Goal: Information Seeking & Learning: Learn about a topic

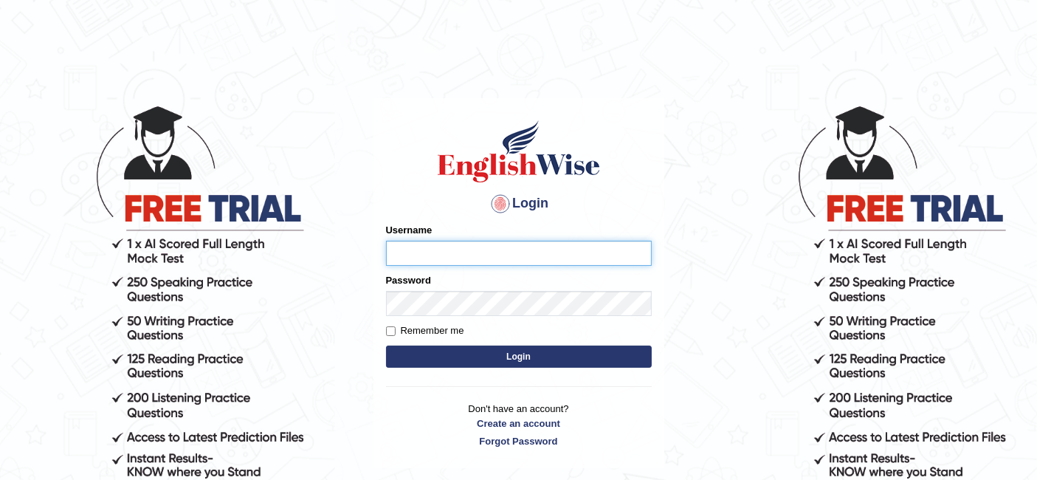
type input "aliakbar"
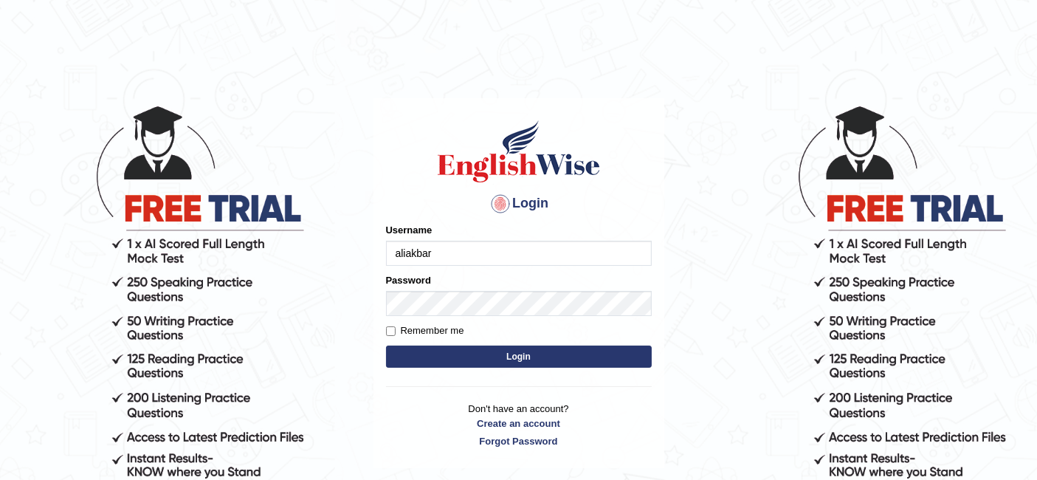
click at [281, 62] on body "Login Please fix the following errors: Username aliakbar Password Remember me L…" at bounding box center [518, 292] width 1037 height 480
click at [525, 347] on button "Login" at bounding box center [519, 356] width 266 height 22
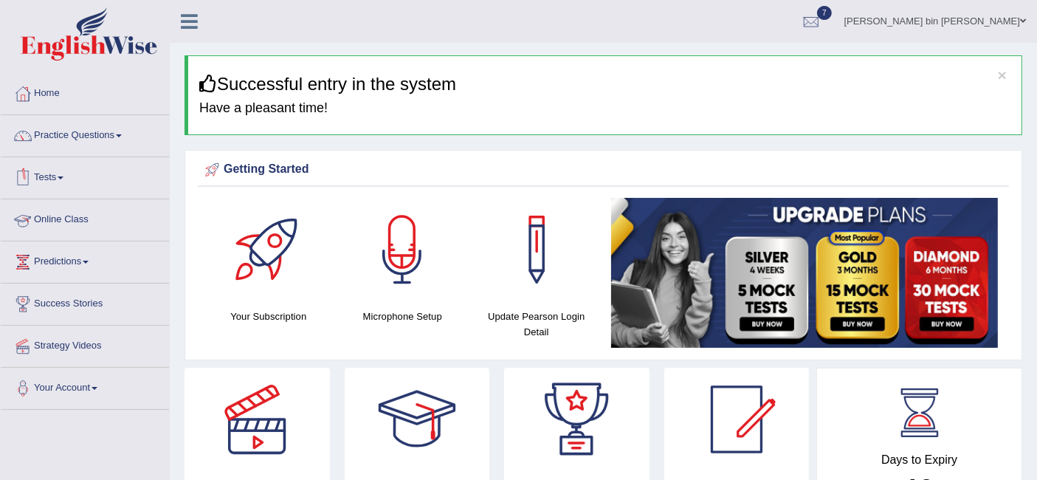
click at [48, 213] on link "Online Class" at bounding box center [85, 217] width 168 height 37
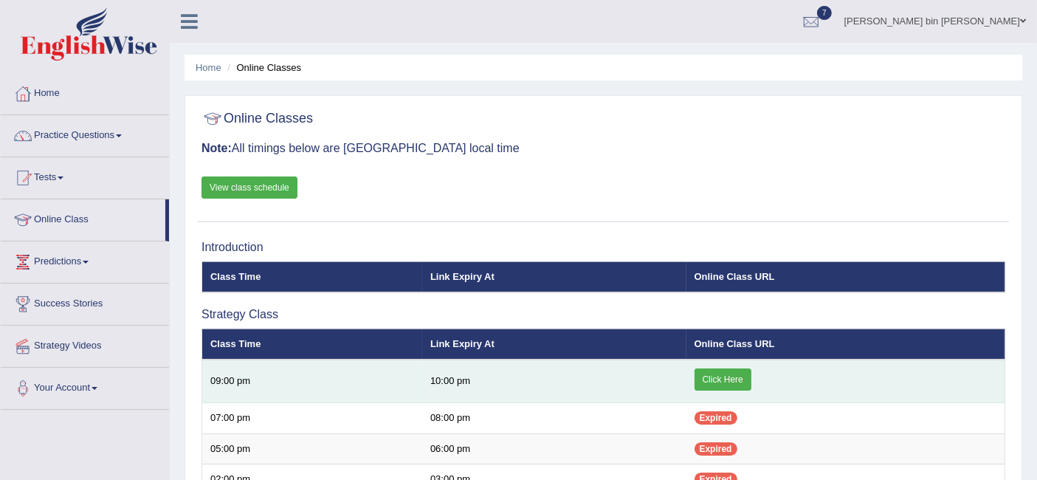
click at [720, 374] on link "Click Here" at bounding box center [723, 379] width 57 height 22
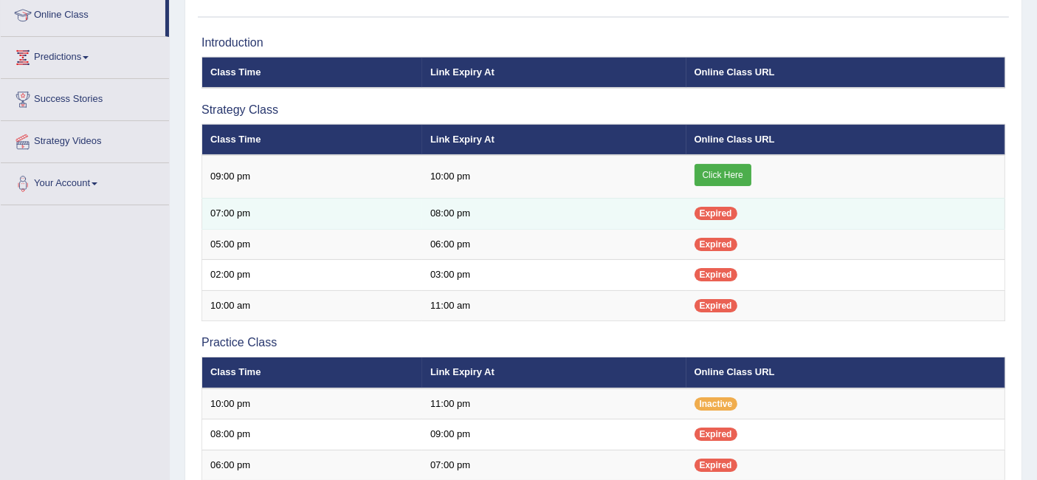
scroll to position [204, 0]
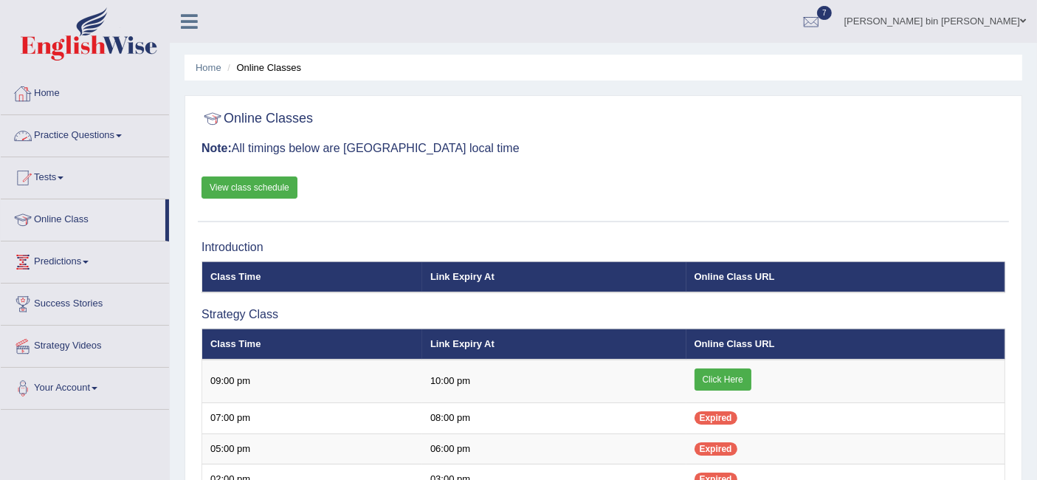
click at [55, 103] on link "Home" at bounding box center [85, 91] width 168 height 37
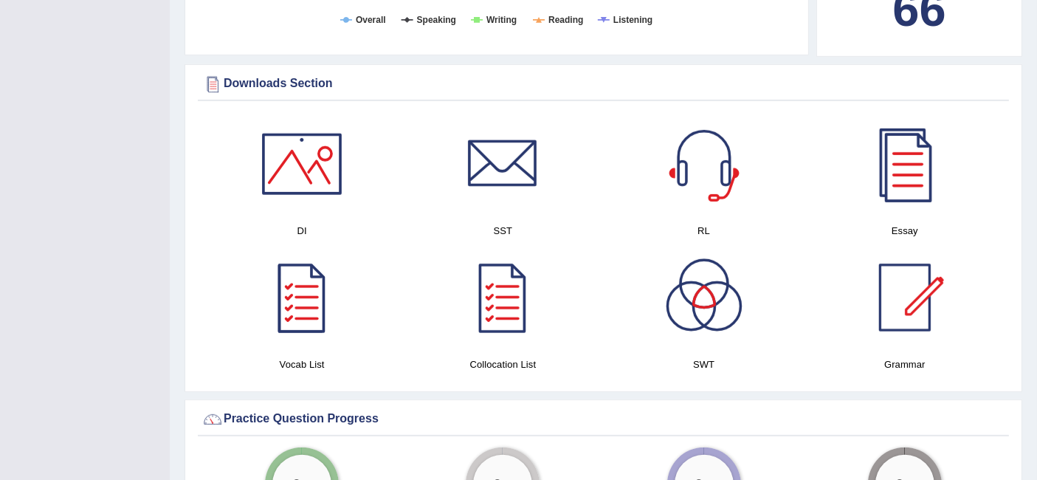
scroll to position [685, 0]
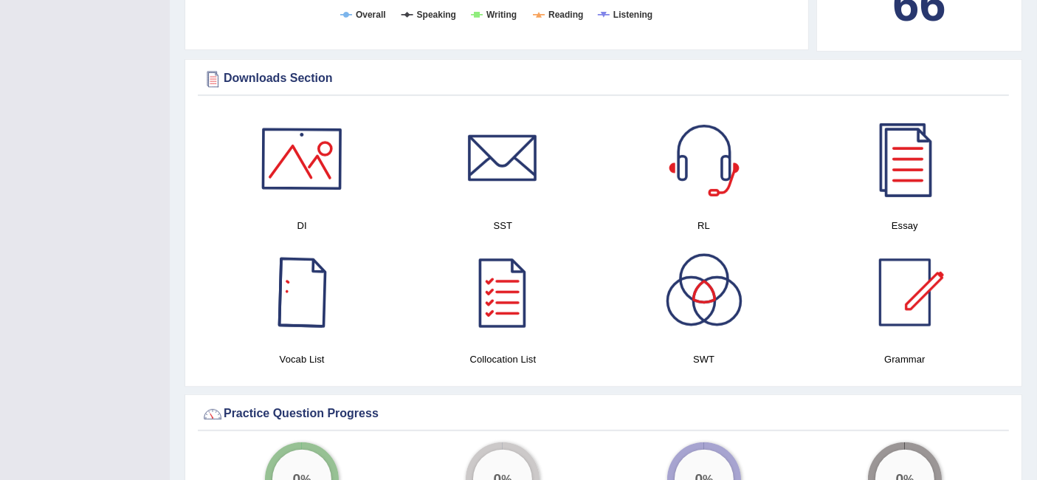
click at [306, 157] on div at bounding box center [301, 158] width 103 height 103
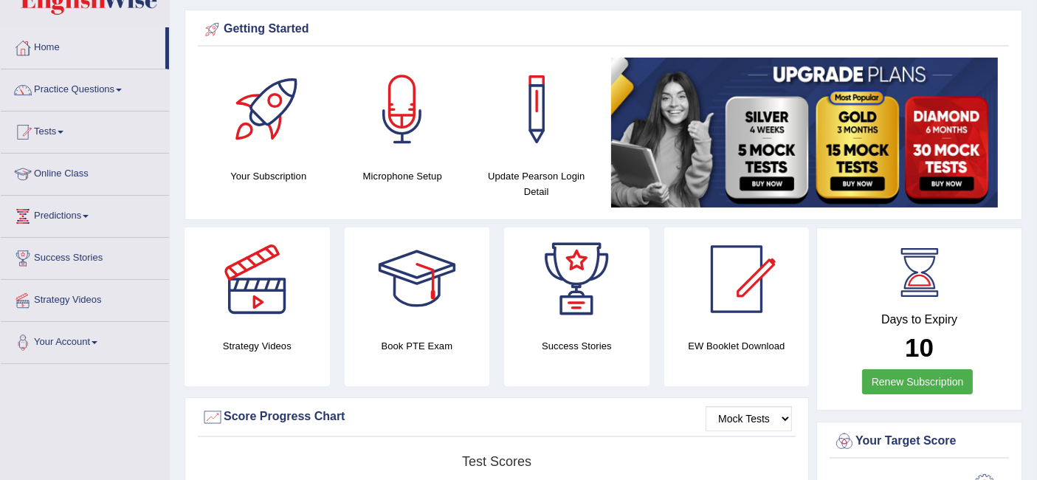
scroll to position [0, 0]
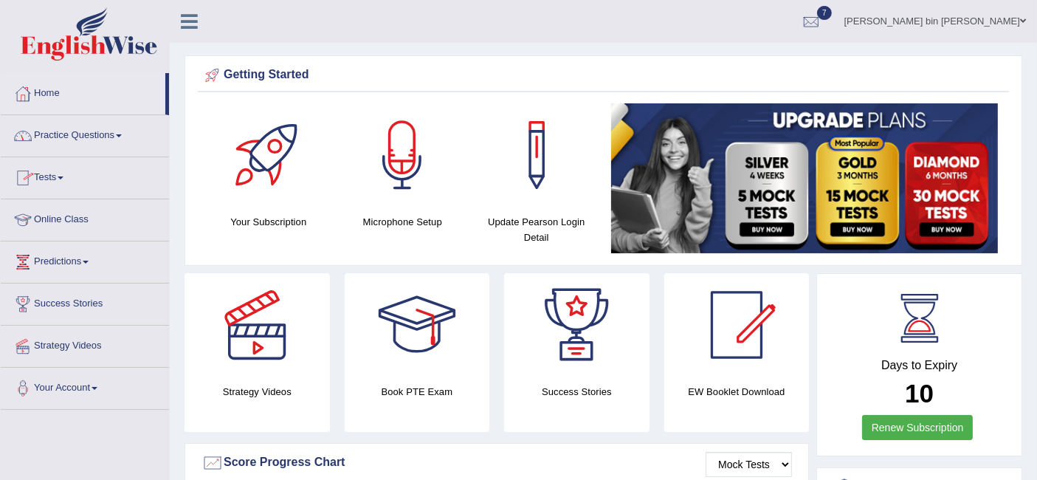
click at [44, 173] on link "Tests" at bounding box center [85, 175] width 168 height 37
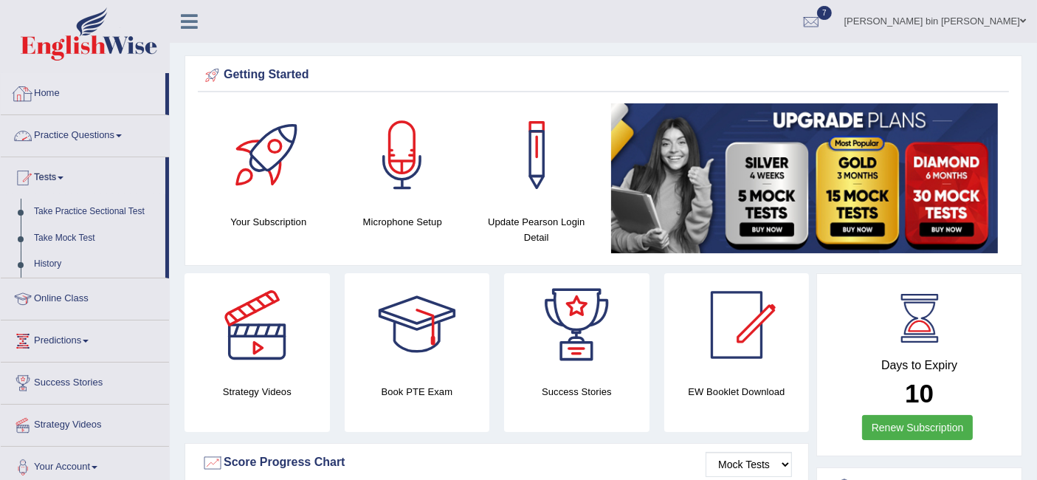
click at [57, 84] on link "Home" at bounding box center [83, 91] width 165 height 37
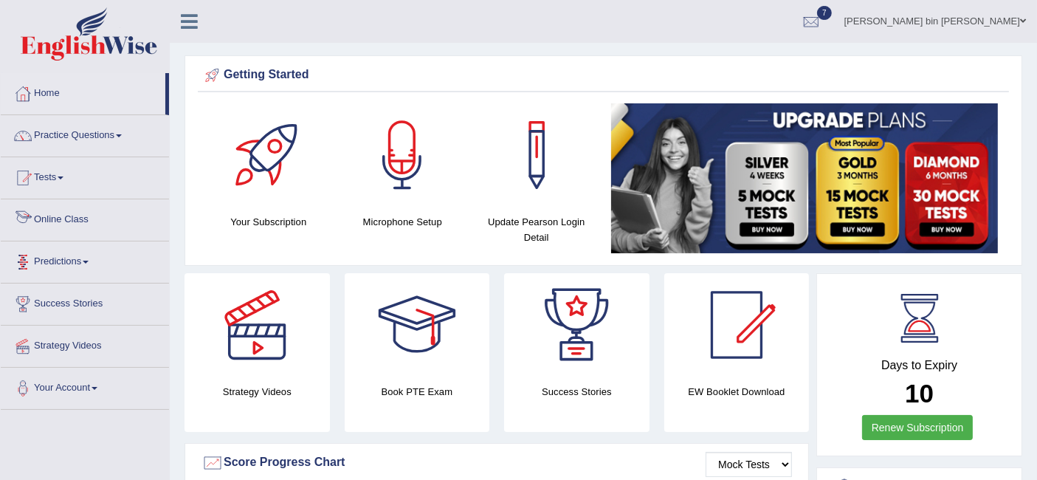
click at [56, 218] on link "Online Class" at bounding box center [85, 217] width 168 height 37
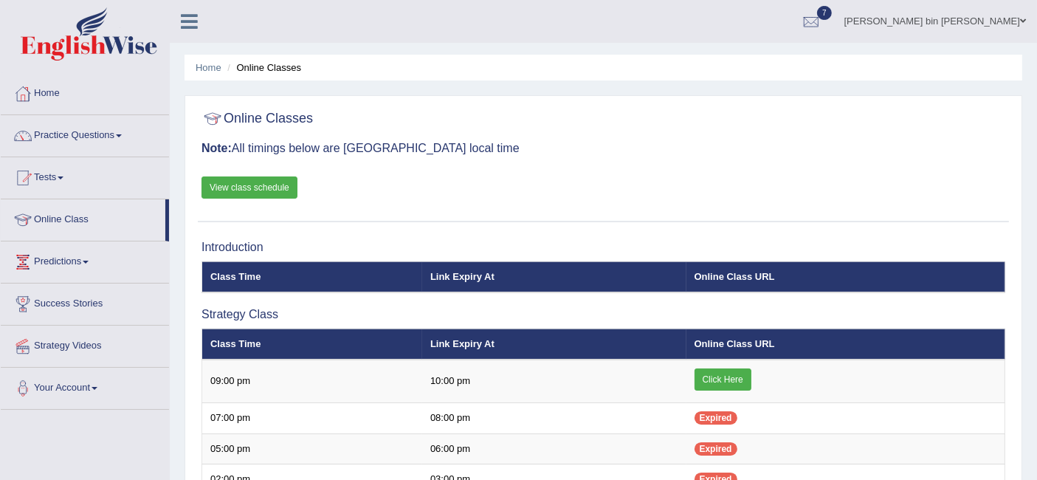
click at [269, 192] on link "View class schedule" at bounding box center [249, 187] width 96 height 22
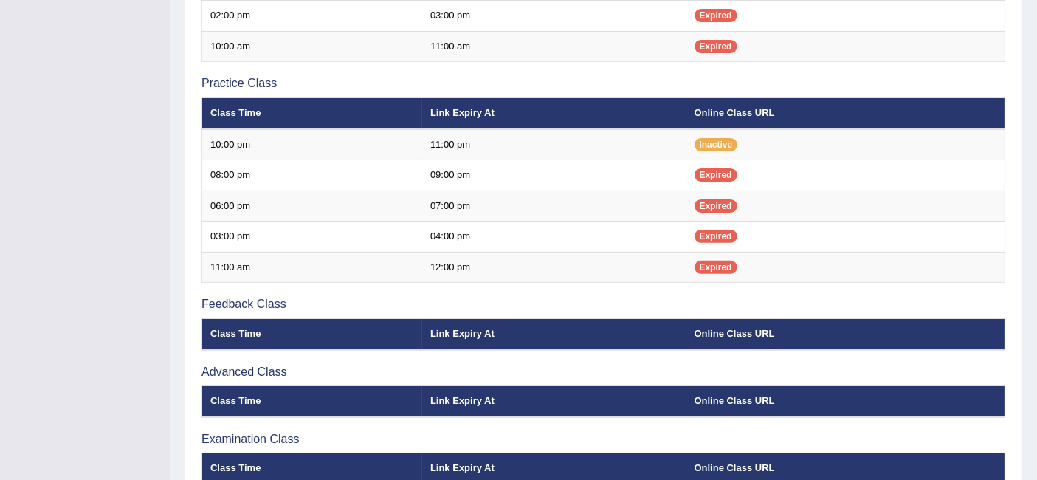
scroll to position [464, 0]
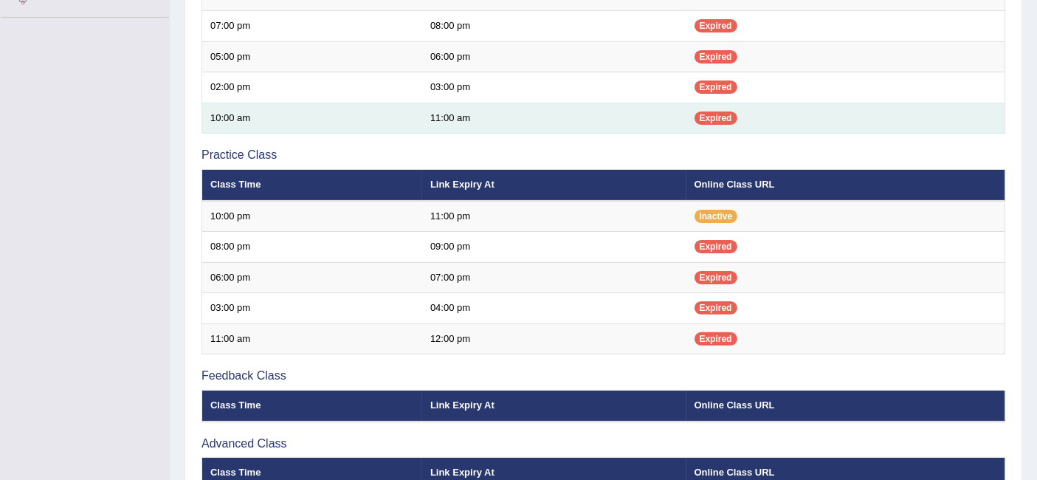
scroll to position [393, 0]
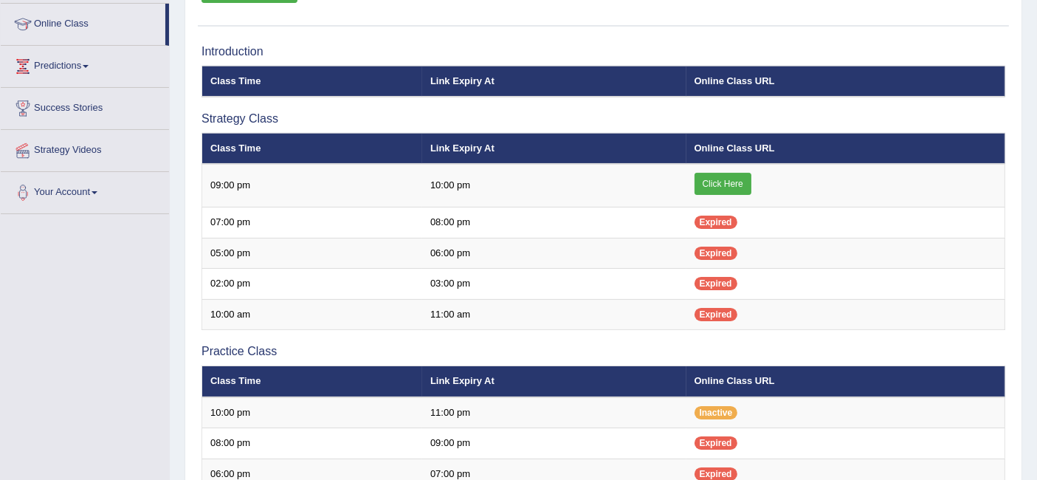
scroll to position [194, 0]
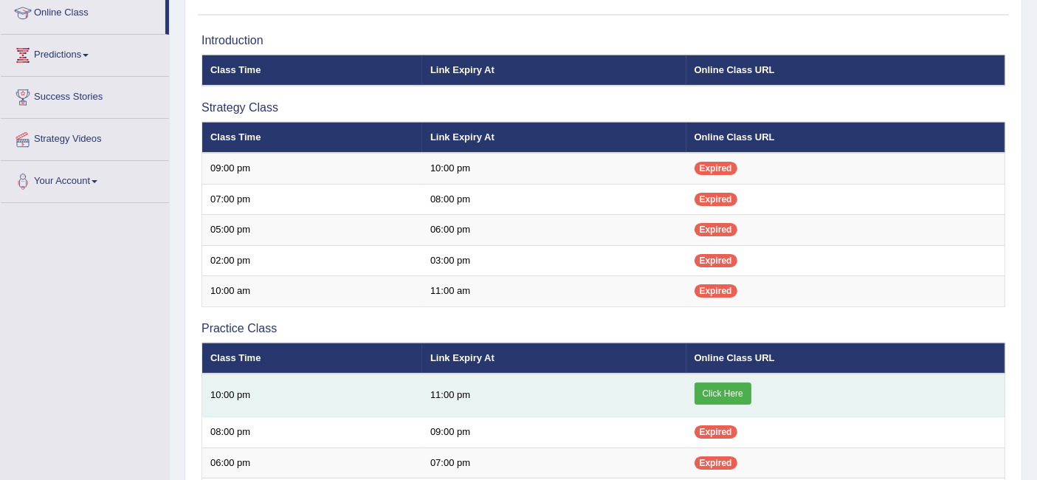
click at [728, 382] on link "Click Here" at bounding box center [723, 393] width 57 height 22
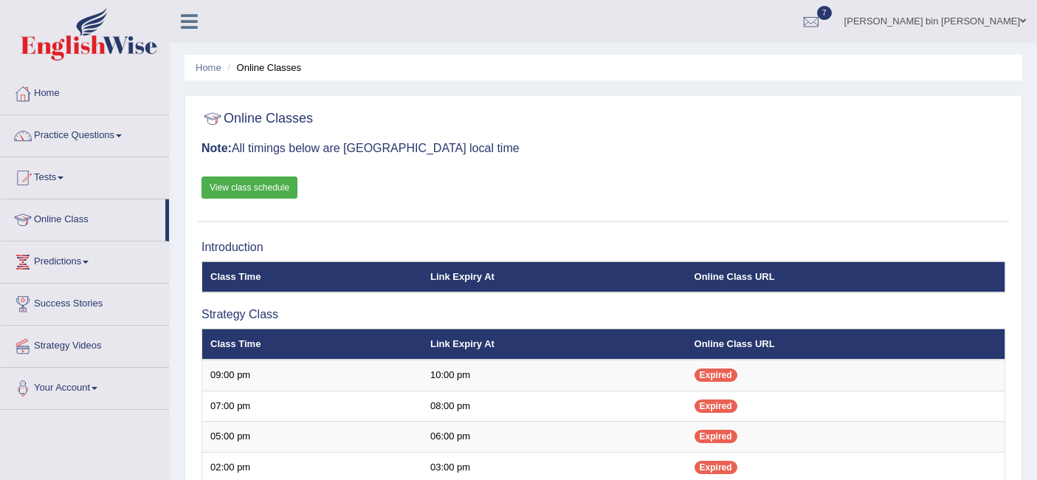
scroll to position [230, 0]
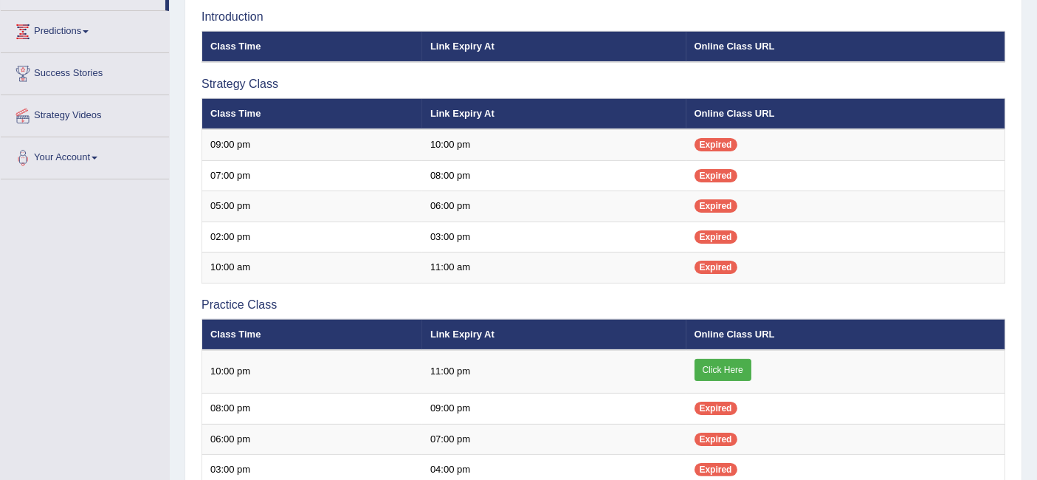
click at [729, 393] on td "Expired" at bounding box center [845, 408] width 319 height 31
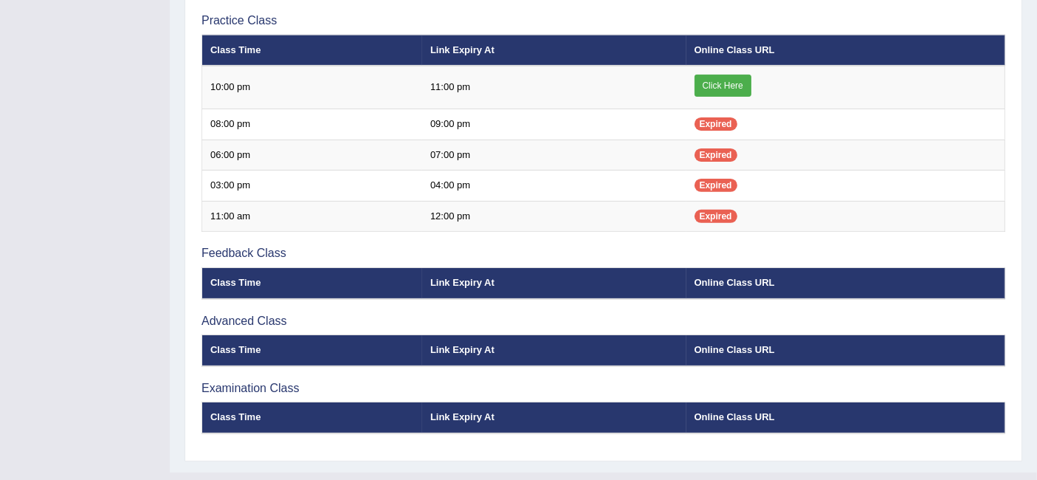
scroll to position [519, 0]
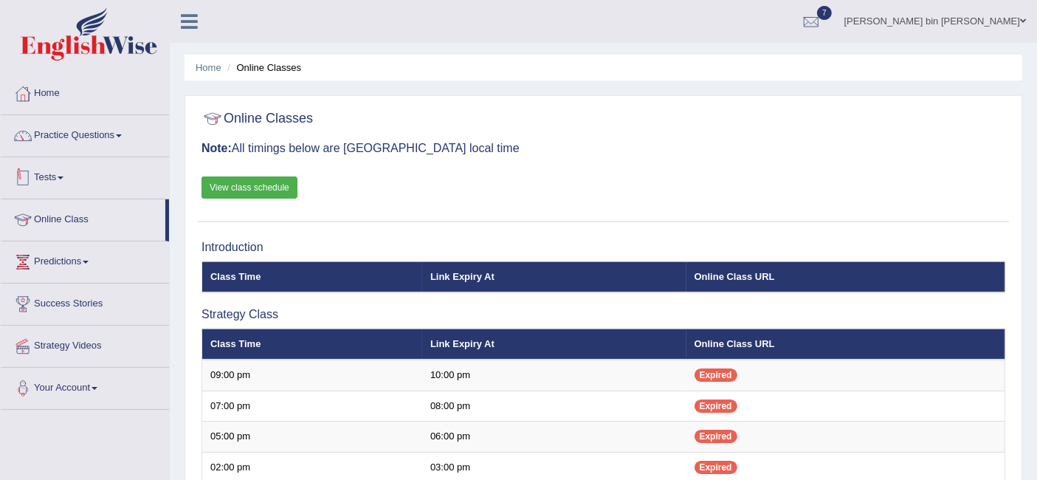
click at [58, 186] on link "Tests" at bounding box center [85, 175] width 168 height 37
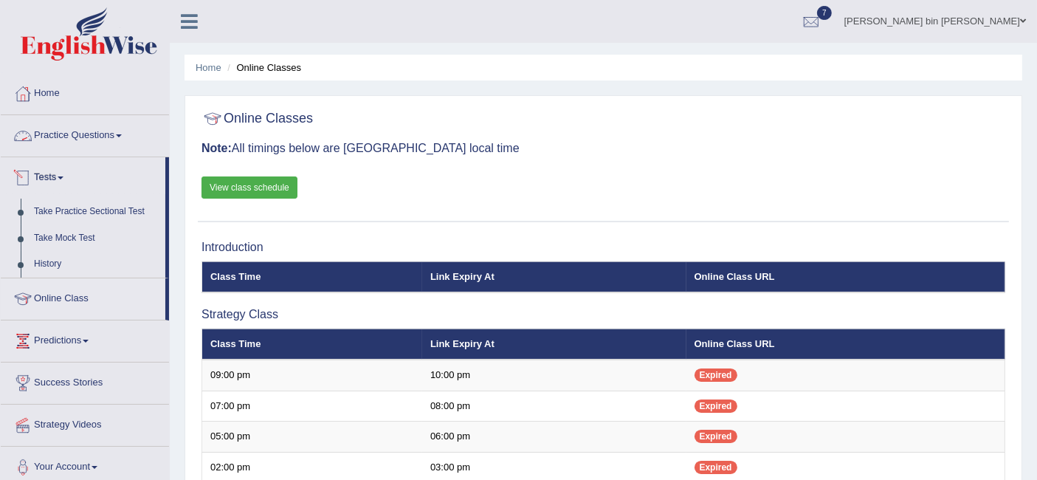
click at [112, 135] on link "Practice Questions" at bounding box center [85, 133] width 168 height 37
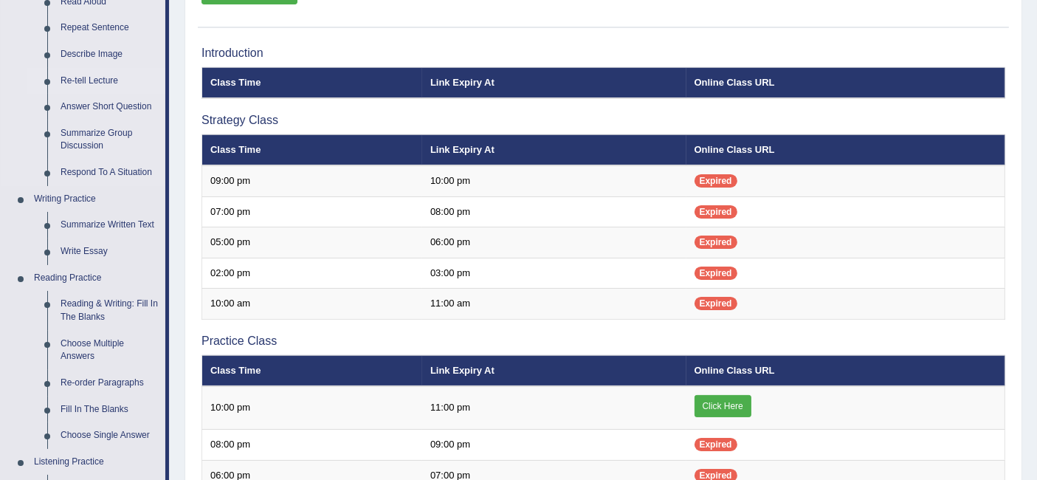
scroll to position [196, 0]
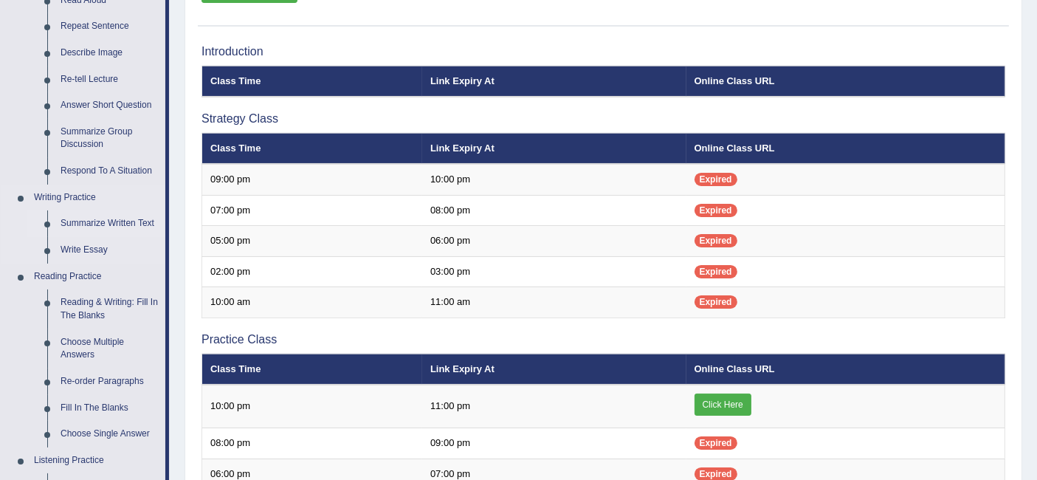
click at [97, 218] on link "Summarize Written Text" at bounding box center [109, 223] width 111 height 27
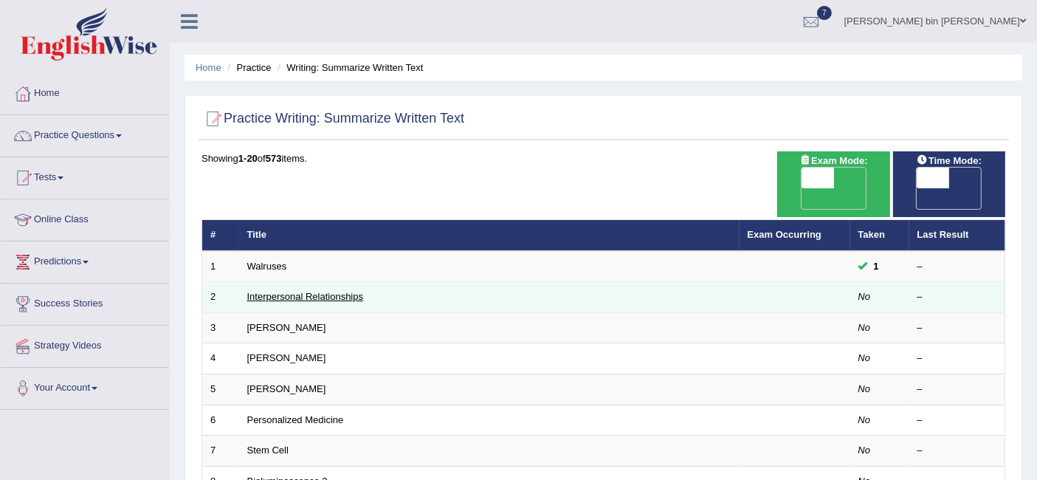
click at [325, 291] on link "Interpersonal Relationships" at bounding box center [305, 296] width 117 height 11
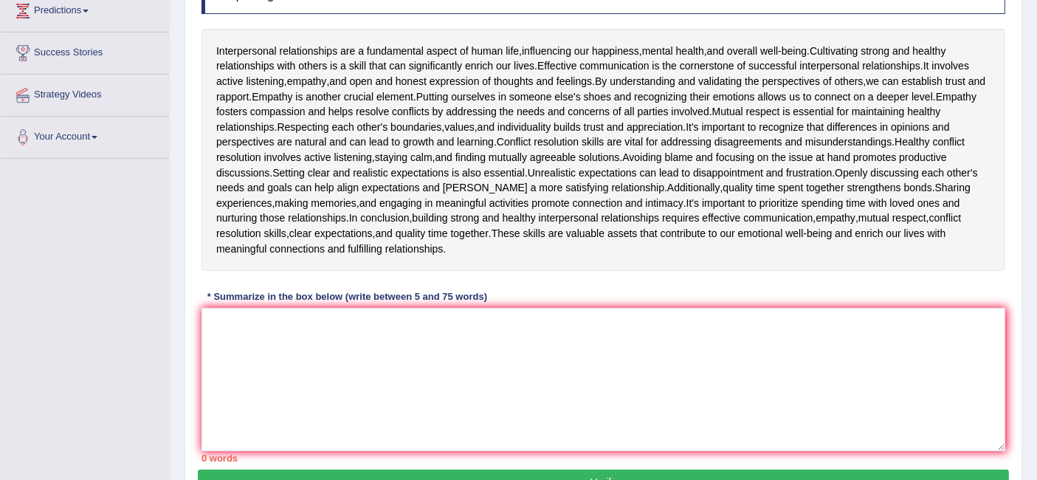
scroll to position [252, 0]
click at [449, 339] on textarea at bounding box center [603, 378] width 804 height 143
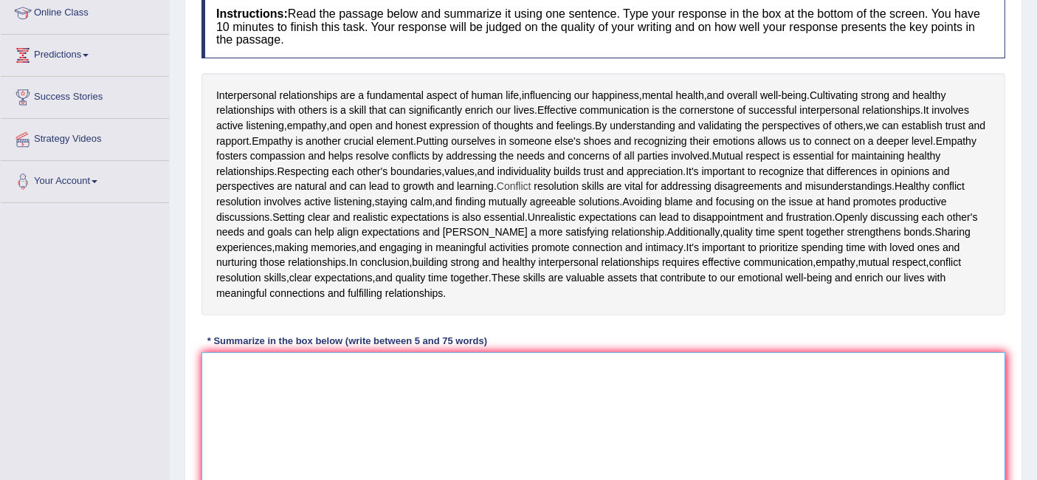
scroll to position [207, 0]
click at [379, 387] on textarea at bounding box center [603, 422] width 804 height 143
drag, startPoint x: 819, startPoint y: 95, endPoint x: 938, endPoint y: 111, distance: 119.9
click at [938, 111] on div "Interpersonal relationships are a fundamental aspect of human life , influencin…" at bounding box center [603, 193] width 804 height 242
click at [317, 397] on textarea at bounding box center [603, 422] width 804 height 143
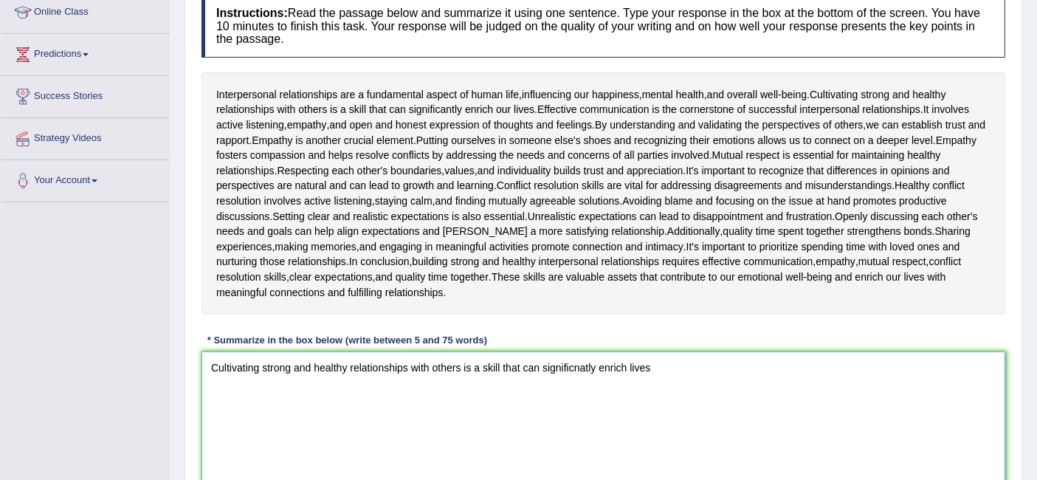
drag, startPoint x: 411, startPoint y: 367, endPoint x: 455, endPoint y: 357, distance: 45.3
click at [455, 357] on textarea "Cultivating strong and healthy relationships with others is a skill that can si…" at bounding box center [603, 422] width 804 height 143
click at [478, 366] on textarea "Cultivating strong and healthy relationships with others is a skill that can si…" at bounding box center [603, 422] width 804 height 143
click at [655, 366] on textarea "Cultivating strong and healthy relationships with others is a skill that can si…" at bounding box center [603, 422] width 804 height 143
drag, startPoint x: 458, startPoint y: 367, endPoint x: 409, endPoint y: 369, distance: 48.8
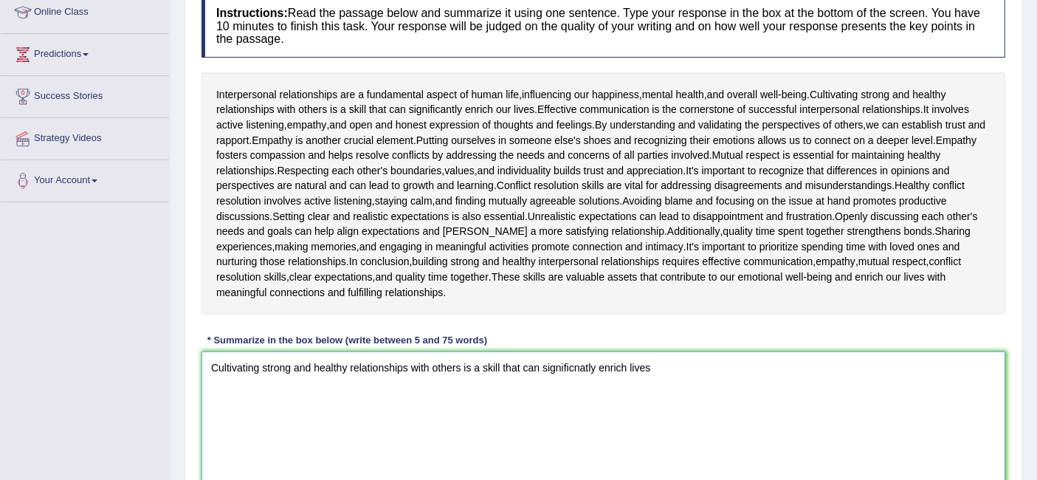
click at [409, 369] on textarea "Cultivating strong and healthy relationships with others is a skill that can si…" at bounding box center [603, 422] width 804 height 143
click at [586, 389] on textarea "Cultivating strong and healthy relationships people is a skill that can signifi…" at bounding box center [603, 422] width 804 height 143
click at [634, 353] on textarea "Cultivating strong and healthy relationships people is a skill that can signifi…" at bounding box center [603, 422] width 804 height 143
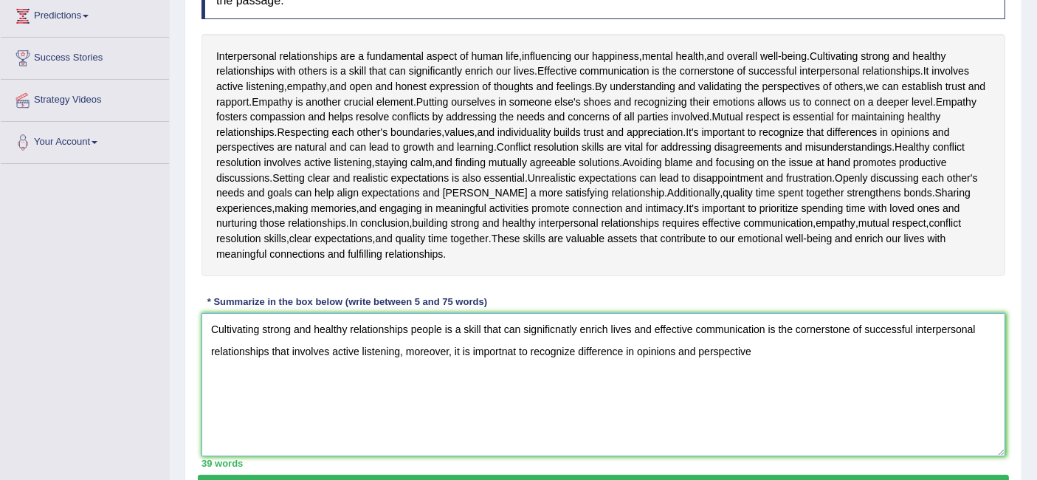
scroll to position [245, 0]
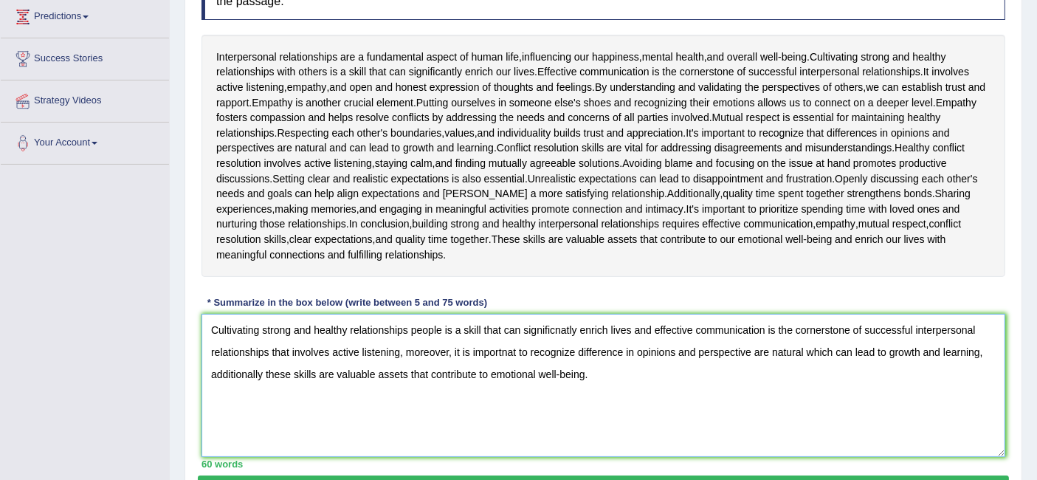
type textarea "Cultivating strong and healthy relationships people is a skill that can signifi…"
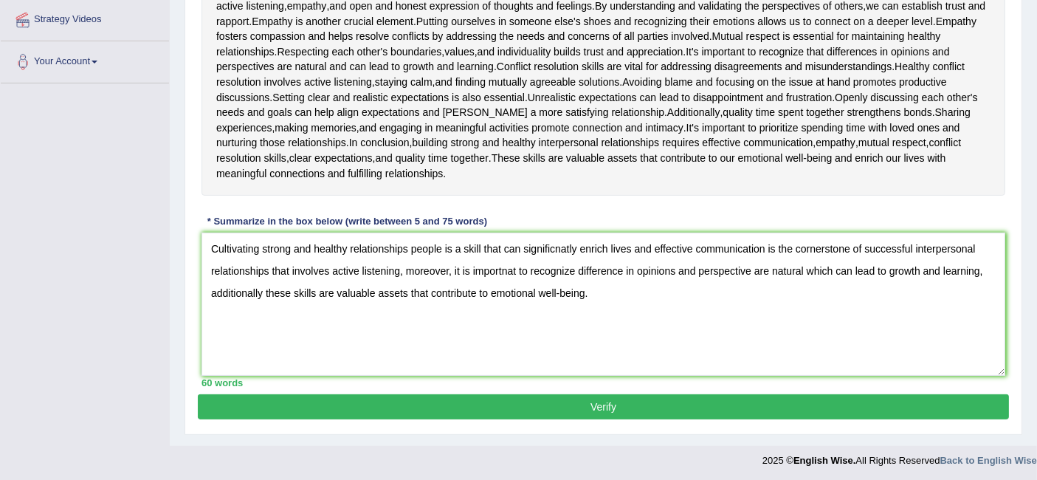
click at [544, 399] on button "Verify" at bounding box center [603, 406] width 811 height 25
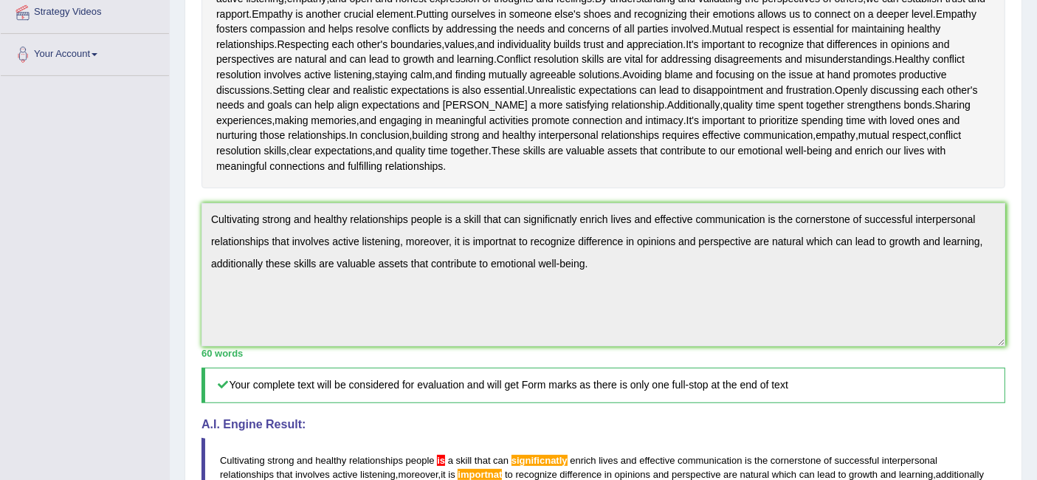
scroll to position [336, 0]
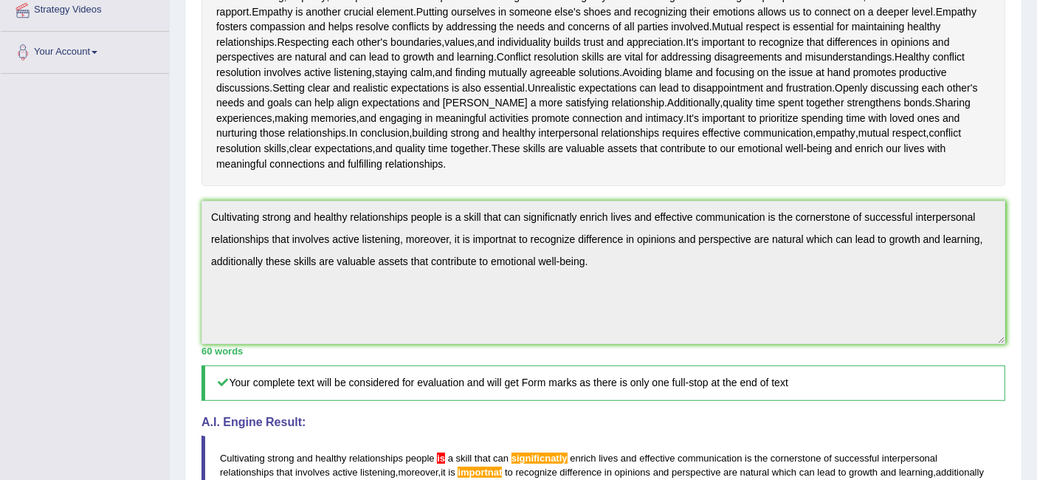
click at [180, 196] on div "Home Practice Writing: Summarize Written Text Interpersonal Relationships « Pre…" at bounding box center [603, 207] width 867 height 1087
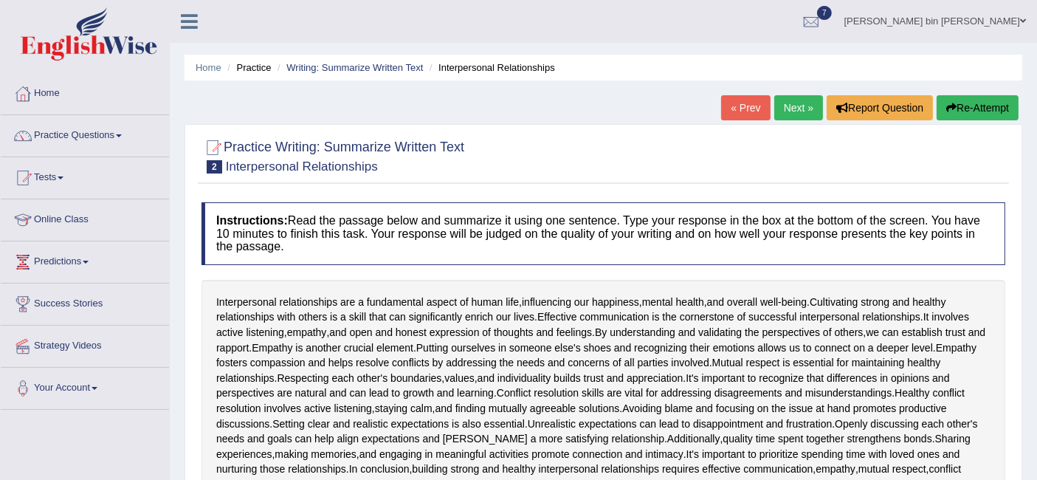
click at [974, 100] on button "Re-Attempt" at bounding box center [978, 107] width 82 height 25
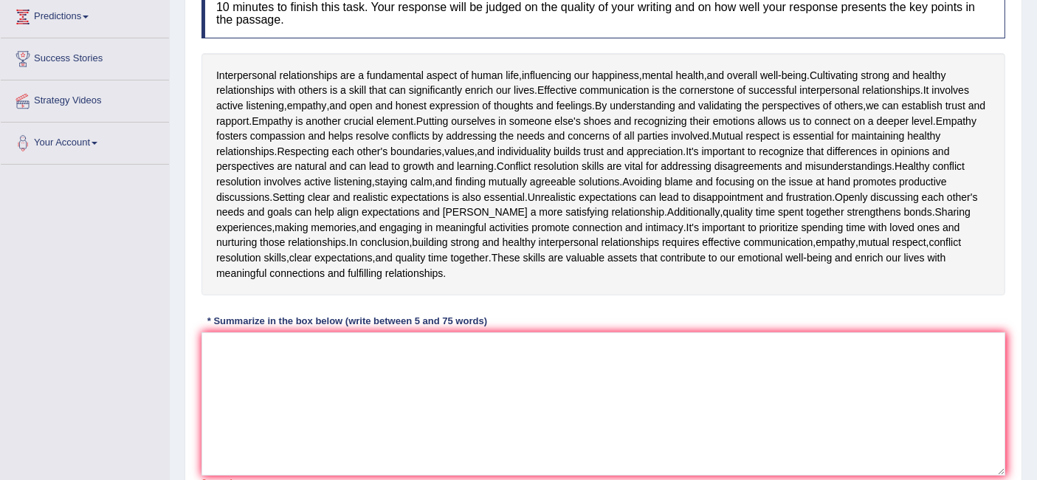
scroll to position [247, 0]
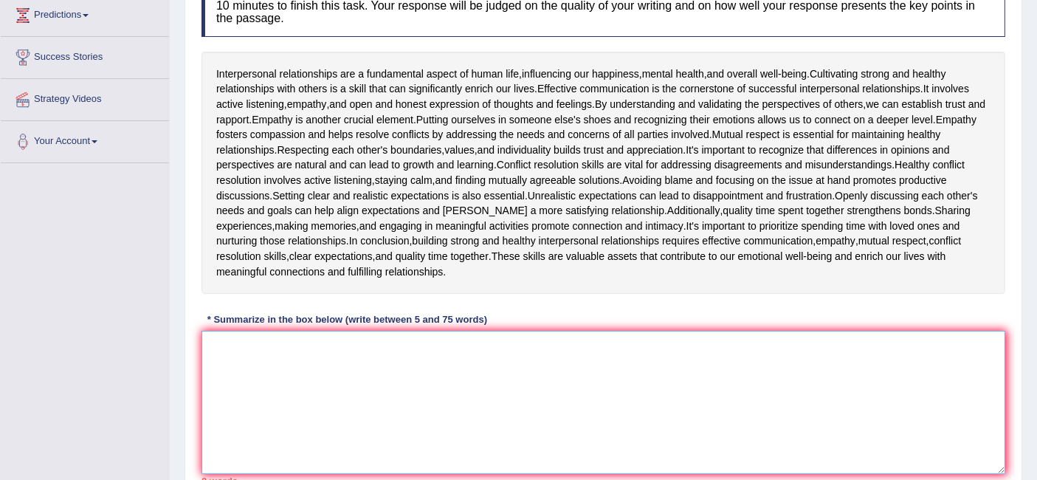
click at [510, 345] on textarea at bounding box center [603, 402] width 804 height 143
paste textarea "Cultivating strong and healthy relationships people is a skill that can signifi…"
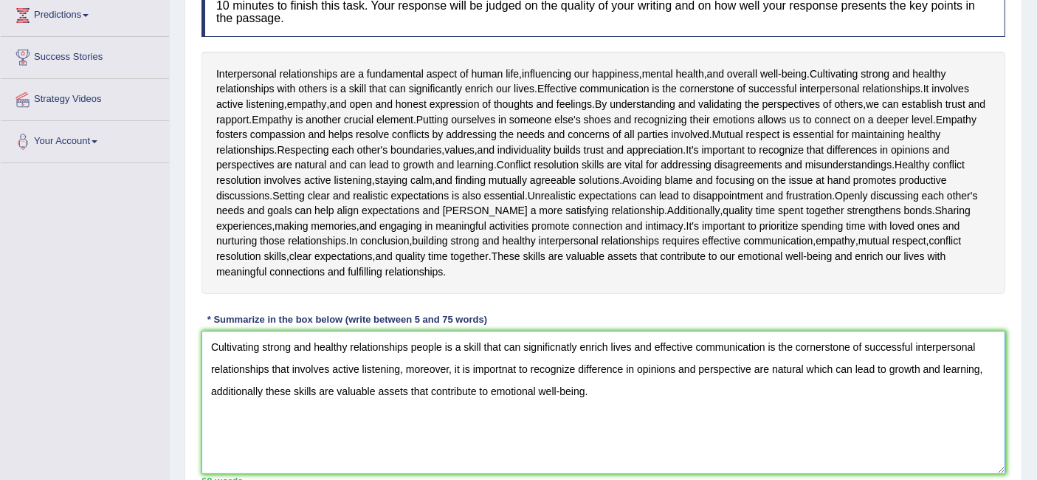
click at [555, 342] on textarea "Cultivating strong and healthy relationships people is a skill that can signifi…" at bounding box center [603, 402] width 804 height 143
drag, startPoint x: 587, startPoint y: 385, endPoint x: 192, endPoint y: 345, distance: 397.0
click at [192, 345] on div "Practice Writing: Summarize Written Text 2 Interpersonal Relationships Instruct…" at bounding box center [604, 214] width 838 height 637
paste textarea "with people is a skill that can significantly enrich lives, and effective commu…"
type textarea "Cultivating strong and healthy relationships with people is a skill that can si…"
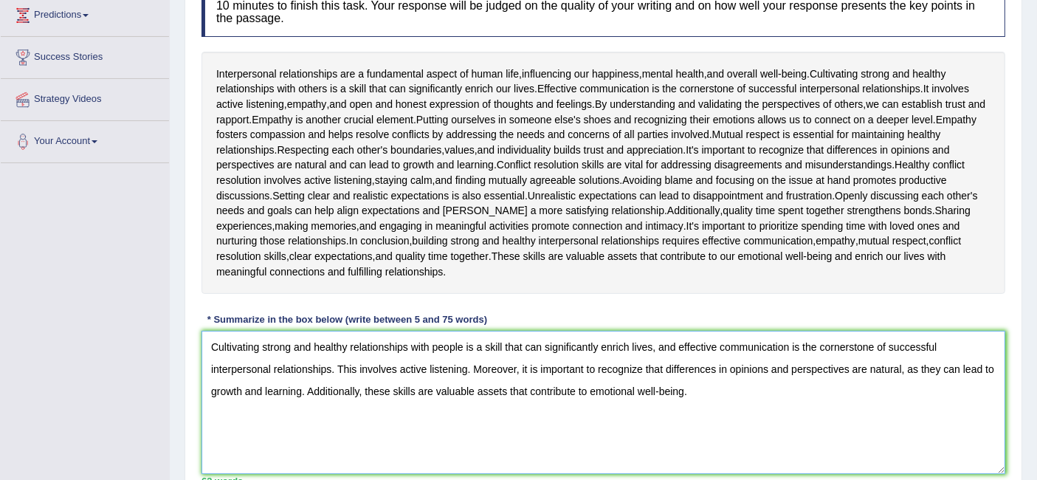
scroll to position [344, 0]
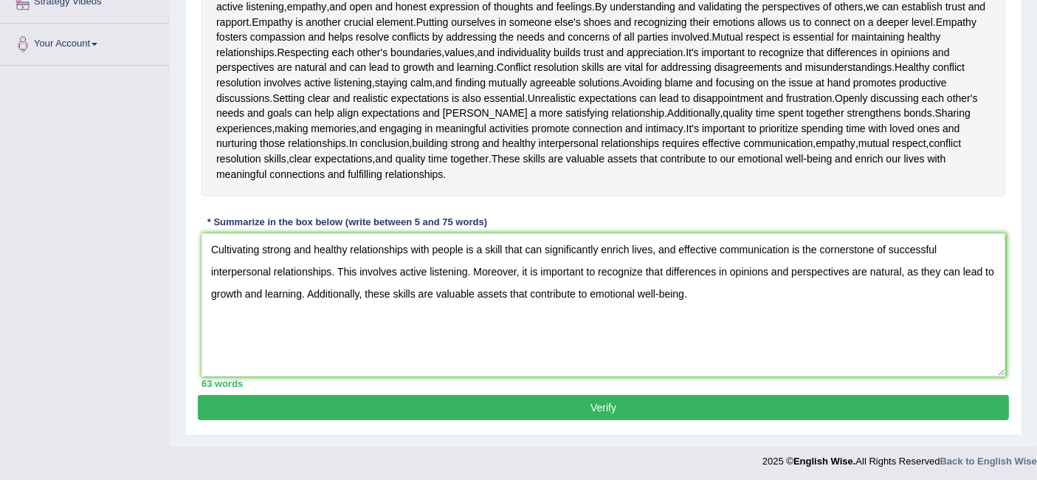
click at [546, 402] on button "Verify" at bounding box center [603, 407] width 811 height 25
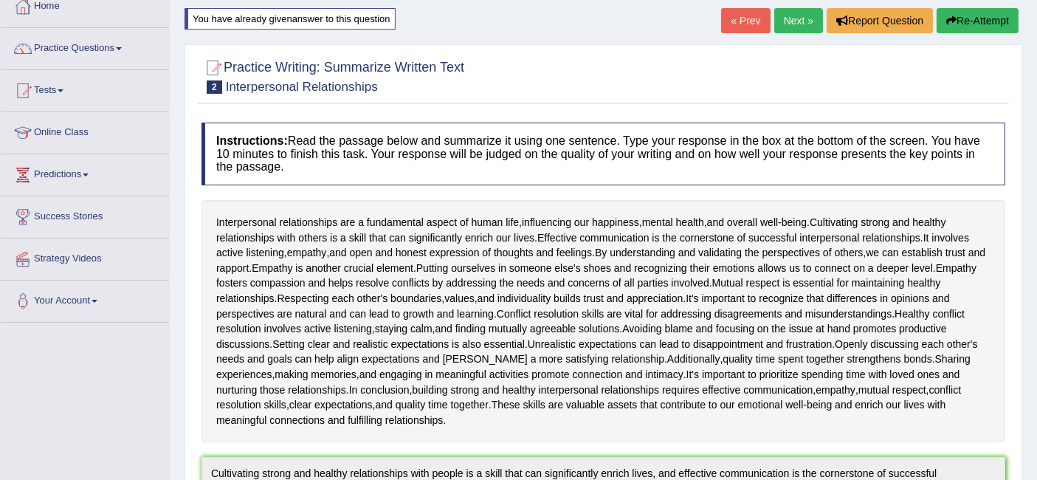
scroll to position [86, 0]
click at [961, 26] on button "Re-Attempt" at bounding box center [978, 21] width 82 height 25
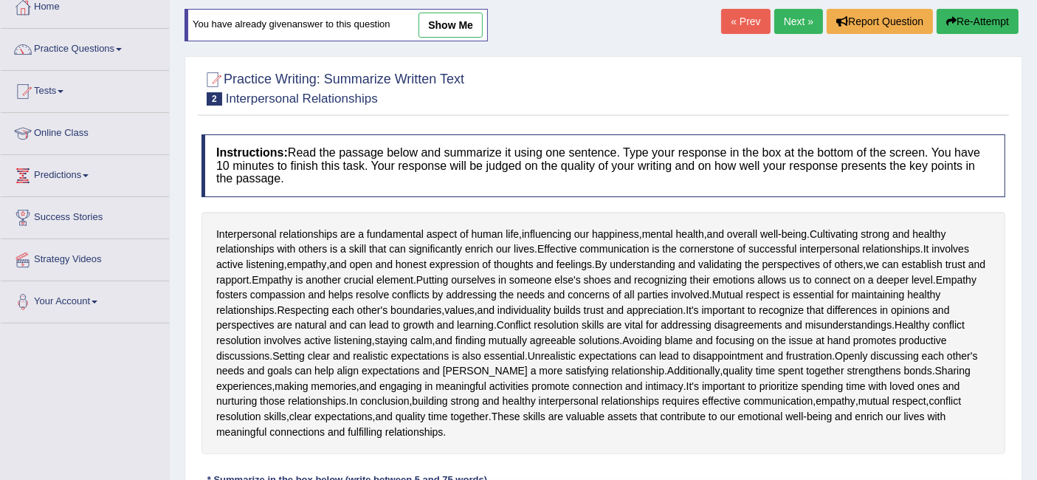
scroll to position [344, 0]
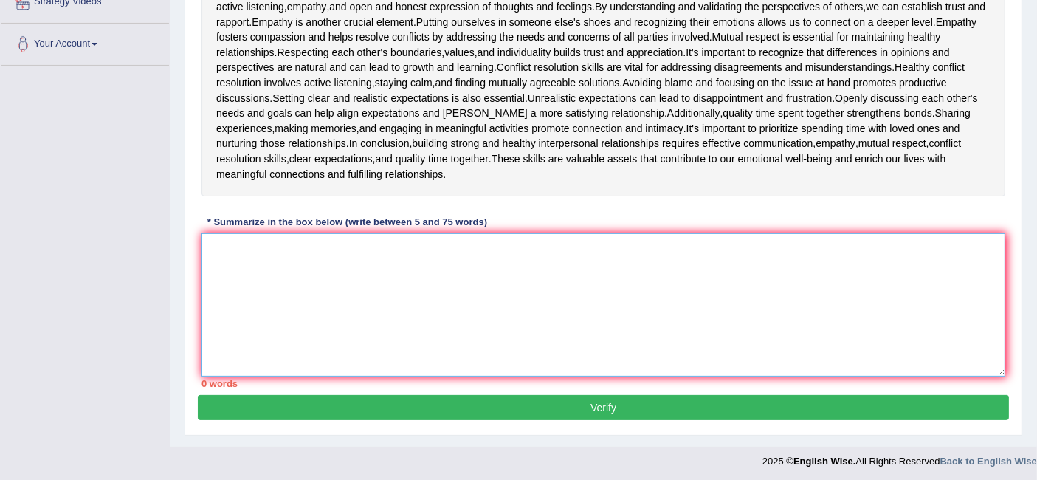
click at [486, 256] on textarea at bounding box center [603, 304] width 804 height 143
paste textarea "Cultivating strong and healthy relationships with people is a skill that can si…"
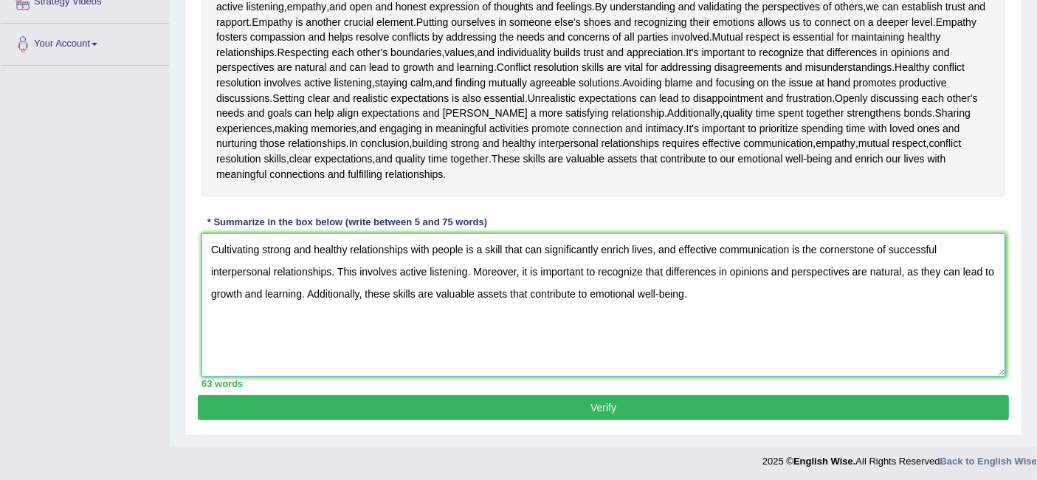
click at [328, 266] on textarea "Cultivating strong and healthy relationships with people is a skill that can si…" at bounding box center [603, 304] width 804 height 143
click at [951, 269] on textarea "Cultivating strong and healthy relationships with people is a skill that can si…" at bounding box center [603, 304] width 804 height 143
click at [215, 289] on textarea "Cultivating strong and healthy relationships with people is a skill that can si…" at bounding box center [603, 304] width 804 height 143
type textarea "Cultivating strong and healthy relationships with people is a skill that can si…"
click at [605, 407] on button "Verify" at bounding box center [603, 407] width 811 height 25
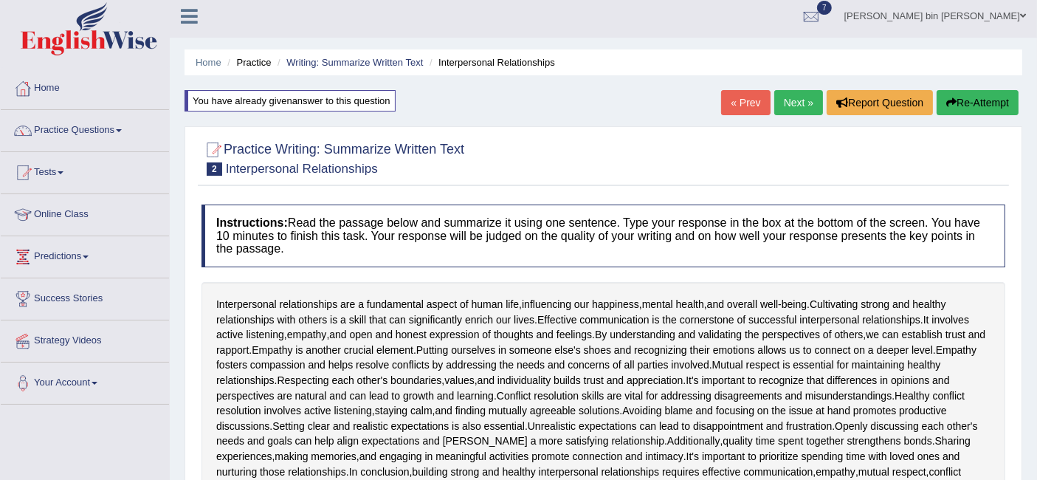
scroll to position [0, 0]
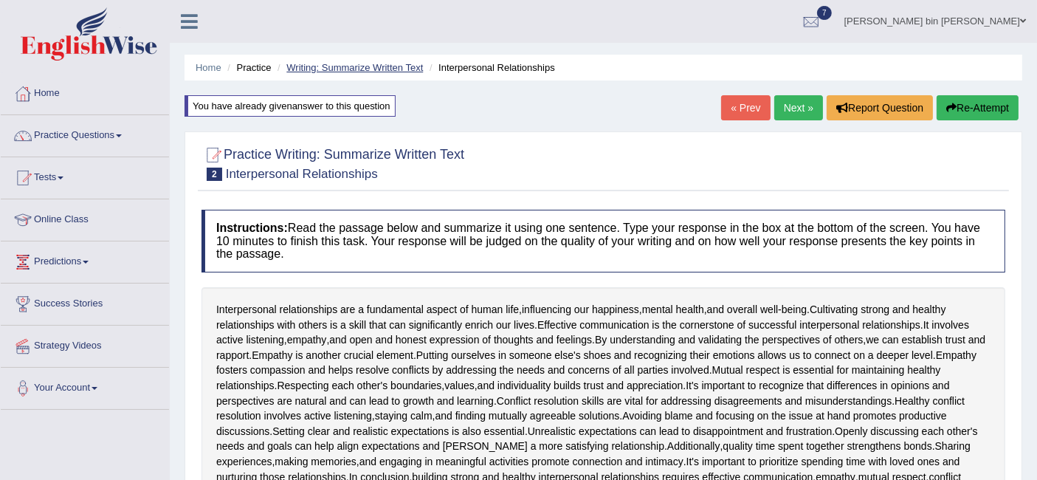
click at [360, 66] on link "Writing: Summarize Written Text" at bounding box center [354, 67] width 137 height 11
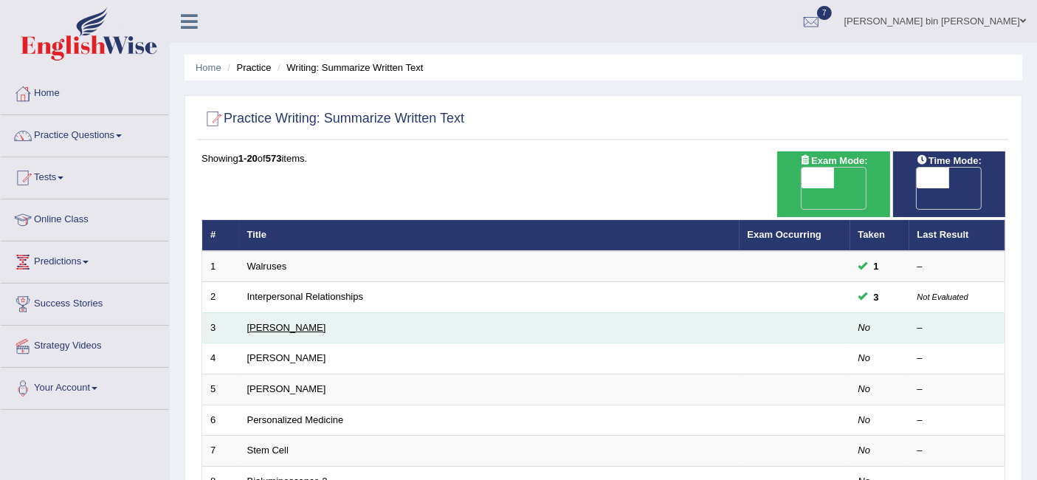
click at [294, 322] on link "[PERSON_NAME]" at bounding box center [286, 327] width 79 height 11
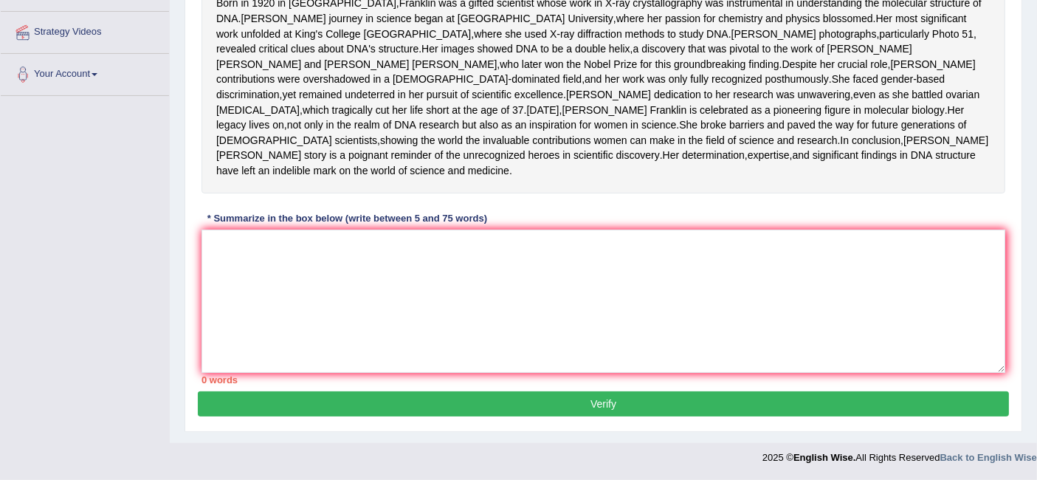
scroll to position [325, 0]
click at [294, 300] on textarea at bounding box center [603, 301] width 804 height 143
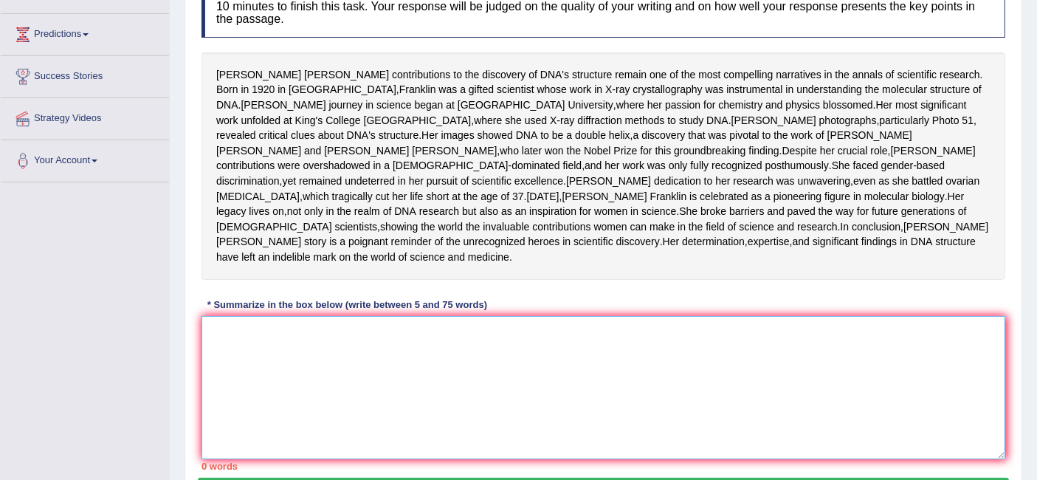
scroll to position [225, 0]
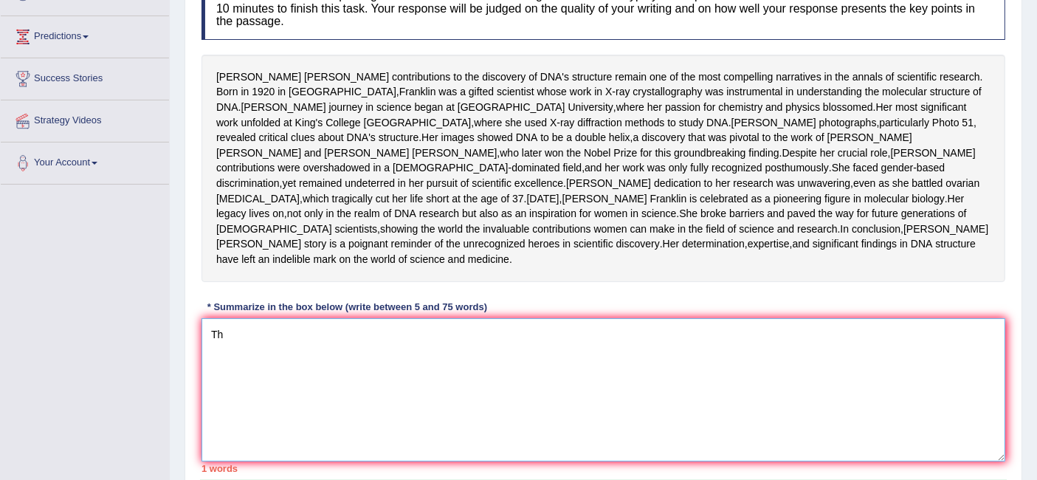
type textarea "T"
click at [659, 406] on textarea at bounding box center [603, 389] width 804 height 143
click at [611, 282] on div "Rosalind Franklin's contributions to the discovery of DNA's structure remain on…" at bounding box center [603, 168] width 804 height 227
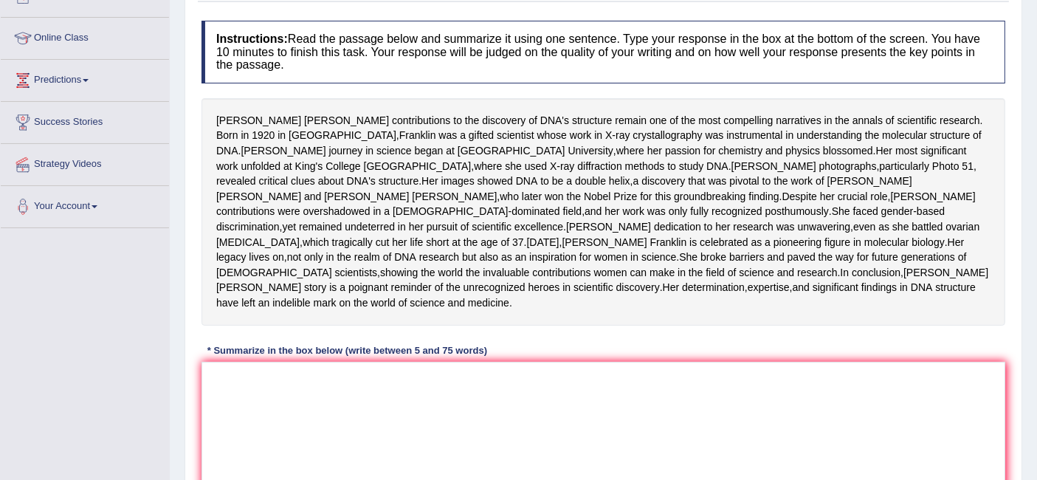
scroll to position [183, 0]
click at [369, 461] on textarea at bounding box center [603, 431] width 804 height 143
type textarea "R"
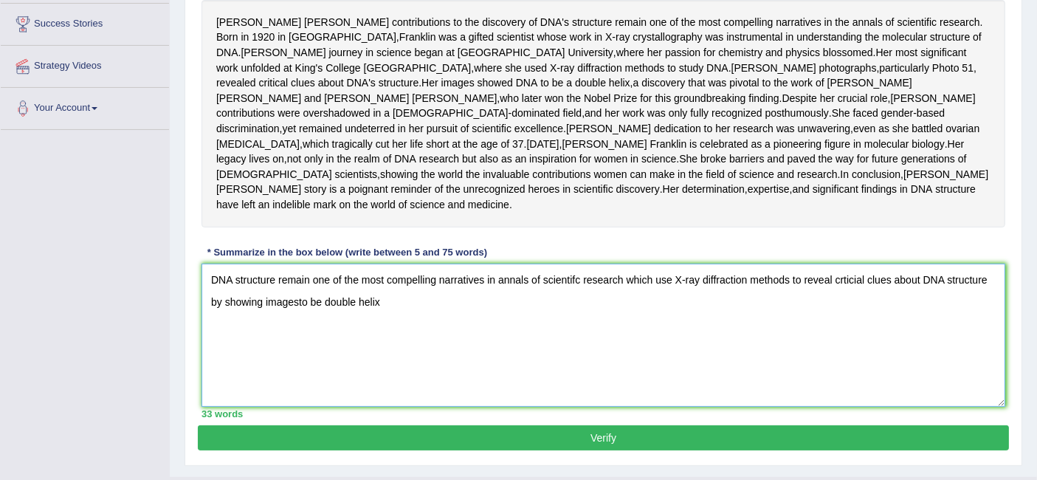
scroll to position [284, 0]
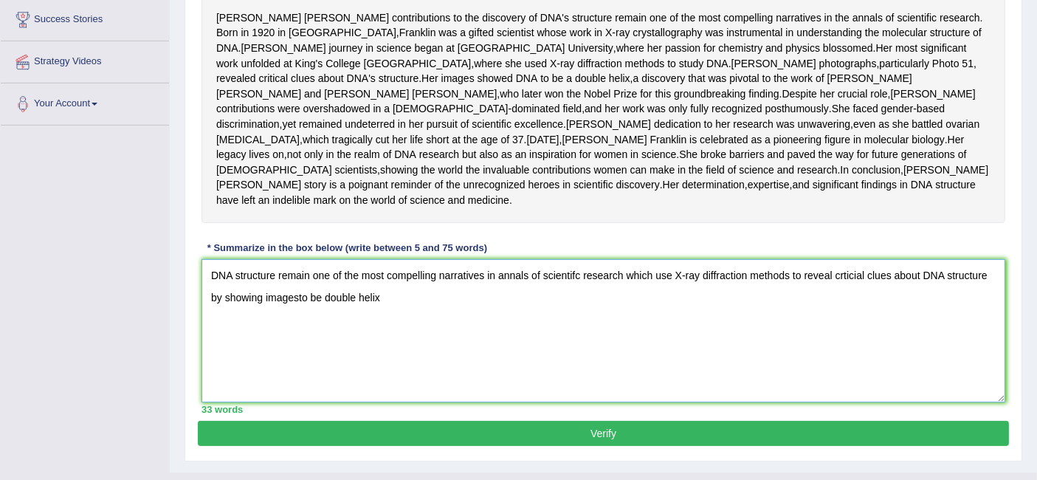
click at [297, 376] on textarea "DNA structure remain one of the most compelling narratives in annals of scienti…" at bounding box center [603, 330] width 804 height 143
click at [387, 377] on textarea "DNA structure remain one of the most compelling narratives in annals of scienti…" at bounding box center [603, 330] width 804 height 143
click at [208, 350] on textarea "DNA structure remain one of the most compelling narratives in annals of scienti…" at bounding box center [603, 330] width 804 height 143
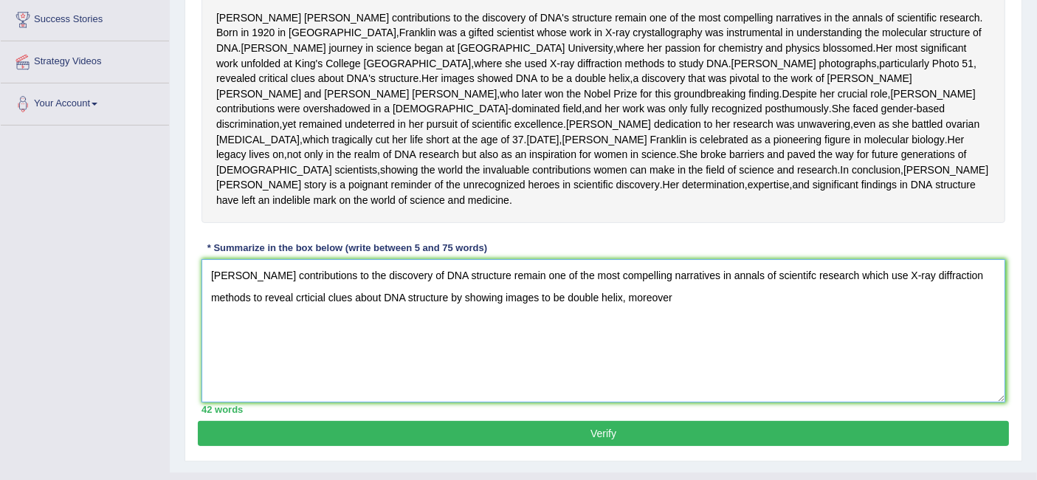
click at [685, 371] on textarea "Rosalind Franlin contributions to the discovery of DNA structure remain one of …" at bounding box center [603, 330] width 804 height 143
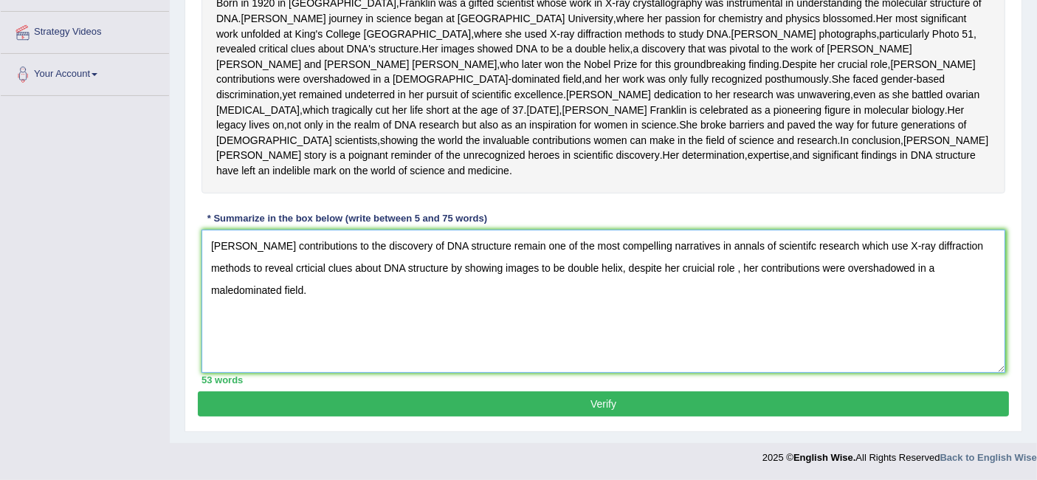
click at [288, 255] on textarea "Rosalind Franlin contributions to the discovery of DNA structure remain one of …" at bounding box center [603, 301] width 804 height 143
type textarea "Rosalind Franlin contributions to the discovery of DNA structure remain one of …"
click at [631, 408] on button "Verify" at bounding box center [603, 403] width 811 height 25
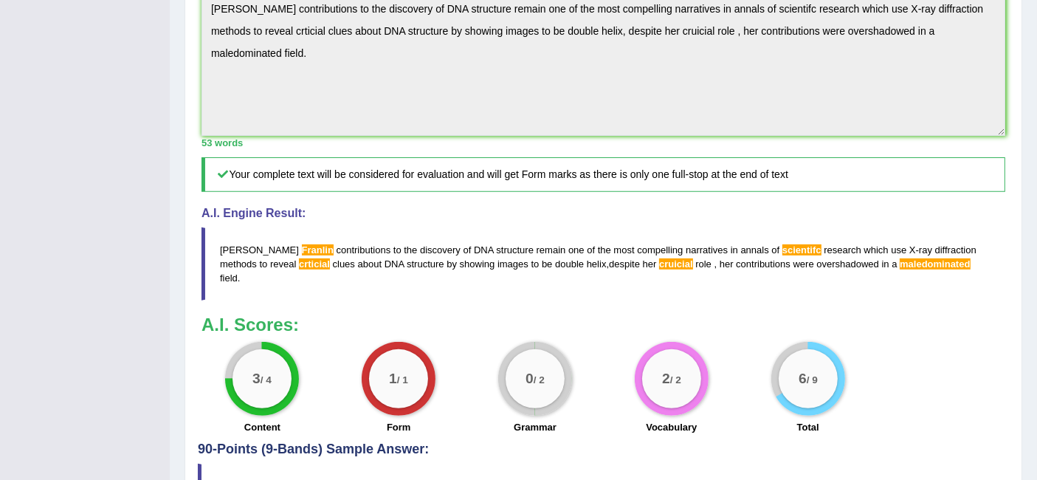
scroll to position [528, 0]
click at [198, 75] on div "Instructions: Read the passage below and summarize it using one sentence. Type …" at bounding box center [603, 54] width 811 height 776
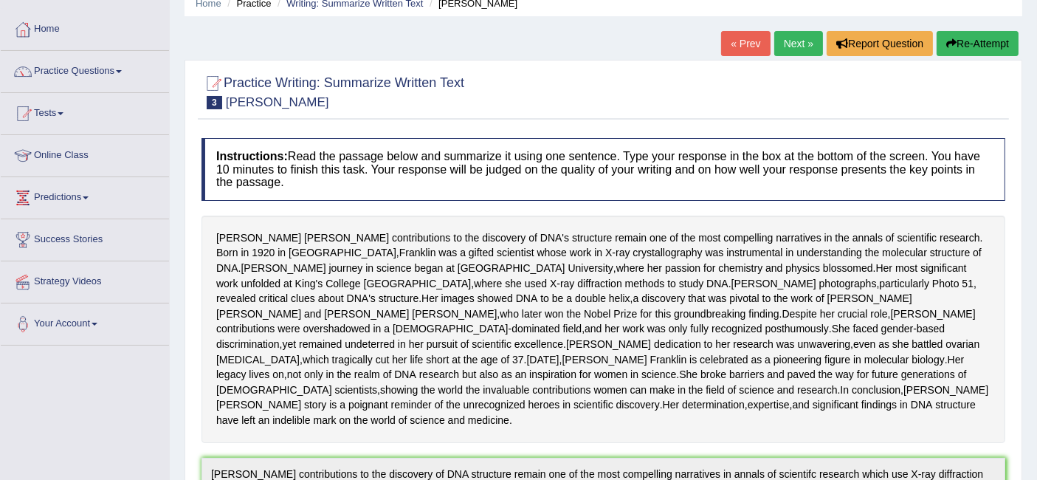
scroll to position [0, 0]
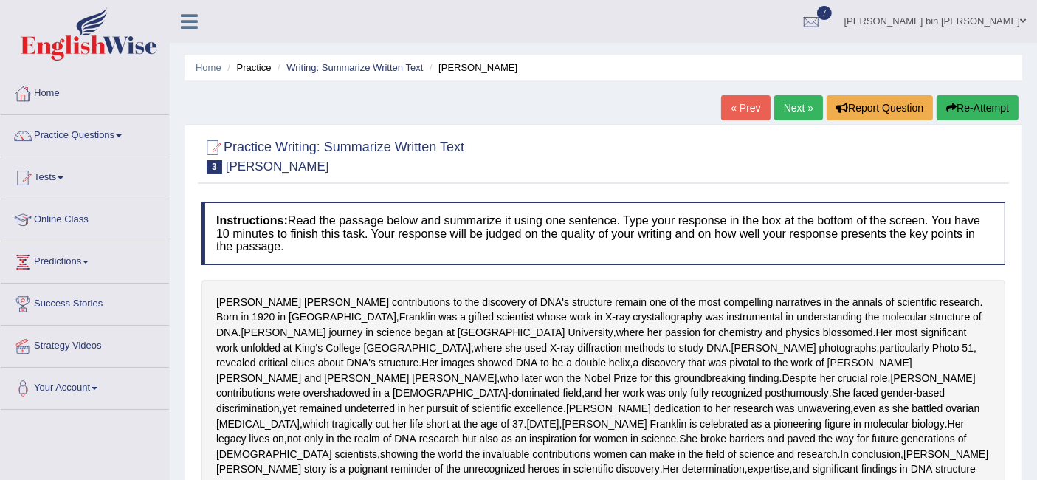
click at [993, 113] on button "Re-Attempt" at bounding box center [978, 107] width 82 height 25
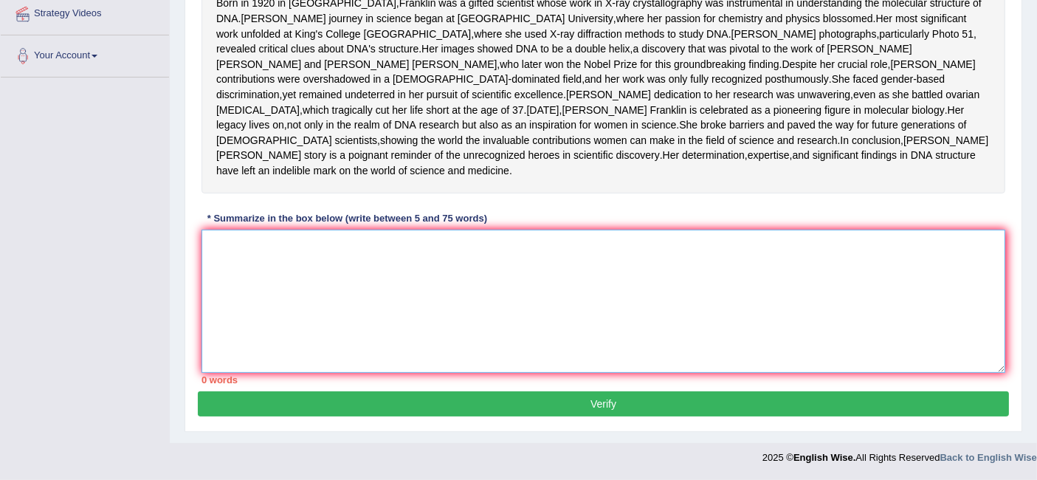
click at [676, 273] on textarea at bounding box center [603, 301] width 804 height 143
paste textarea "Rosalind Franlin contributions to the discovery of DNA structure remain one of …"
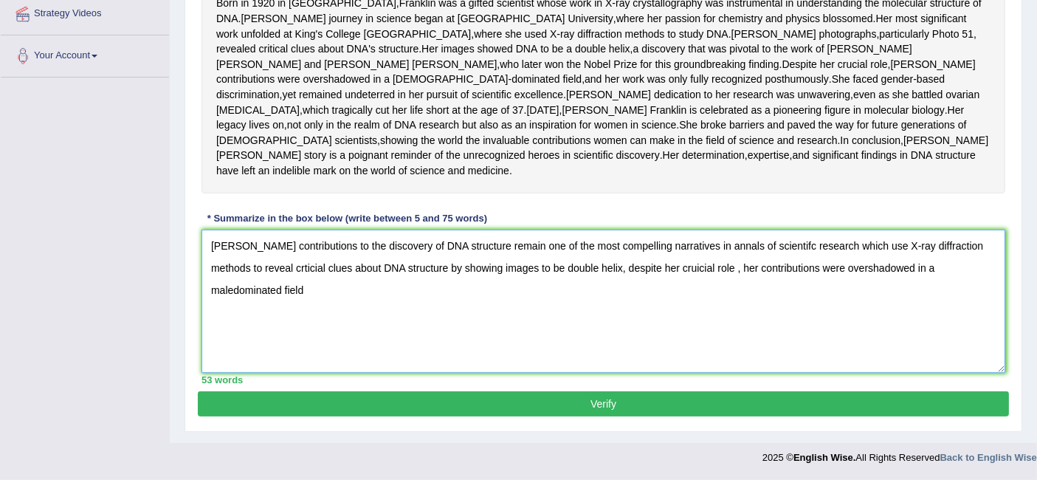
click at [868, 266] on textarea "Rosalind Franlin contributions to the discovery of DNA structure remain one of …" at bounding box center [603, 301] width 804 height 143
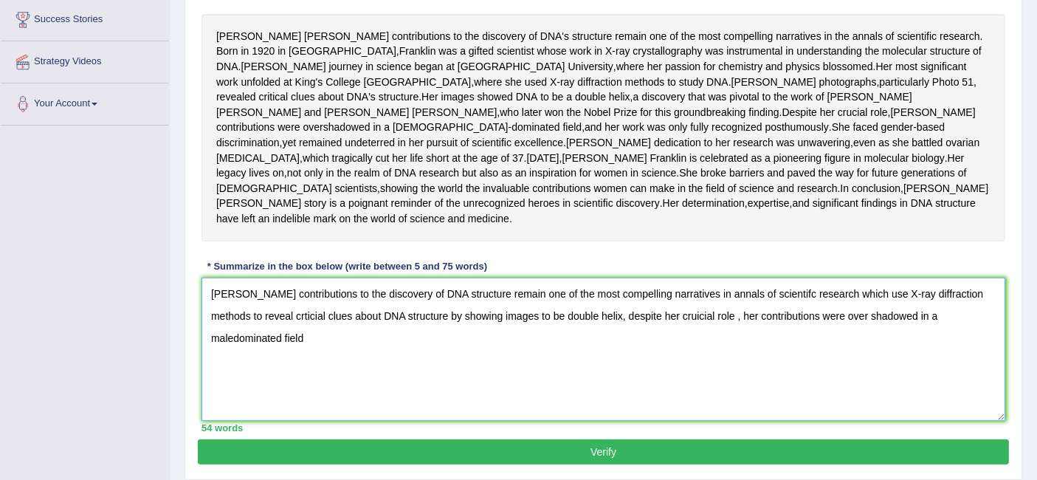
scroll to position [283, 0]
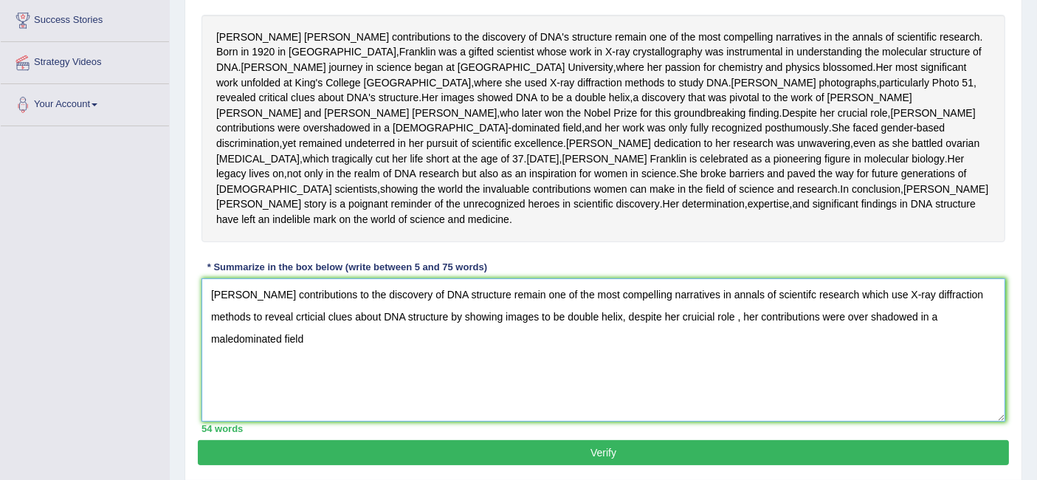
click at [694, 386] on textarea "Rosalind Franlin contributions to the discovery of DNA structure remain one of …" at bounding box center [603, 349] width 804 height 143
click at [735, 393] on textarea "Rosalind Franlin contributions to the discovery of DNA structure remain one of …" at bounding box center [603, 349] width 804 height 143
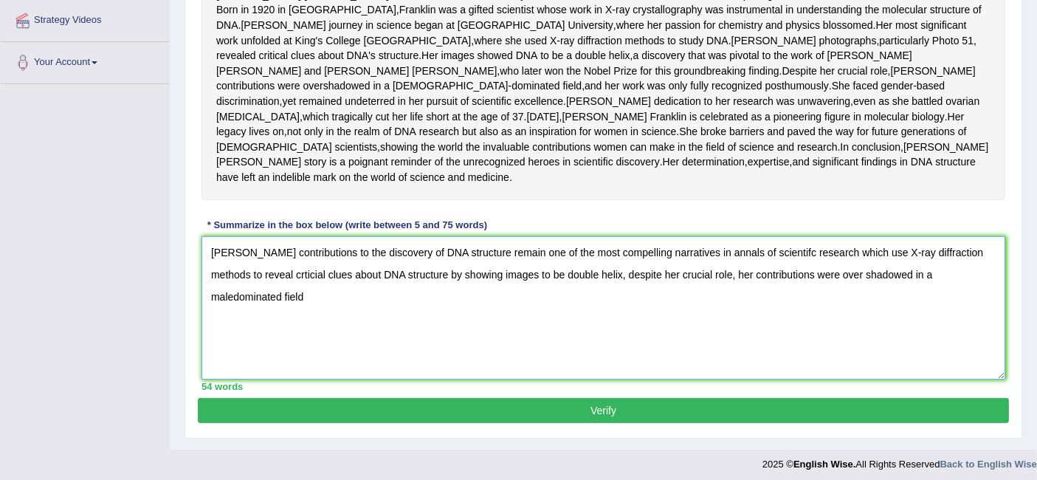
scroll to position [328, 0]
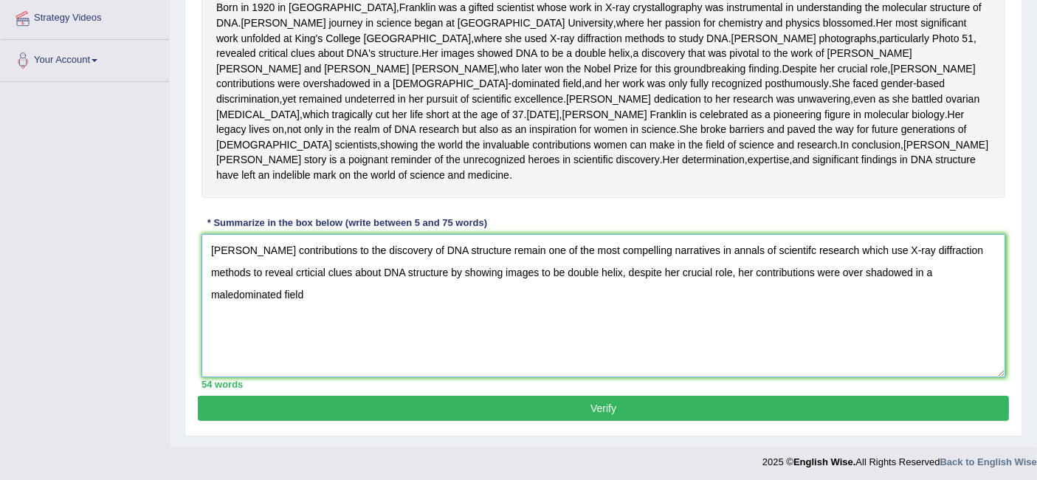
click at [232, 370] on textarea "Rosalind Franlin contributions to the discovery of DNA structure remain one of …" at bounding box center [603, 305] width 804 height 143
click at [465, 377] on textarea "[PERSON_NAME] contributions to the discovery of DNA structure remain one of the…" at bounding box center [603, 305] width 804 height 143
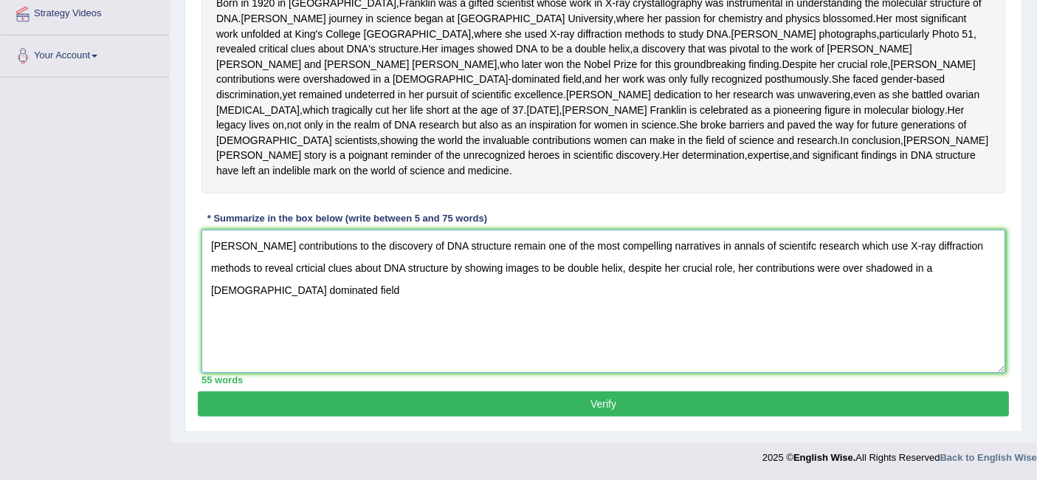
type textarea "Rosalind Franlin contributions to the discovery of DNA structure remain one of …"
click at [502, 398] on button "Verify" at bounding box center [603, 403] width 811 height 25
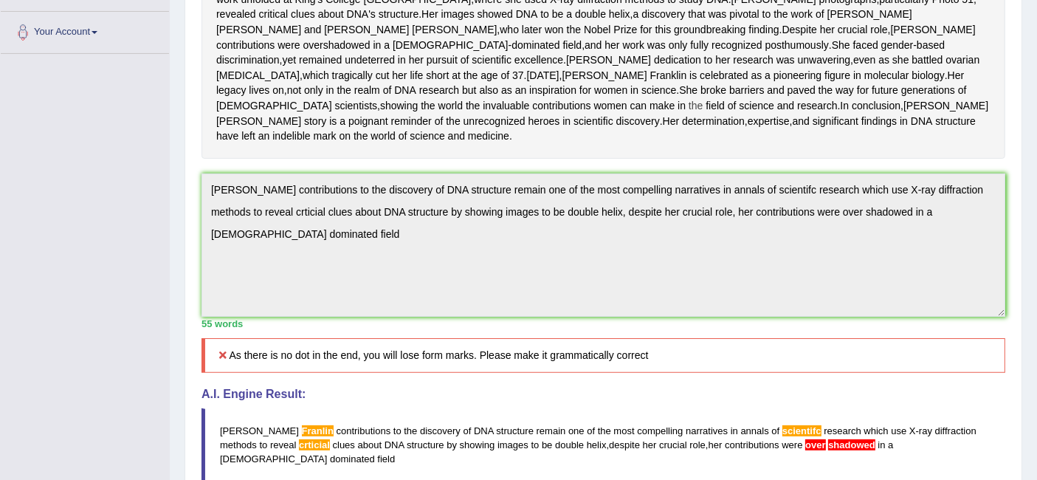
scroll to position [365, 0]
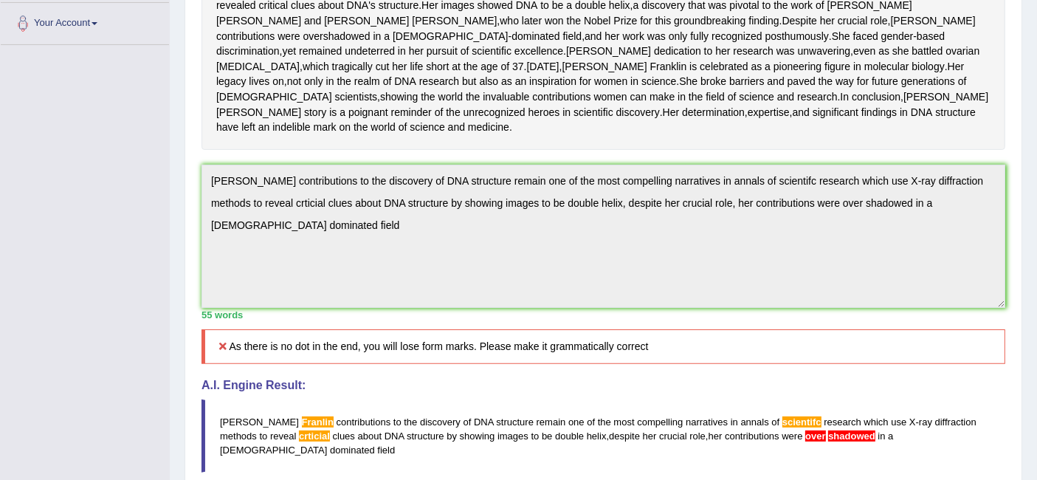
click at [179, 230] on div "Home Practice Writing: Summarize Written Text Rosalid Franklin You have already…" at bounding box center [603, 175] width 867 height 1080
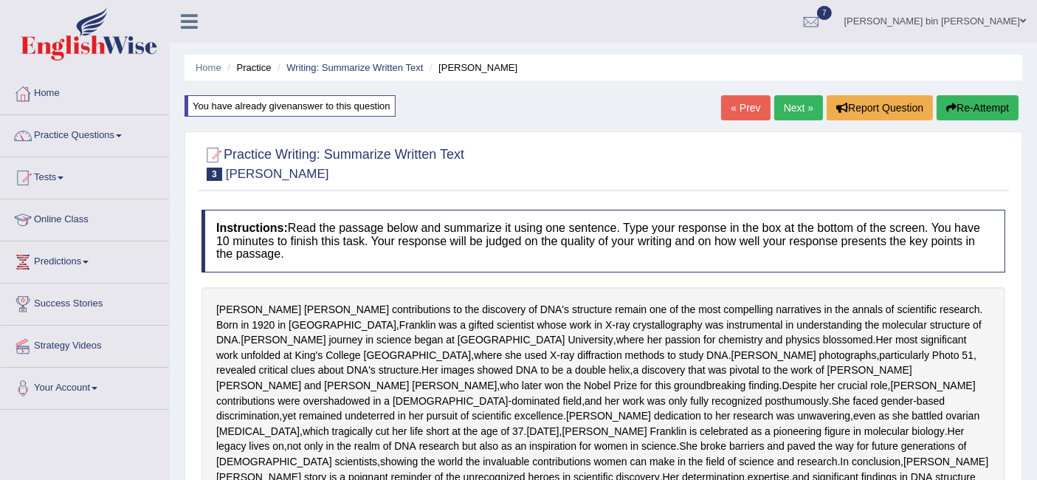
click at [951, 97] on button "Re-Attempt" at bounding box center [978, 107] width 82 height 25
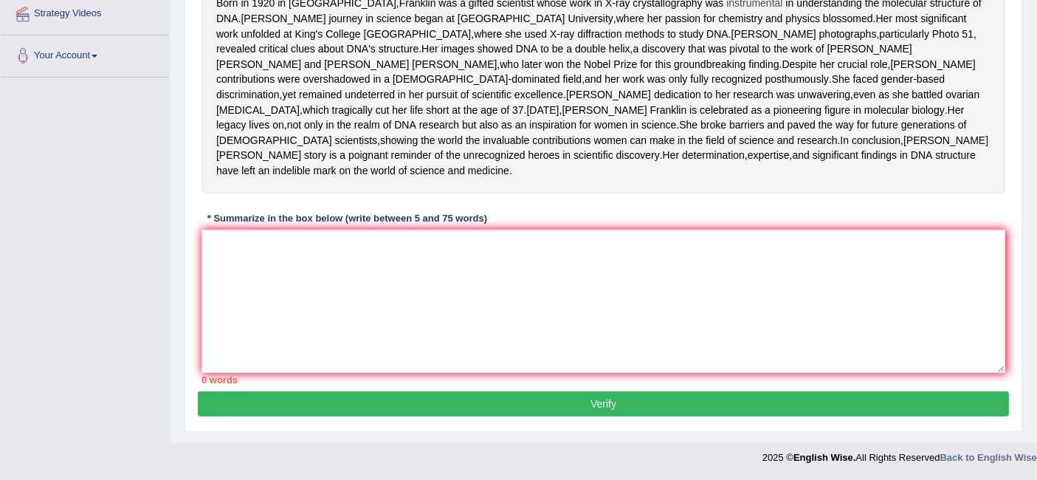
scroll to position [340, 0]
click at [616, 320] on textarea at bounding box center [603, 301] width 804 height 143
paste textarea "[PERSON_NAME] contributions to the discovery of DNA structure remain one of the…"
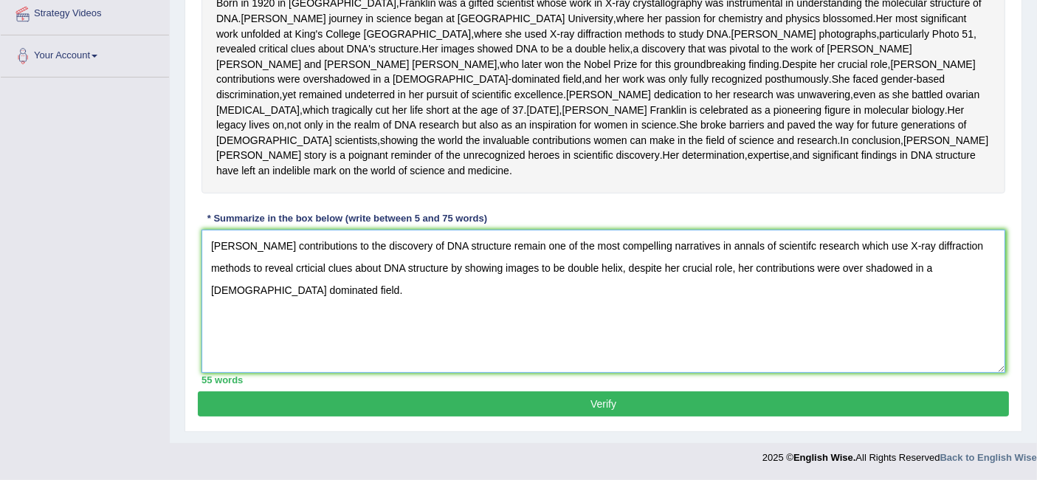
scroll to position [404, 0]
type textarea "[PERSON_NAME] contributions to the discovery of DNA structure remain one of the…"
click at [616, 404] on button "Verify" at bounding box center [603, 403] width 811 height 25
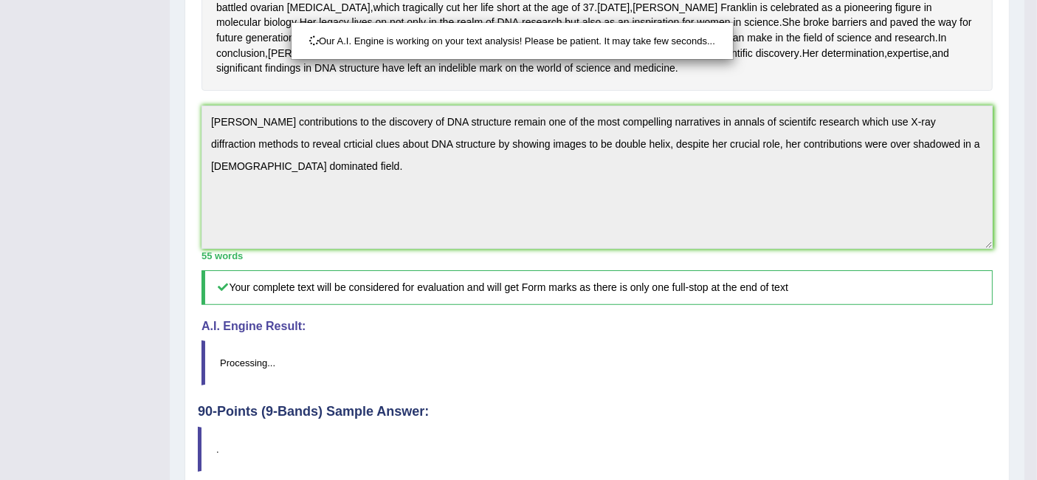
scroll to position [559, 0]
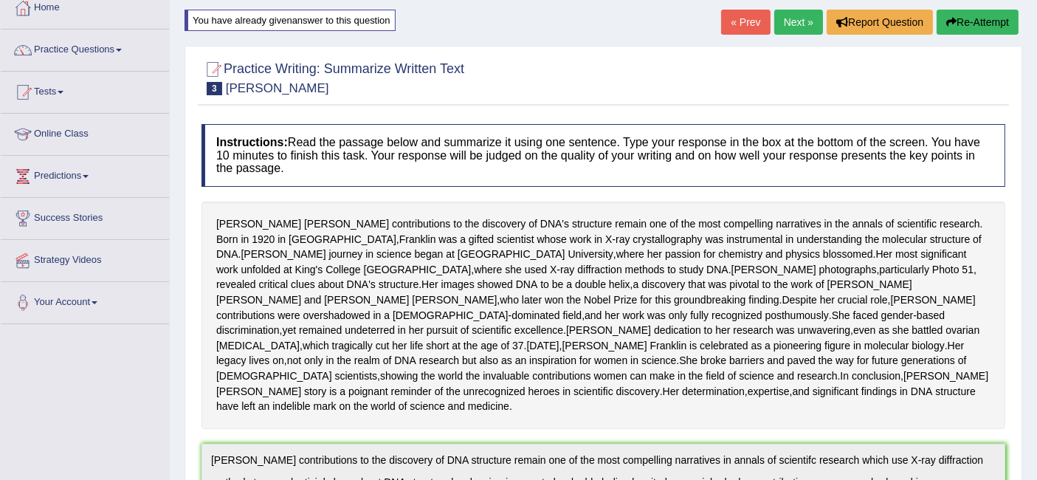
scroll to position [0, 0]
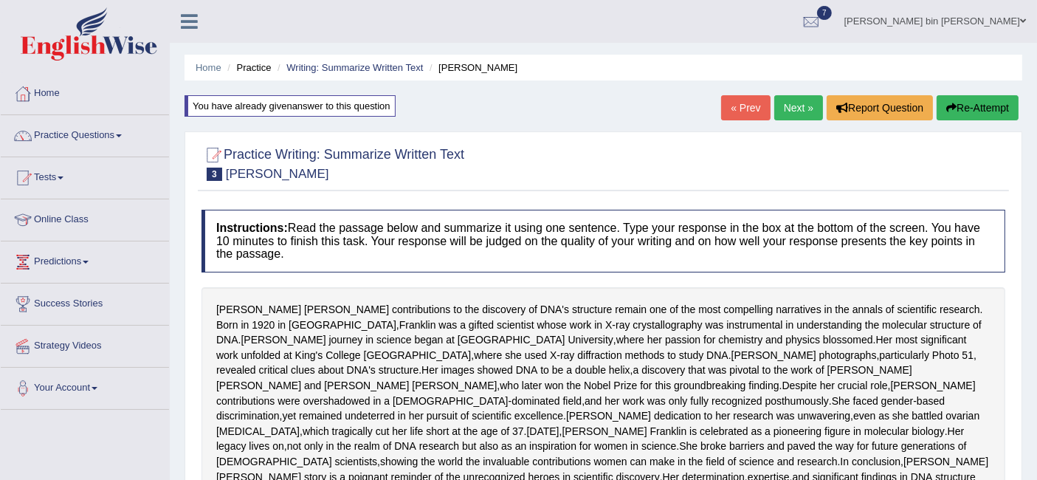
click at [946, 103] on icon "button" at bounding box center [951, 108] width 10 height 10
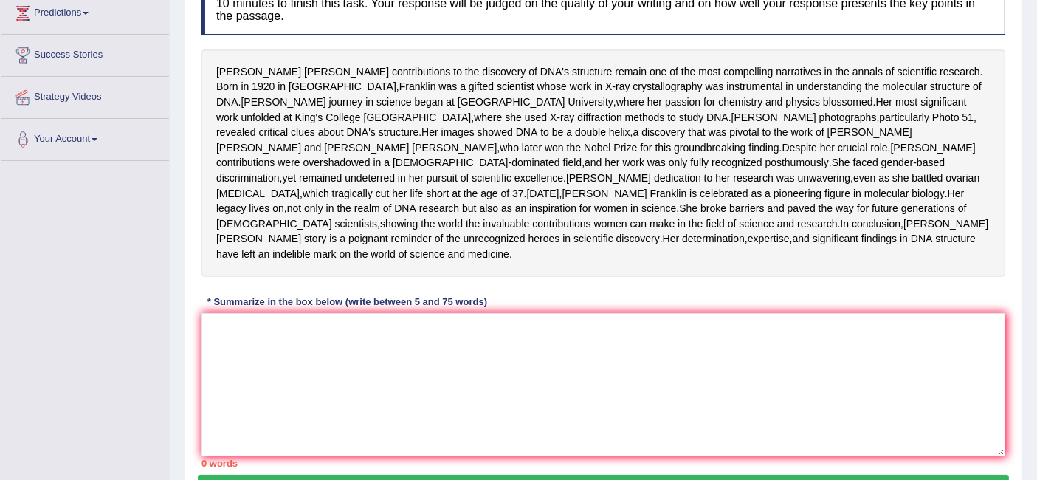
scroll to position [404, 0]
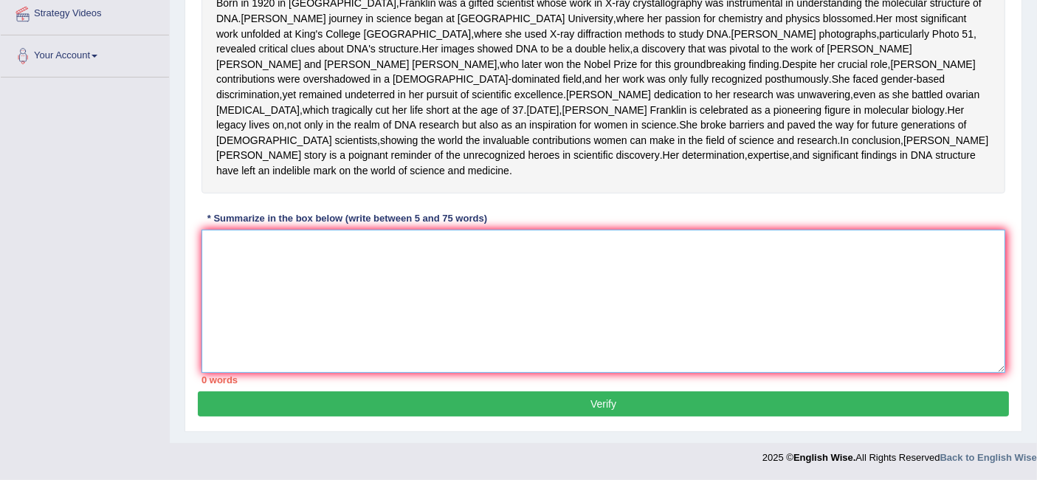
click at [723, 252] on textarea at bounding box center [603, 301] width 804 height 143
paste textarea "Rosalind Franlin contributions to the discovery of DNA structure remain one of …"
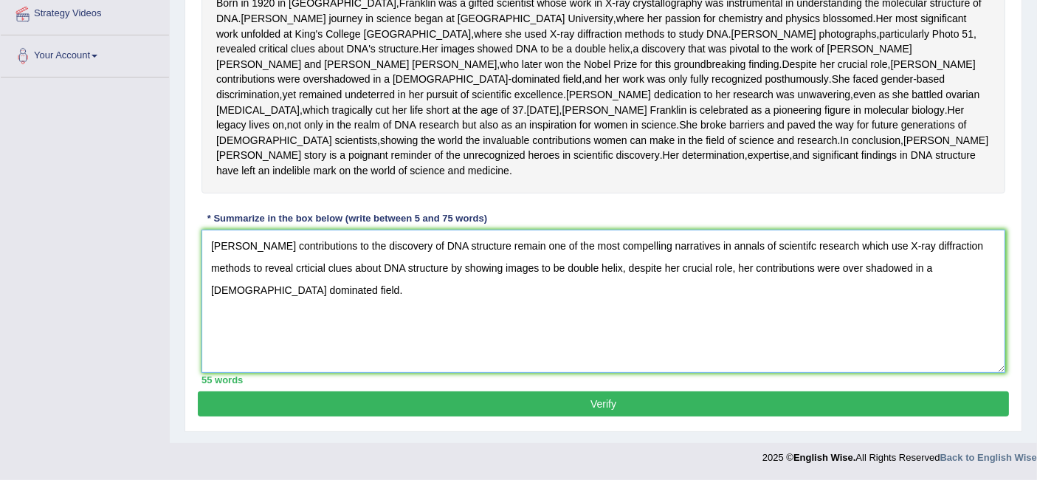
click at [301, 267] on textarea "Rosalind Franlin contributions to the discovery of DNA structure remain one of …" at bounding box center [603, 301] width 804 height 143
click at [407, 268] on textarea "Rosalind Franlin contributions to the discovery of DNA structure remain one of …" at bounding box center [603, 301] width 804 height 143
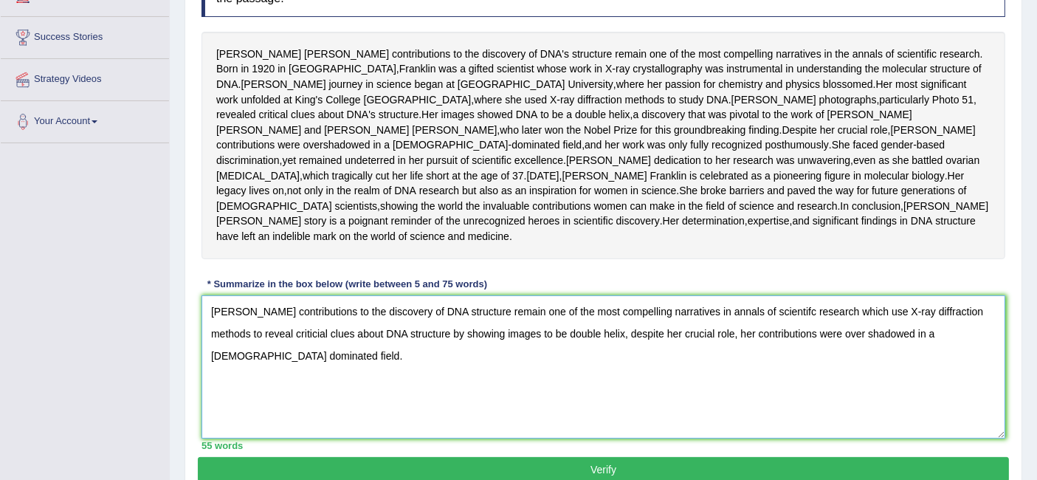
scroll to position [290, 0]
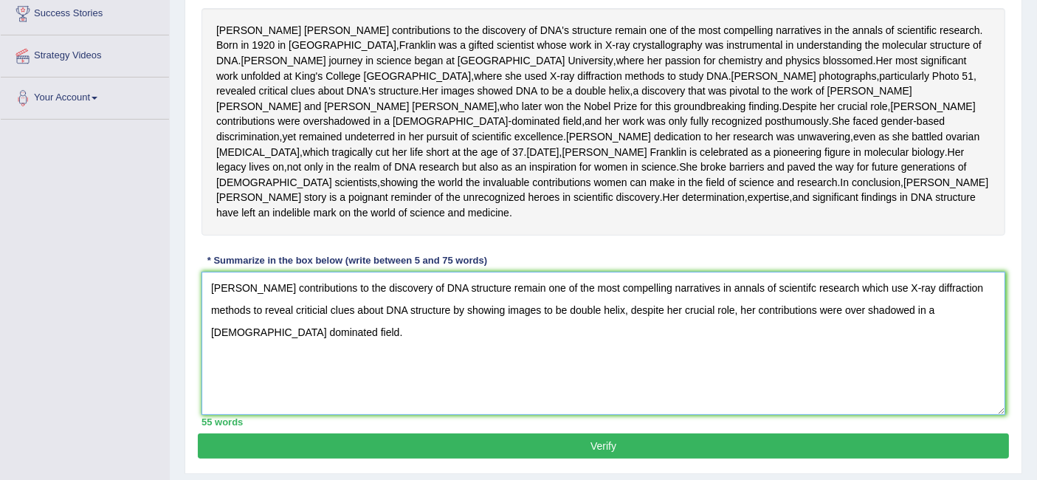
click at [275, 360] on textarea "Rosalind Franlin contributions to the discovery of DNA structure remain one of …" at bounding box center [603, 343] width 804 height 143
click at [449, 415] on textarea "[PERSON_NAME] contributions to the discovery of DNA structure remain one of the…" at bounding box center [603, 343] width 804 height 143
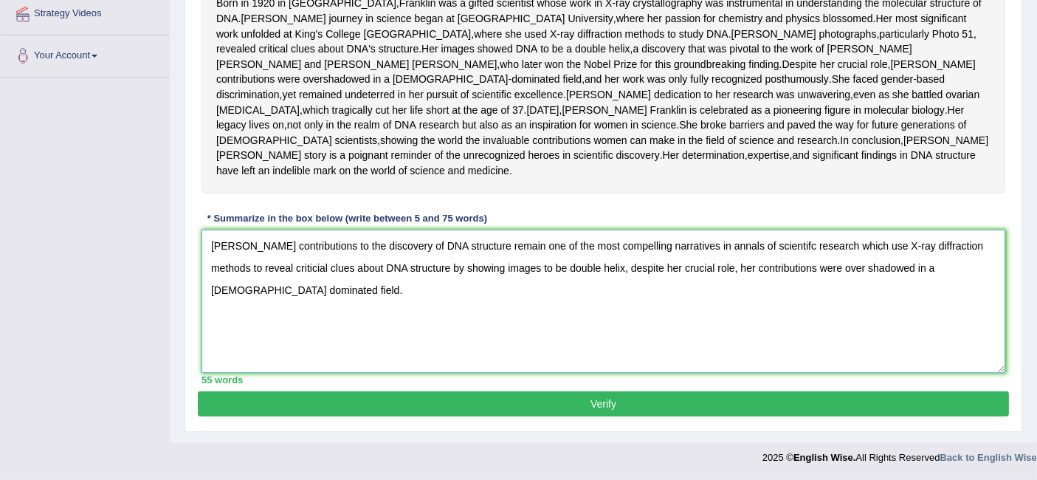
scroll to position [404, 0]
type textarea "[PERSON_NAME] contributions to the discovery of DNA structure remain one of the…"
click at [503, 406] on button "Verify" at bounding box center [603, 403] width 811 height 25
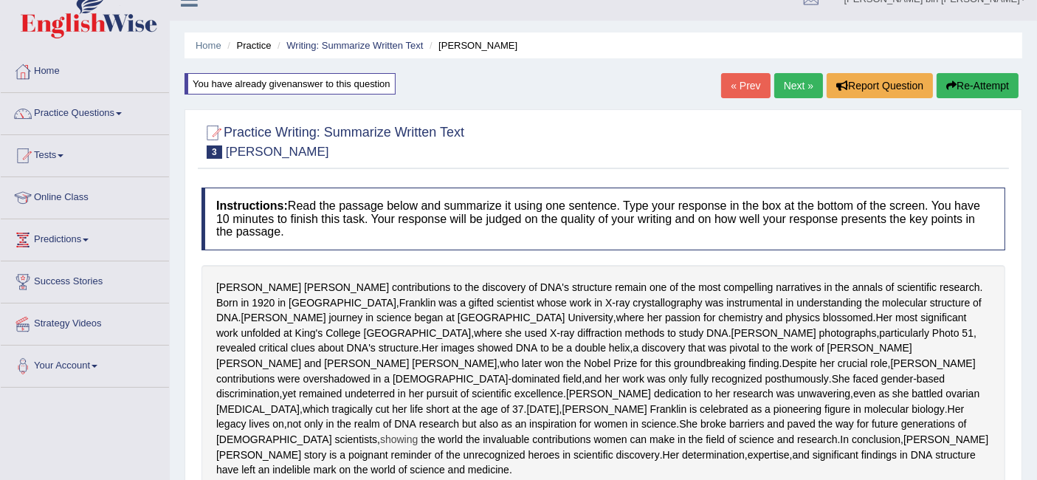
scroll to position [6, 0]
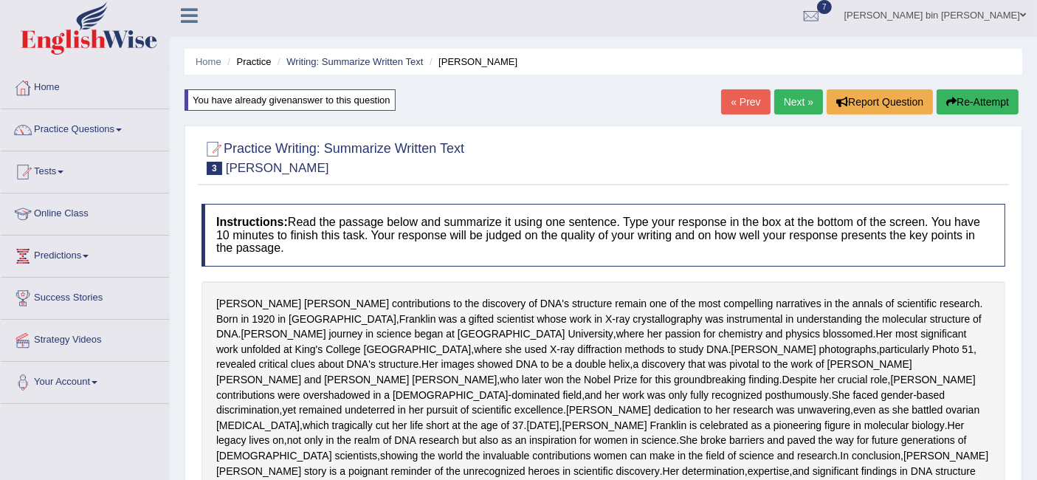
click at [985, 104] on button "Re-Attempt" at bounding box center [978, 101] width 82 height 25
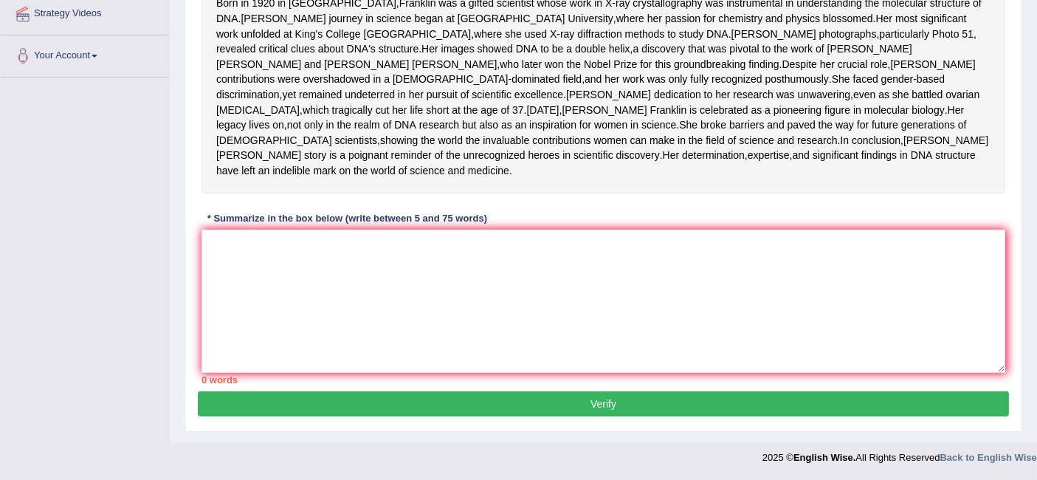
scroll to position [358, 0]
click at [654, 293] on textarea at bounding box center [603, 301] width 804 height 143
paste textarea "[PERSON_NAME] contributions to the discovery of DNA structure remain one of the…"
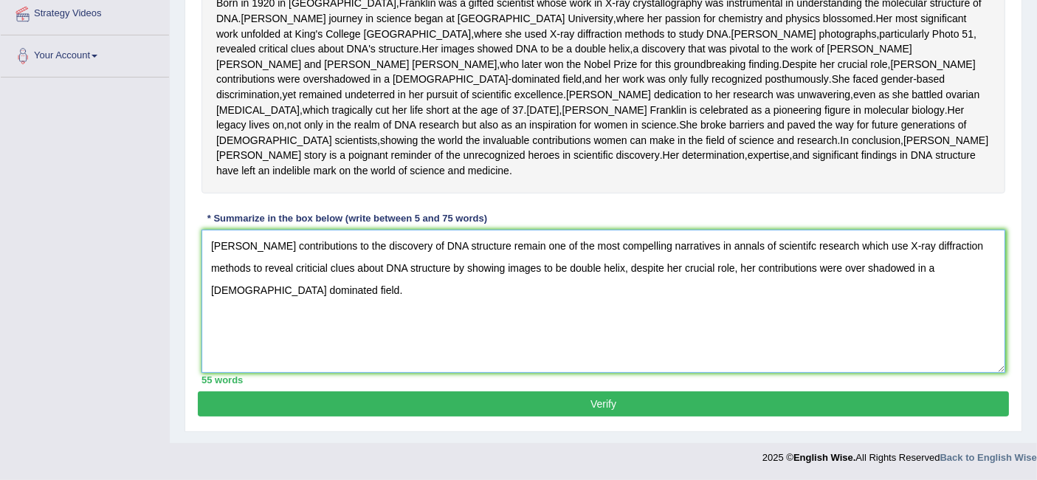
click at [323, 314] on textarea "[PERSON_NAME] contributions to the discovery of DNA structure remain one of the…" at bounding box center [603, 301] width 804 height 143
click at [548, 370] on textarea "[PERSON_NAME] contributions to the discovery of DNA structure remain one of the…" at bounding box center [603, 301] width 804 height 143
type textarea "[PERSON_NAME] contributions to the discovery of DNA structure remain one of the…"
click at [571, 412] on button "Verify" at bounding box center [603, 403] width 811 height 25
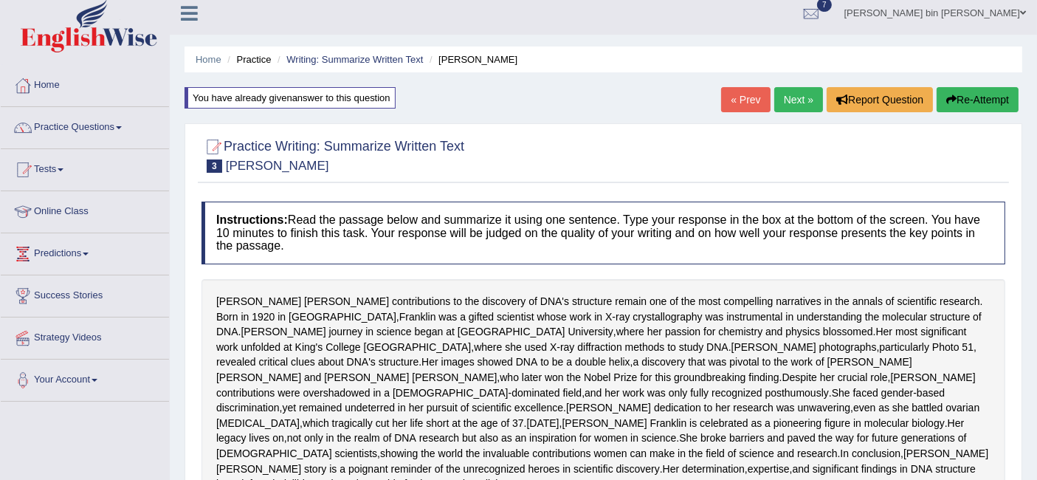
scroll to position [0, 0]
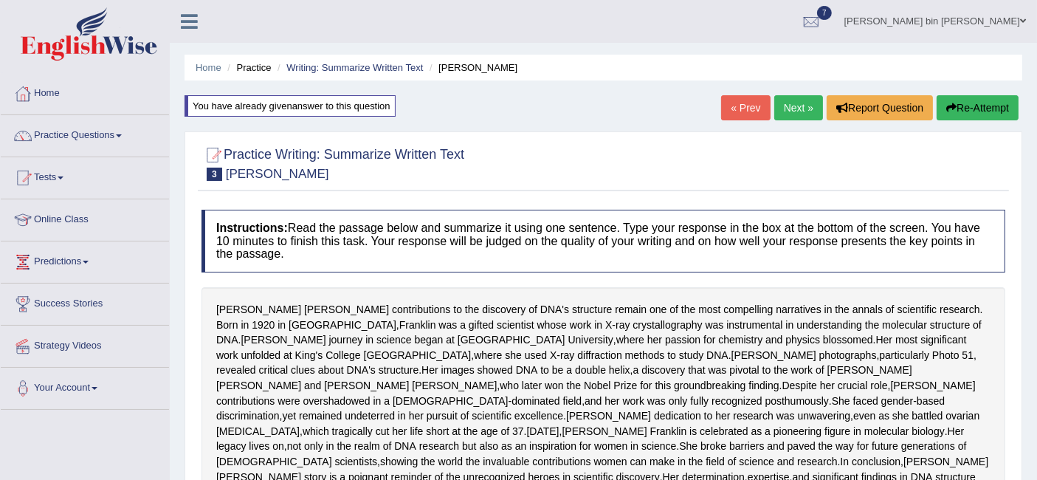
click at [81, 138] on link "Practice Questions" at bounding box center [85, 133] width 168 height 37
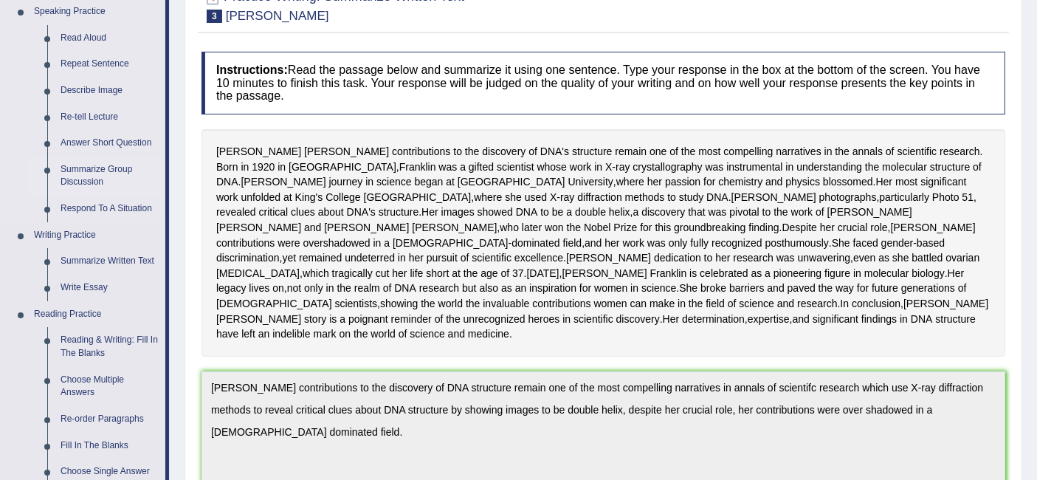
scroll to position [159, 0]
click at [72, 288] on link "Write Essay" at bounding box center [109, 287] width 111 height 27
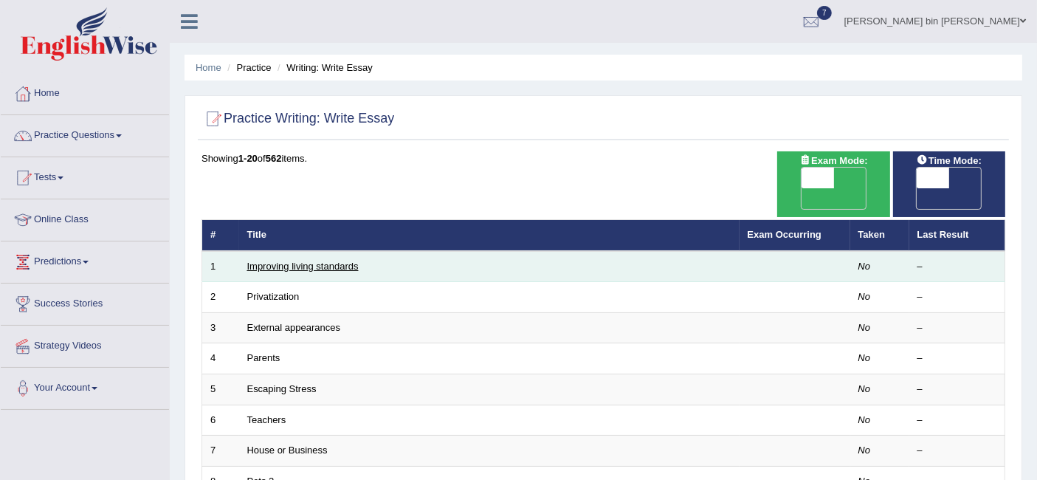
click at [328, 261] on link "Improving living standards" at bounding box center [302, 266] width 111 height 11
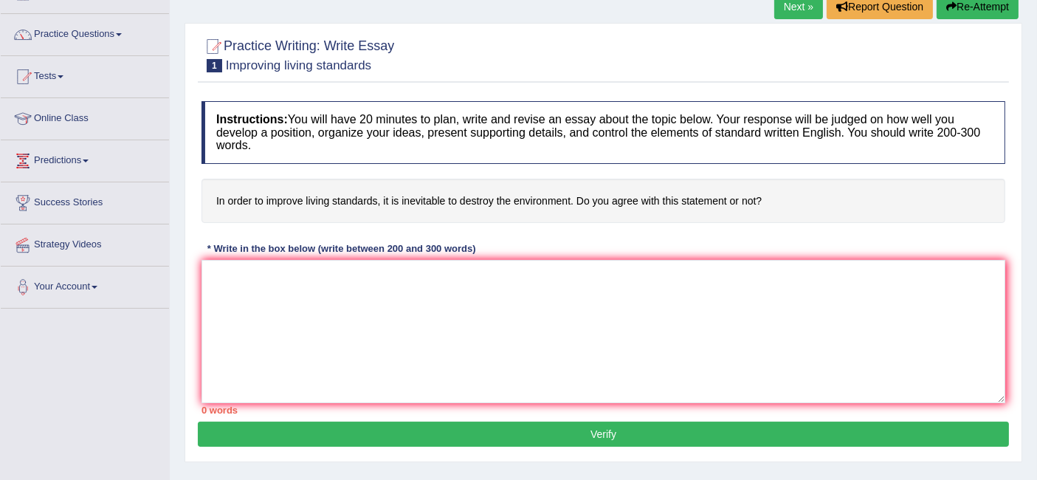
scroll to position [103, 0]
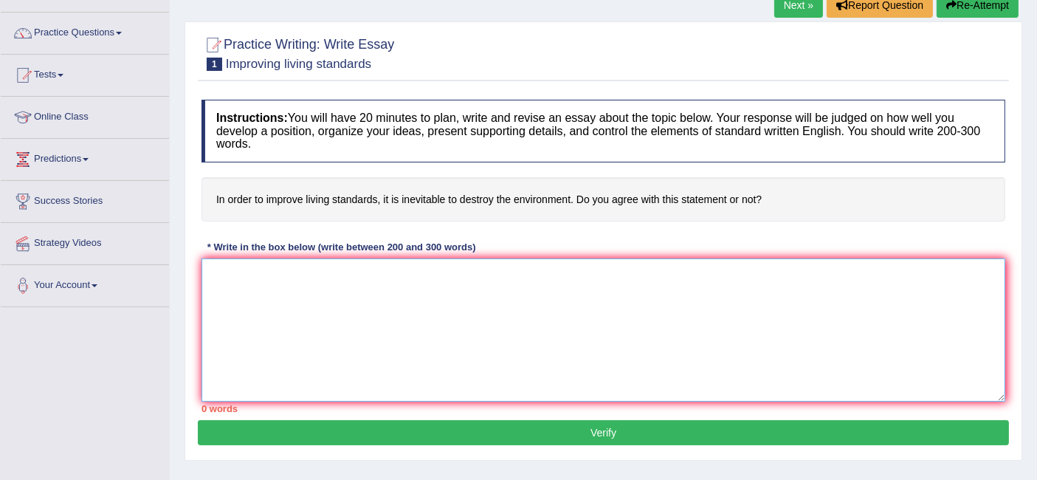
click at [312, 277] on textarea at bounding box center [603, 329] width 804 height 143
paste textarea "The increasing influence of (essay topic) on our lives has ignited numerous dis…"
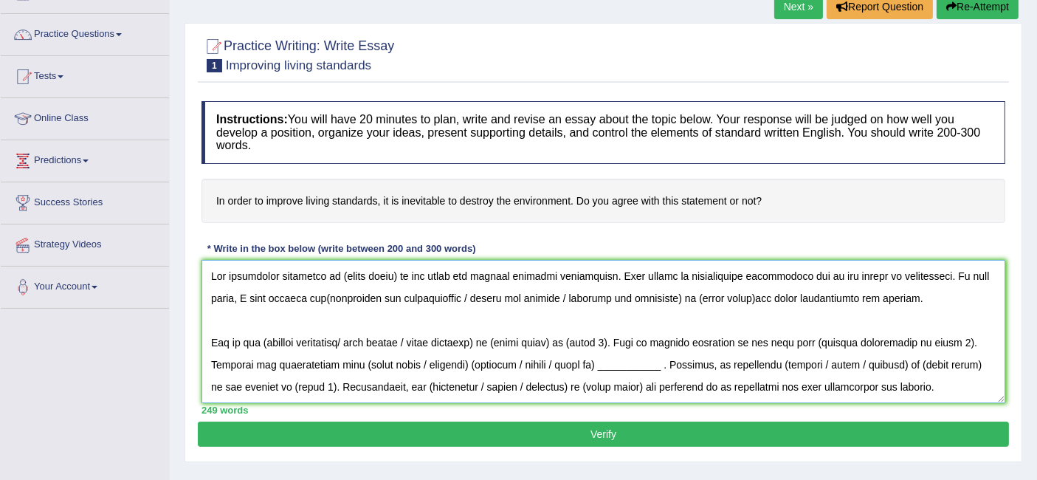
scroll to position [111, 0]
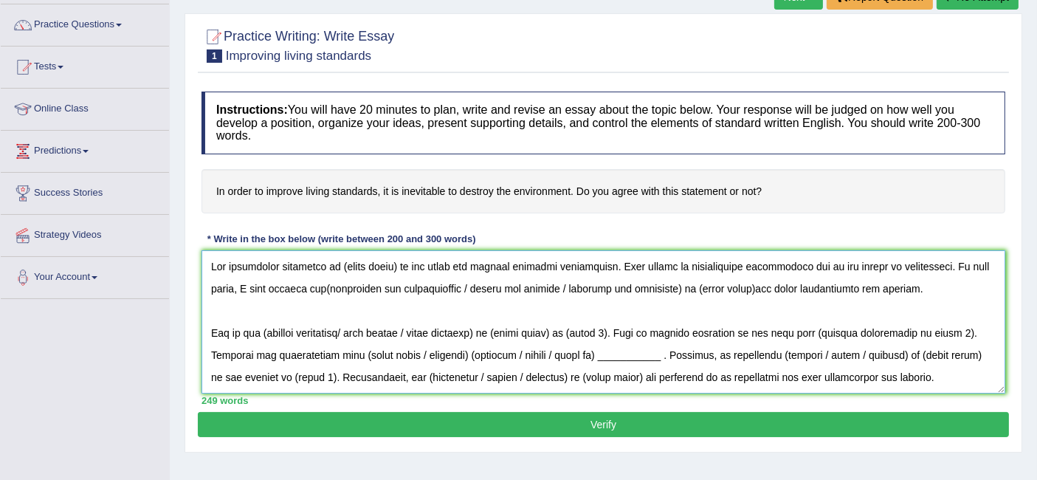
click at [394, 260] on textarea at bounding box center [603, 321] width 804 height 143
drag, startPoint x: 394, startPoint y: 260, endPoint x: 336, endPoint y: 266, distance: 58.7
click at [336, 266] on textarea at bounding box center [603, 321] width 804 height 143
click at [323, 283] on textarea at bounding box center [603, 321] width 804 height 143
drag, startPoint x: 469, startPoint y: 287, endPoint x: 681, endPoint y: 287, distance: 211.1
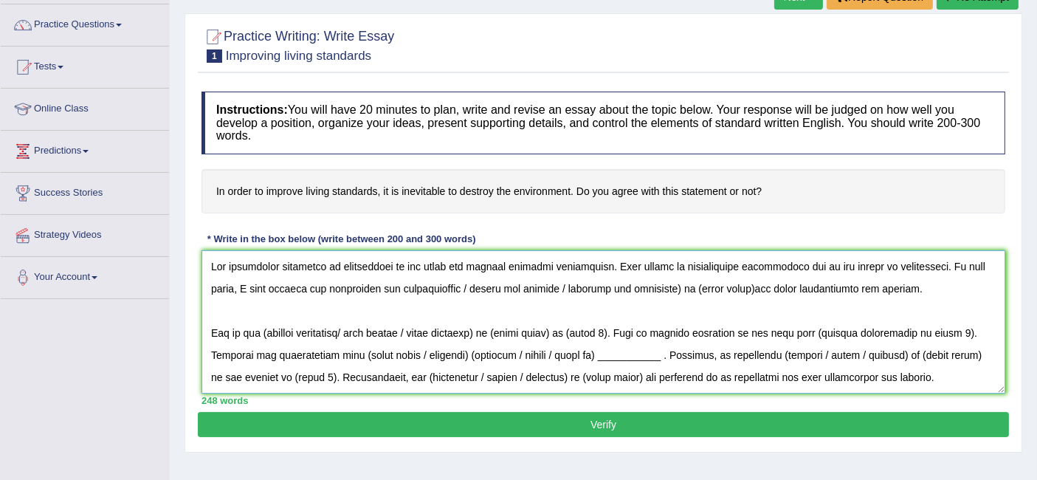
click at [681, 287] on textarea at bounding box center [603, 321] width 804 height 143
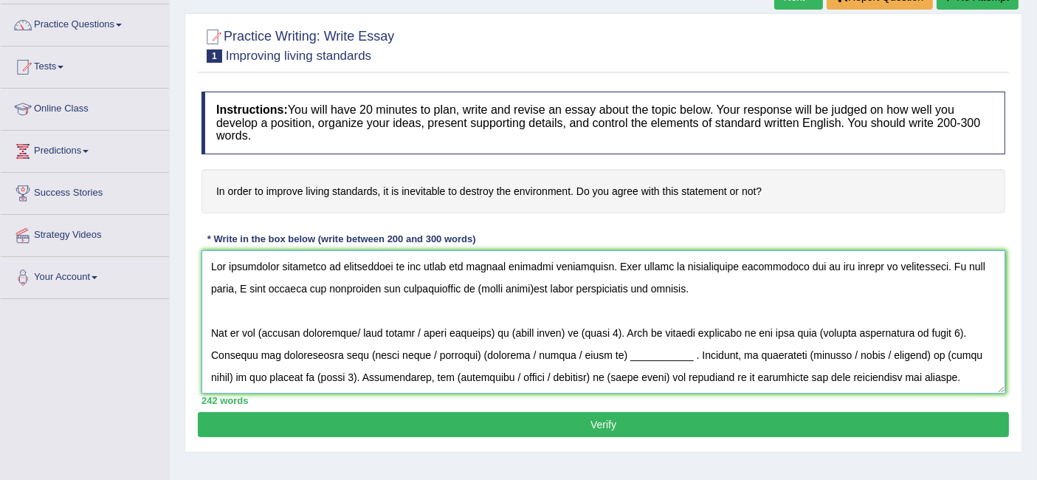
drag, startPoint x: 483, startPoint y: 286, endPoint x: 544, endPoint y: 281, distance: 61.5
click at [544, 281] on textarea at bounding box center [603, 321] width 804 height 143
click at [537, 281] on textarea at bounding box center [603, 321] width 804 height 143
click at [393, 256] on textarea at bounding box center [603, 321] width 804 height 143
click at [541, 298] on textarea at bounding box center [603, 321] width 804 height 143
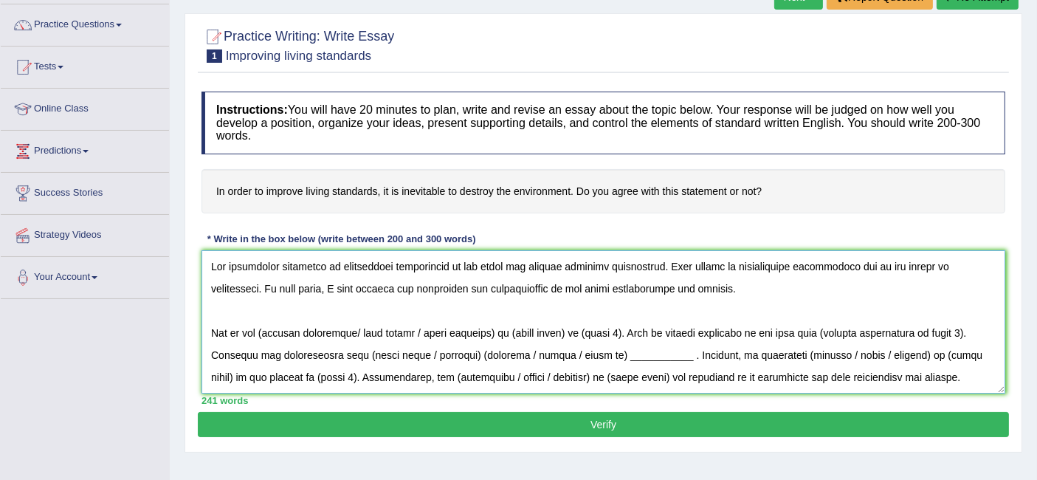
click at [510, 286] on textarea at bounding box center [603, 321] width 804 height 143
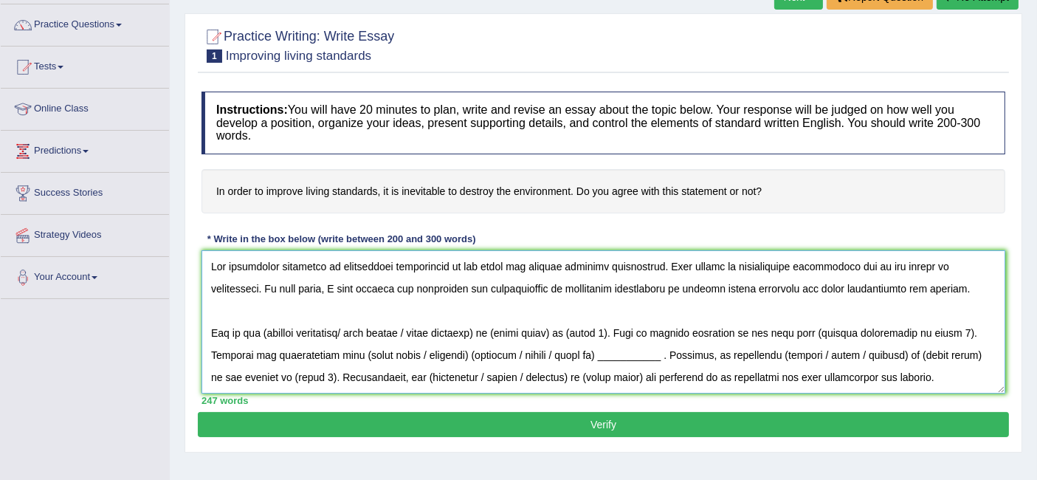
click at [647, 300] on textarea at bounding box center [603, 321] width 804 height 143
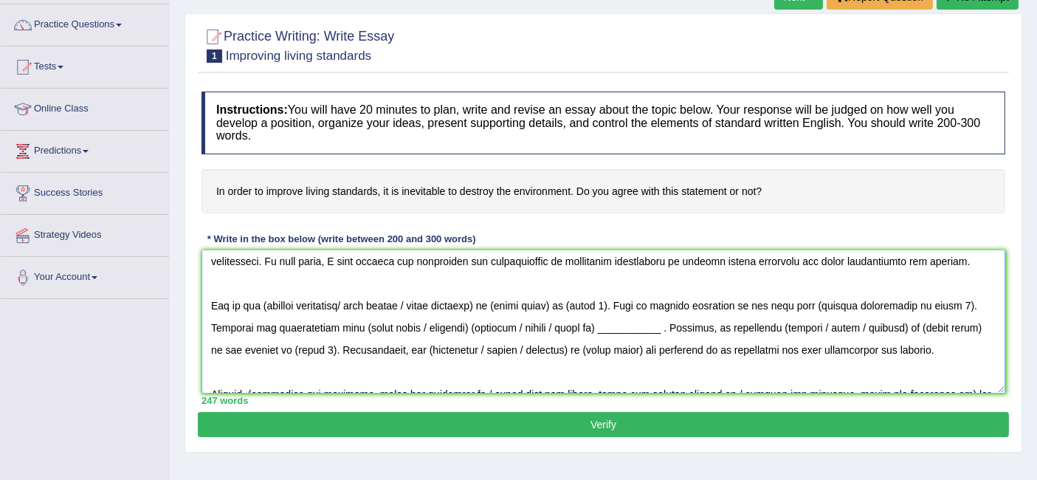
scroll to position [13, 0]
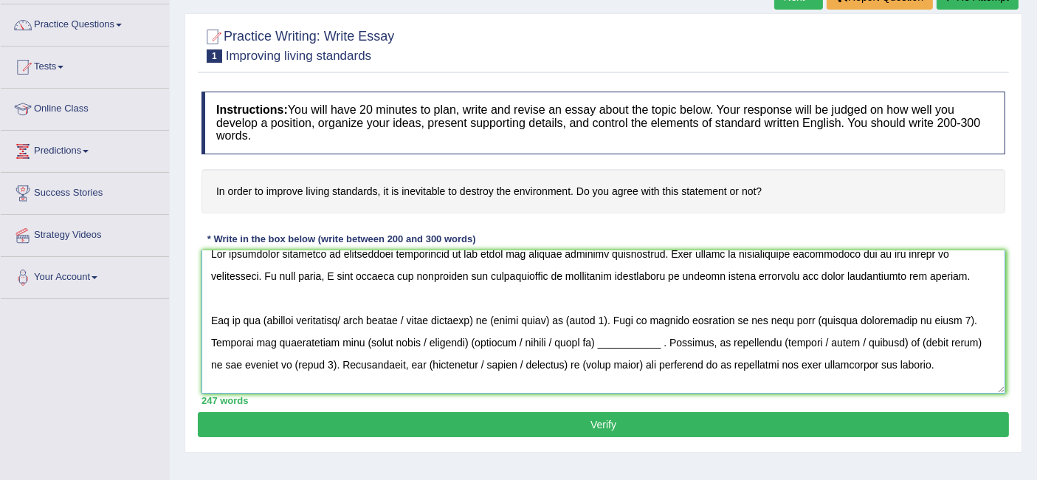
click at [264, 311] on textarea at bounding box center [603, 321] width 804 height 143
drag, startPoint x: 354, startPoint y: 315, endPoint x: 500, endPoint y: 310, distance: 146.2
click at [500, 310] on textarea at bounding box center [603, 321] width 804 height 143
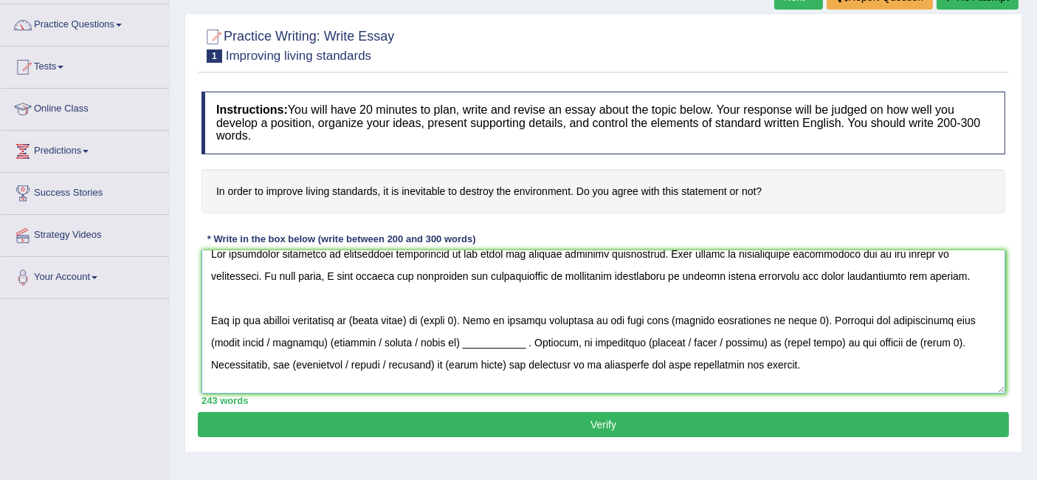
click at [421, 314] on textarea at bounding box center [603, 321] width 804 height 143
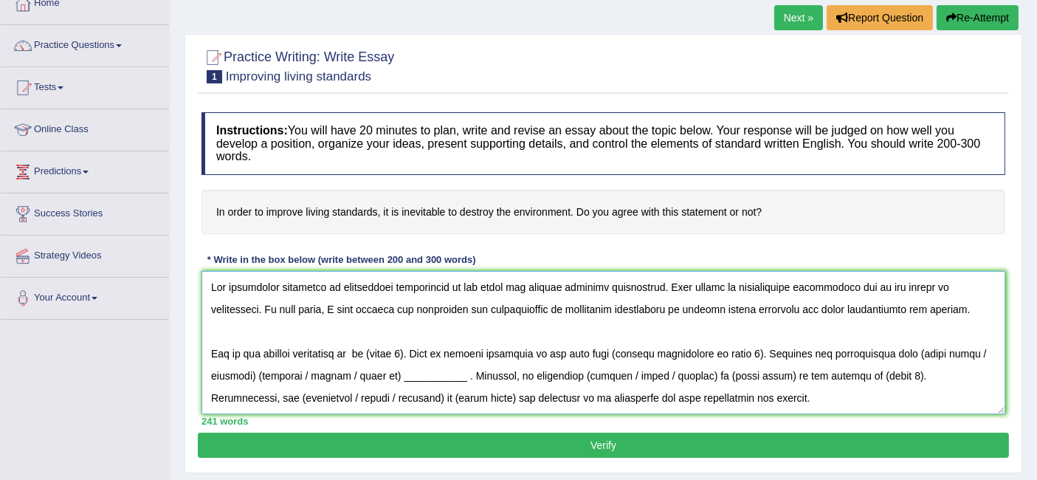
scroll to position [80, 0]
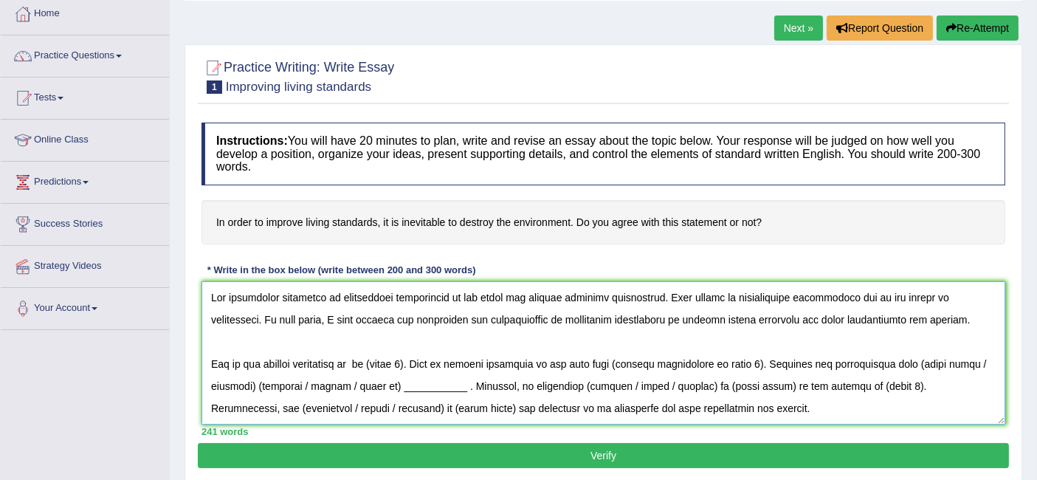
drag, startPoint x: 335, startPoint y: 298, endPoint x: 444, endPoint y: 303, distance: 109.3
click at [444, 303] on textarea at bounding box center [603, 352] width 804 height 143
click at [335, 301] on textarea at bounding box center [603, 352] width 804 height 143
click at [571, 318] on textarea at bounding box center [603, 352] width 804 height 143
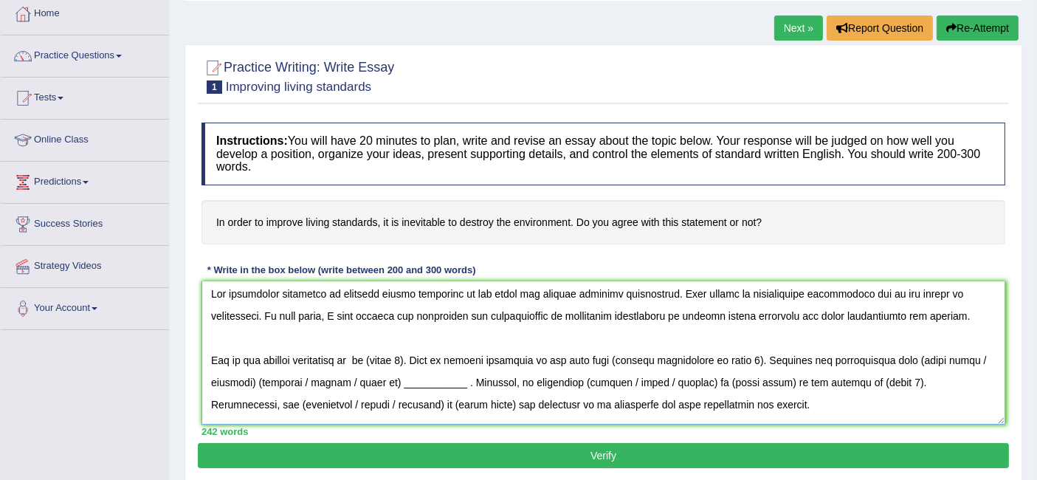
scroll to position [0, 0]
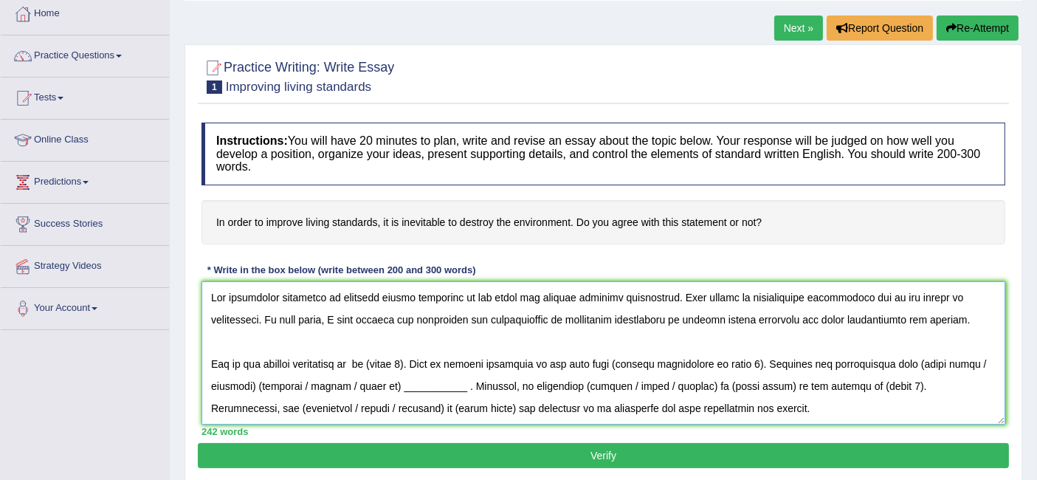
click at [931, 294] on textarea at bounding box center [603, 352] width 804 height 143
click at [369, 359] on textarea at bounding box center [603, 352] width 804 height 143
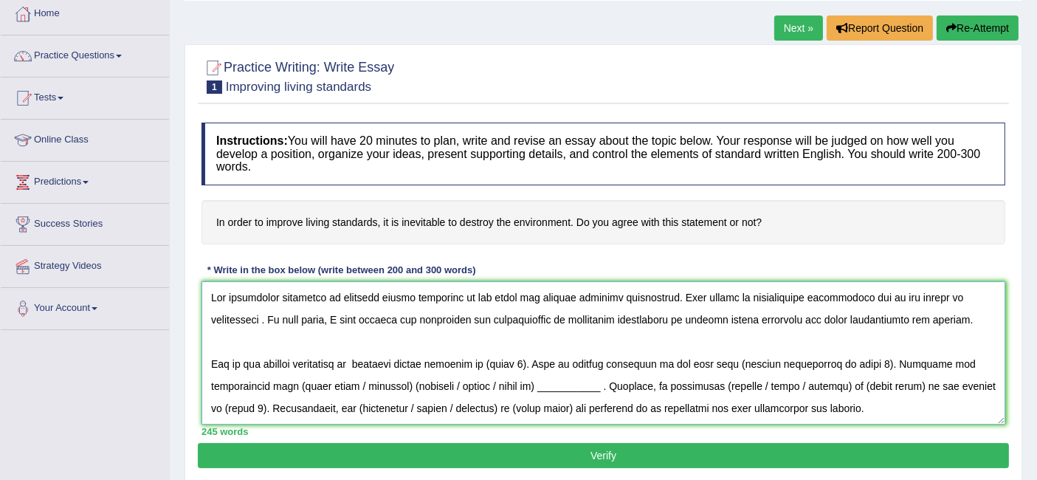
click at [495, 363] on textarea at bounding box center [603, 352] width 804 height 143
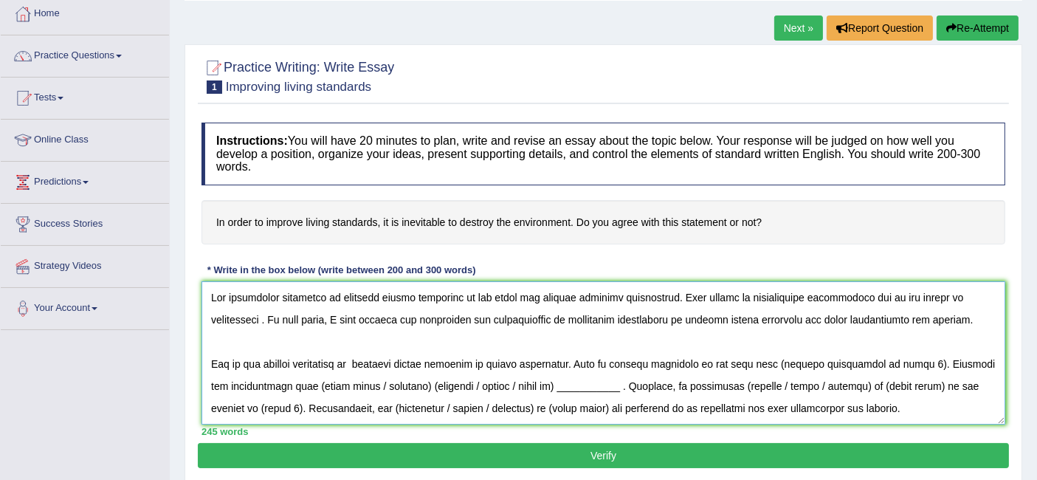
click at [758, 360] on textarea at bounding box center [603, 352] width 804 height 143
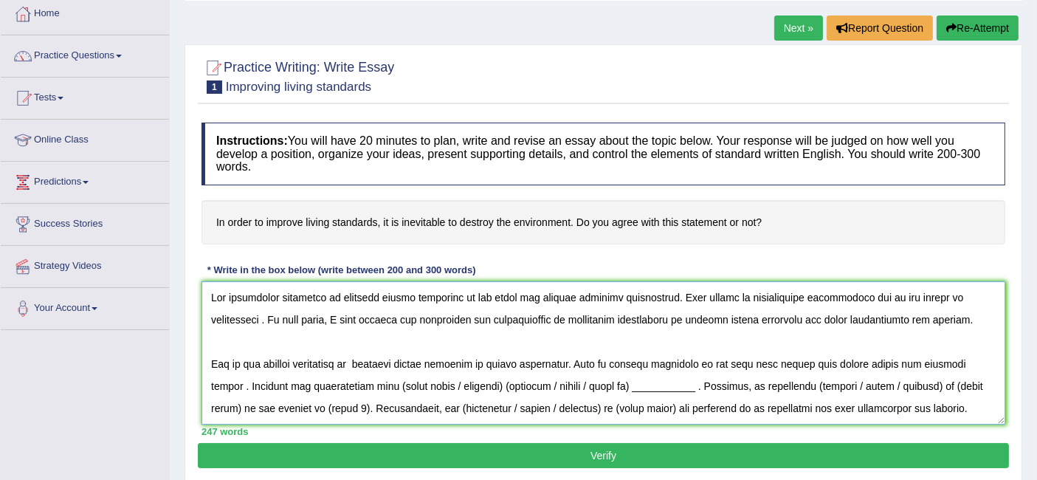
click at [565, 357] on textarea at bounding box center [603, 352] width 804 height 143
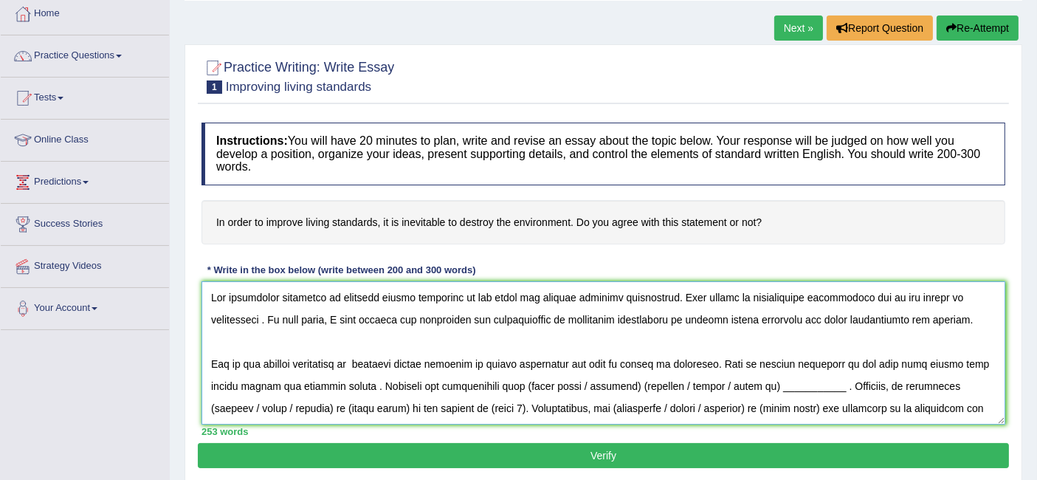
click at [688, 362] on textarea at bounding box center [603, 352] width 804 height 143
click at [693, 362] on textarea at bounding box center [603, 352] width 804 height 143
click at [759, 369] on textarea at bounding box center [603, 352] width 804 height 143
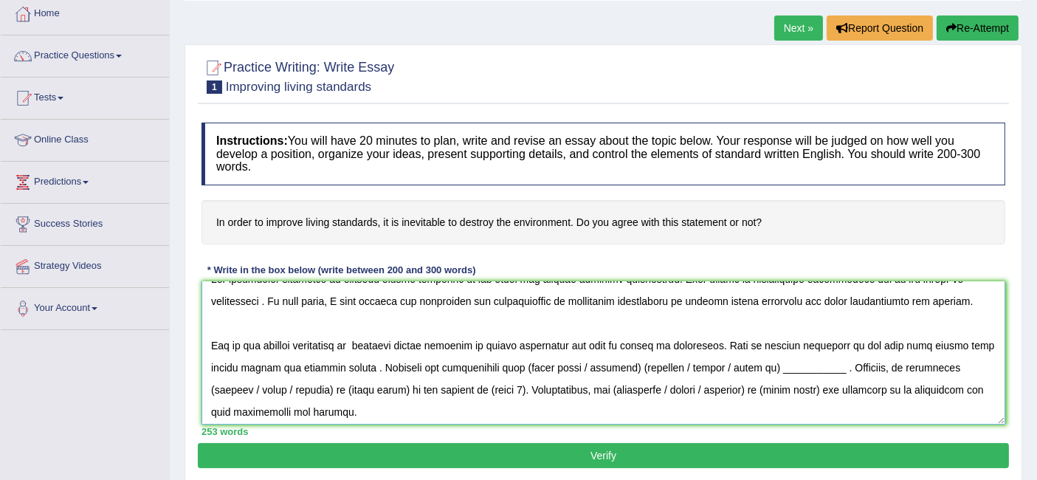
scroll to position [19, 0]
click at [362, 364] on textarea at bounding box center [603, 352] width 804 height 143
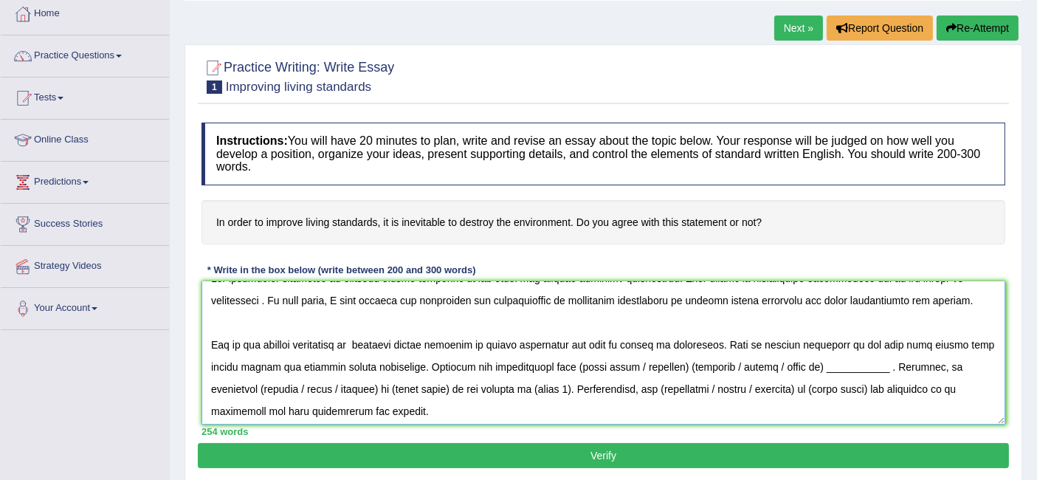
click at [568, 364] on textarea at bounding box center [603, 352] width 804 height 143
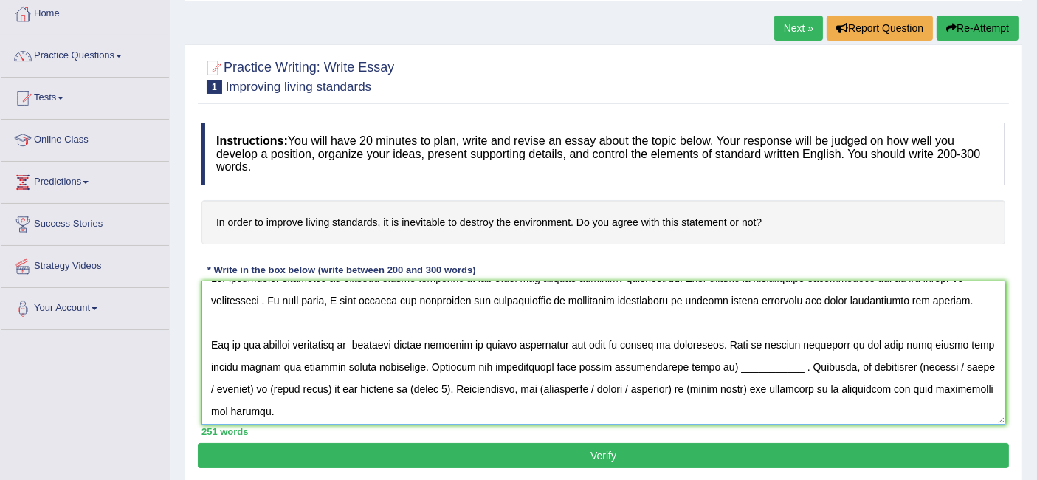
click at [695, 366] on textarea at bounding box center [603, 352] width 804 height 143
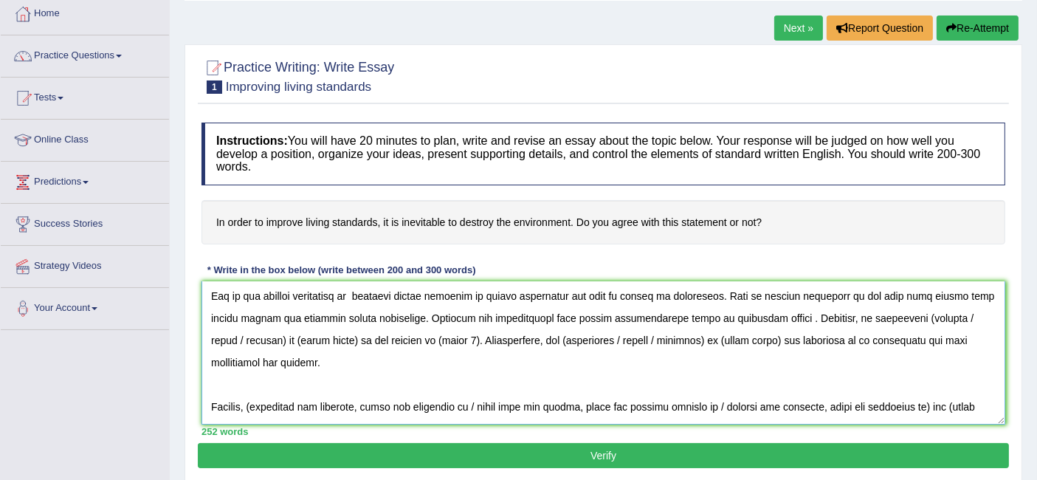
scroll to position [69, 0]
click at [926, 314] on textarea at bounding box center [603, 352] width 804 height 143
click at [889, 315] on textarea at bounding box center [603, 352] width 804 height 143
click at [937, 315] on textarea at bounding box center [603, 352] width 804 height 143
click at [345, 332] on textarea at bounding box center [603, 352] width 804 height 143
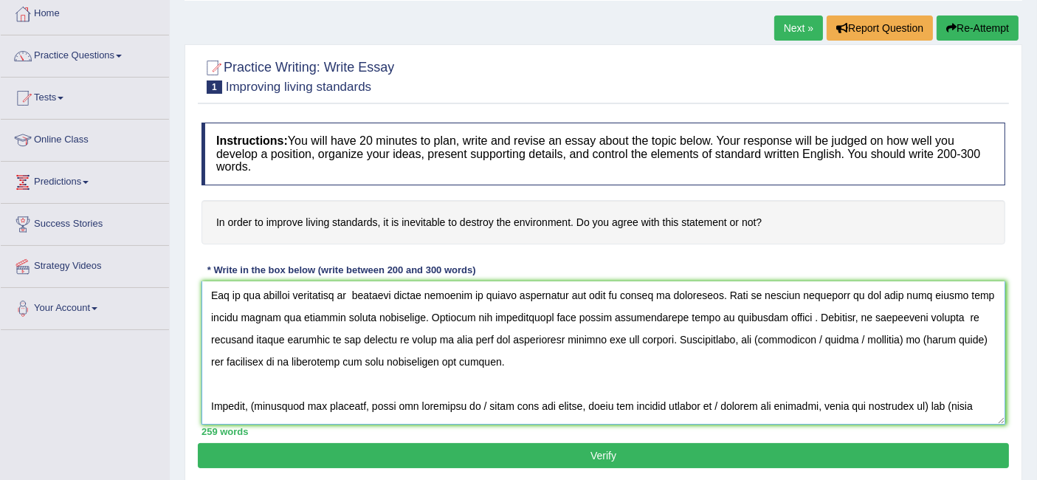
click at [707, 340] on textarea at bounding box center [603, 352] width 804 height 143
click at [774, 335] on textarea at bounding box center [603, 352] width 804 height 143
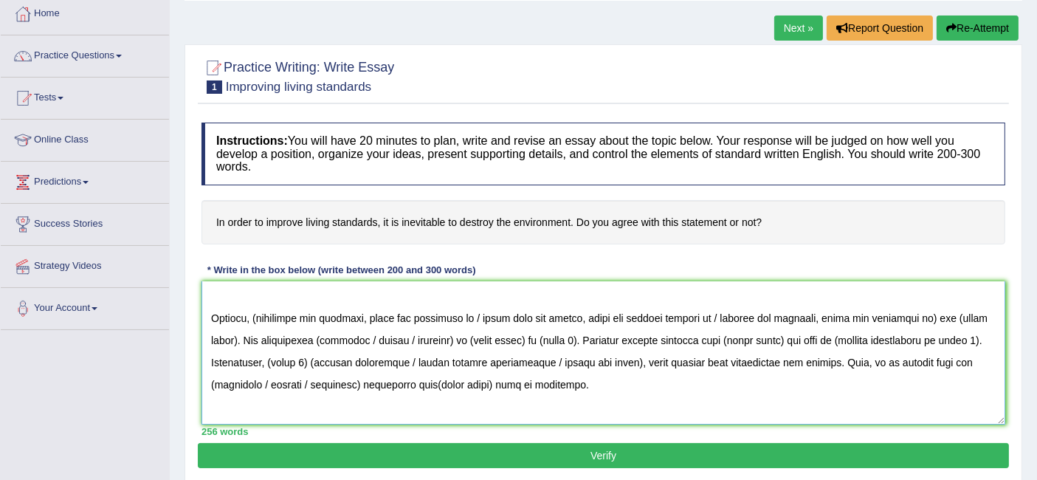
scroll to position [157, 0]
click at [257, 314] on textarea at bounding box center [603, 352] width 804 height 143
click at [261, 315] on textarea at bounding box center [603, 352] width 804 height 143
drag, startPoint x: 360, startPoint y: 312, endPoint x: 579, endPoint y: 317, distance: 219.3
click at [579, 317] on textarea at bounding box center [603, 352] width 804 height 143
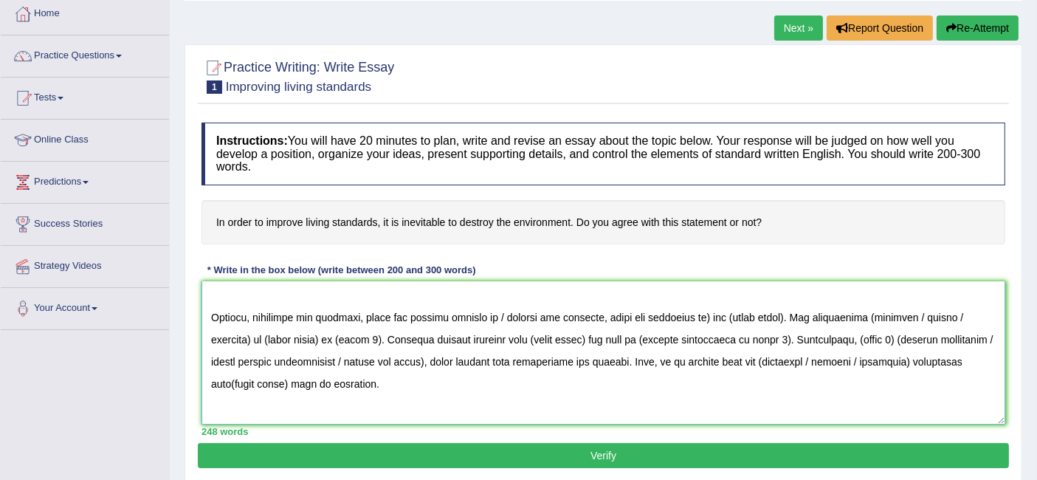
click at [487, 317] on textarea at bounding box center [603, 352] width 804 height 143
drag, startPoint x: 487, startPoint y: 317, endPoint x: 589, endPoint y: 312, distance: 102.0
click at [589, 312] on textarea at bounding box center [603, 352] width 804 height 143
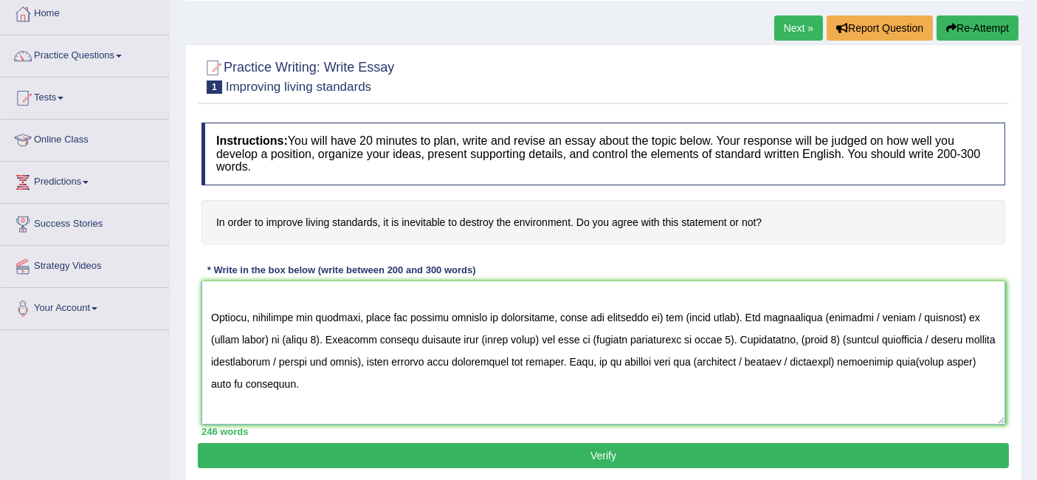
click at [607, 323] on textarea at bounding box center [603, 352] width 804 height 143
click at [578, 317] on textarea at bounding box center [603, 352] width 804 height 143
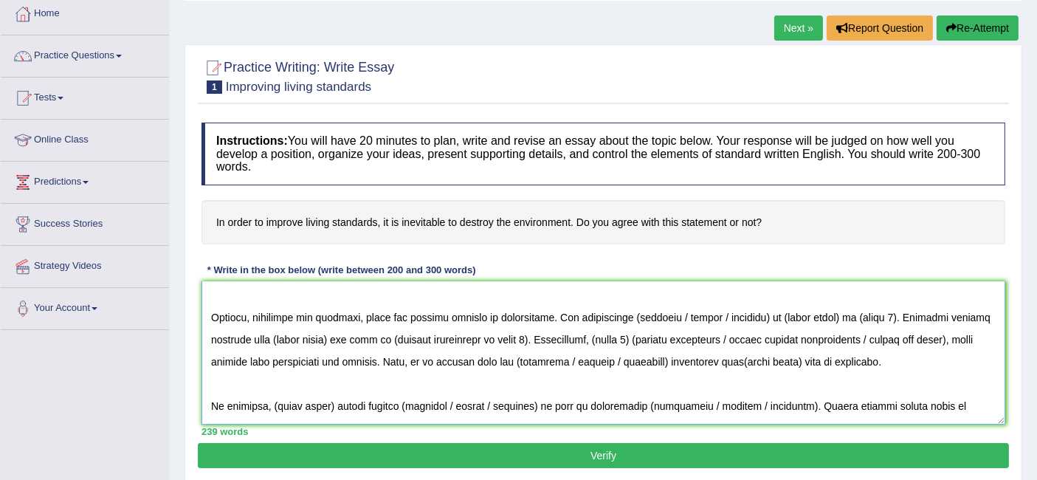
click at [572, 348] on textarea at bounding box center [603, 352] width 804 height 143
click at [627, 315] on textarea at bounding box center [603, 352] width 804 height 143
drag, startPoint x: 653, startPoint y: 312, endPoint x: 696, endPoint y: 317, distance: 43.1
click at [696, 317] on textarea at bounding box center [603, 352] width 804 height 143
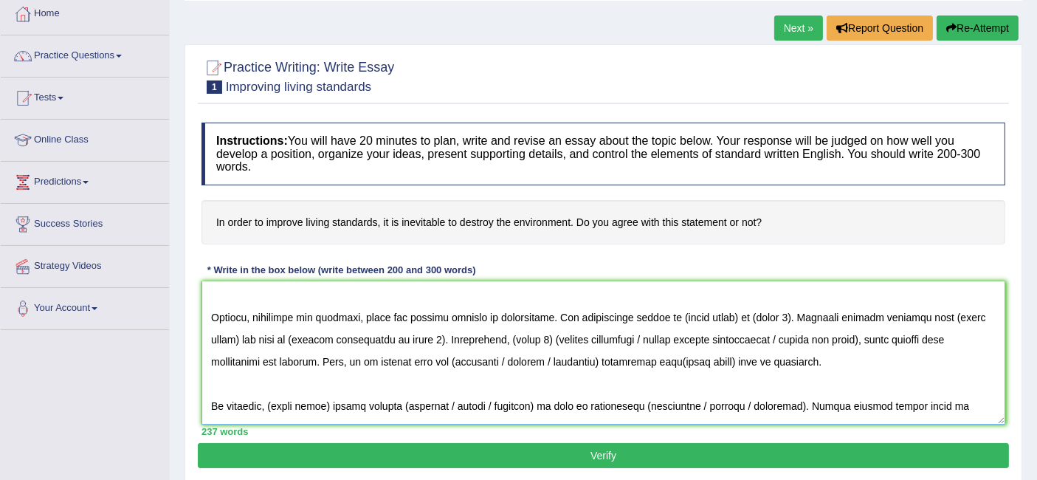
drag, startPoint x: 664, startPoint y: 312, endPoint x: 721, endPoint y: 311, distance: 57.6
click at [721, 311] on textarea at bounding box center [603, 352] width 804 height 143
click at [799, 316] on textarea at bounding box center [603, 352] width 804 height 143
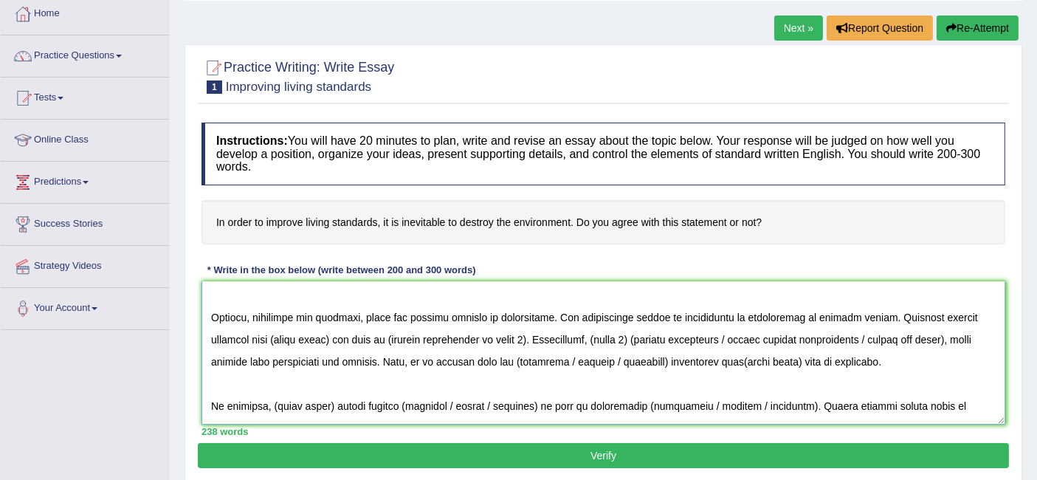
drag, startPoint x: 269, startPoint y: 336, endPoint x: 326, endPoint y: 335, distance: 57.6
click at [326, 335] on textarea at bounding box center [603, 352] width 804 height 143
click at [440, 338] on textarea at bounding box center [603, 352] width 804 height 143
click at [695, 340] on textarea at bounding box center [603, 352] width 804 height 143
click at [875, 334] on textarea at bounding box center [603, 352] width 804 height 143
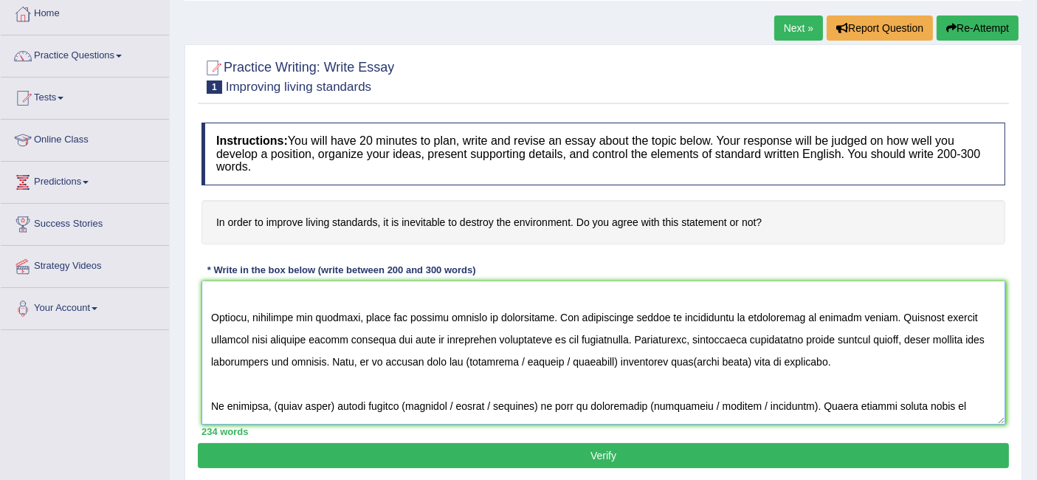
click at [520, 356] on textarea at bounding box center [603, 352] width 804 height 143
click at [493, 353] on textarea at bounding box center [603, 352] width 804 height 143
click at [565, 361] on textarea at bounding box center [603, 352] width 804 height 143
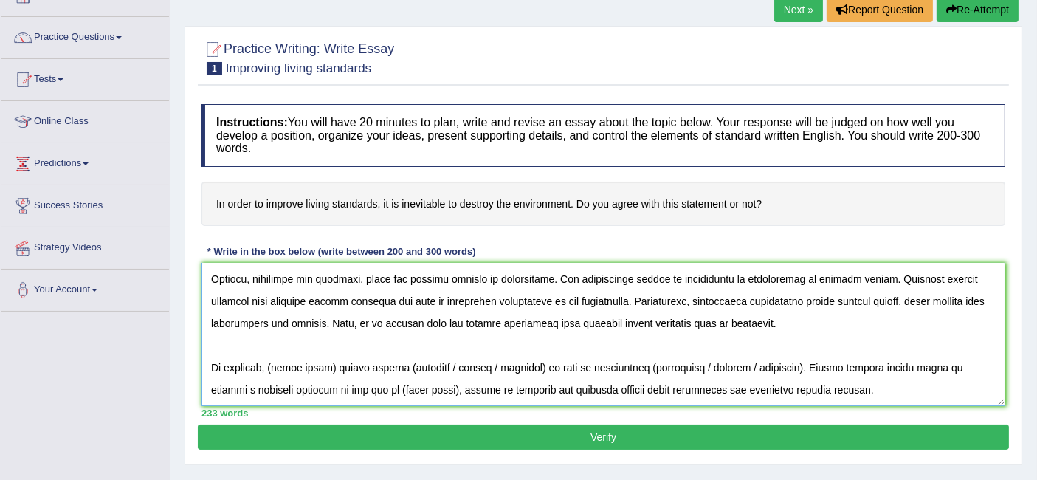
scroll to position [100, 0]
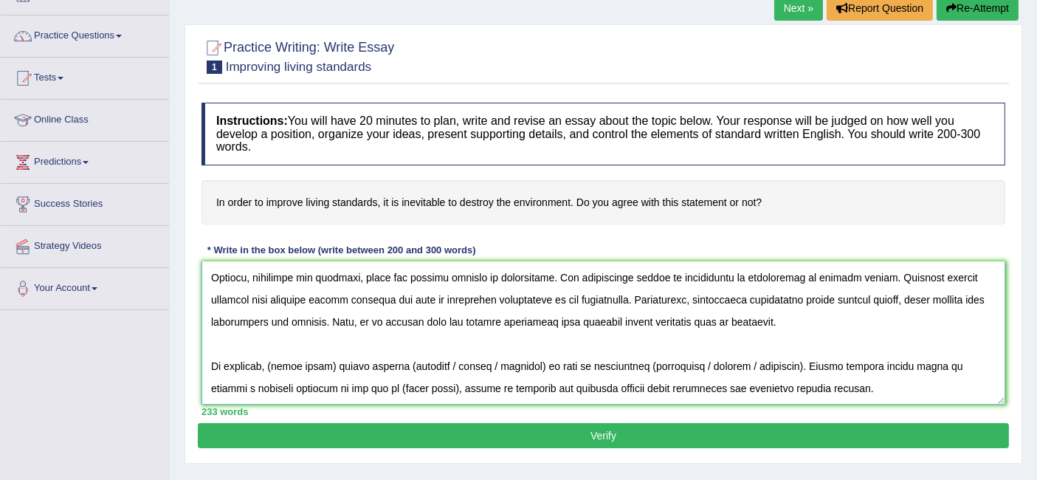
drag, startPoint x: 271, startPoint y: 342, endPoint x: 329, endPoint y: 335, distance: 58.8
click at [329, 335] on textarea at bounding box center [603, 332] width 804 height 143
click at [452, 340] on textarea at bounding box center [603, 332] width 804 height 143
click at [487, 338] on textarea at bounding box center [603, 332] width 804 height 143
click at [588, 337] on textarea at bounding box center [603, 332] width 804 height 143
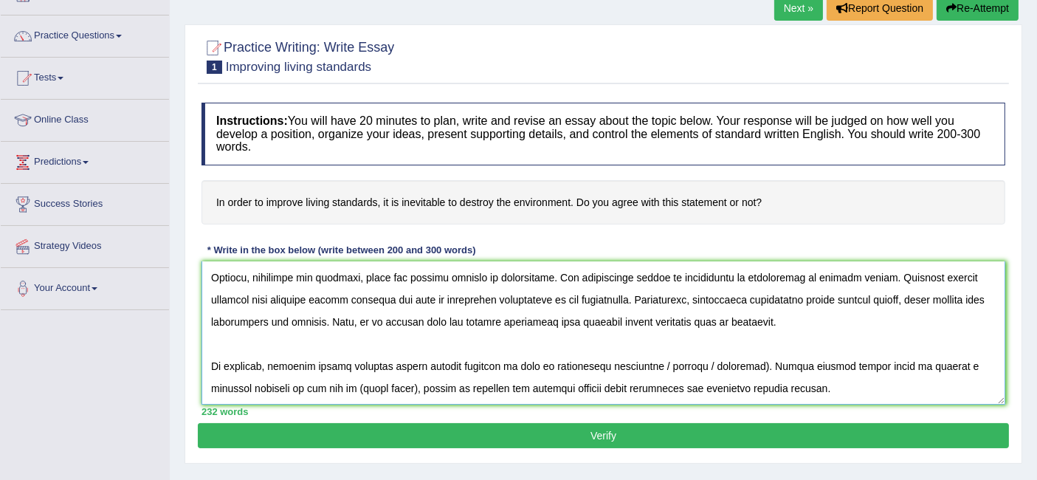
drag, startPoint x: 637, startPoint y: 340, endPoint x: 728, endPoint y: 336, distance: 91.6
click at [728, 336] on textarea at bounding box center [603, 332] width 804 height 143
click at [761, 350] on textarea at bounding box center [603, 332] width 804 height 143
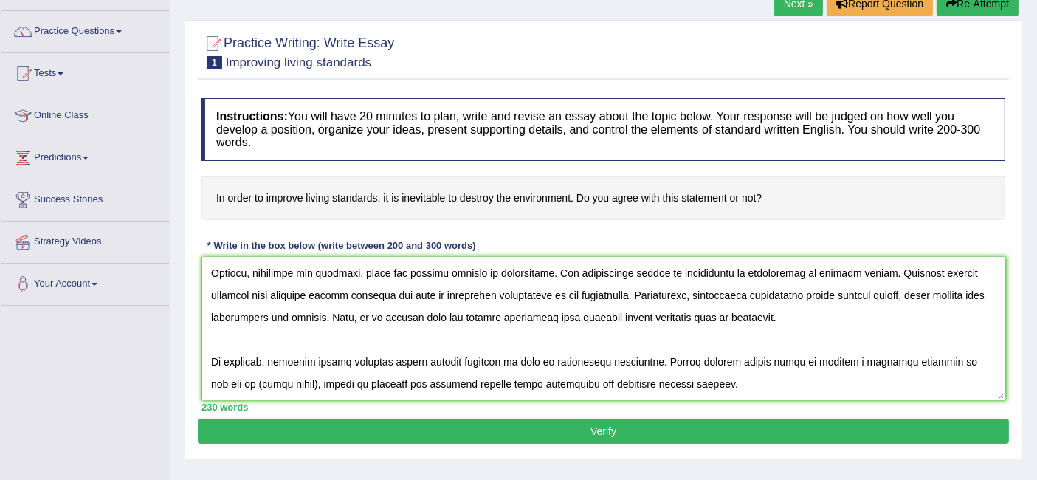
scroll to position [105, 0]
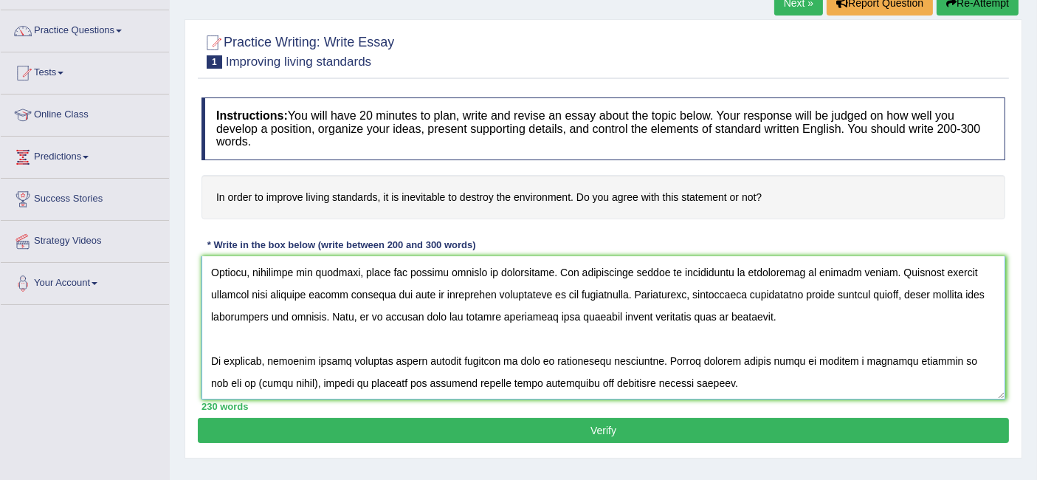
drag, startPoint x: 268, startPoint y: 356, endPoint x: 923, endPoint y: 336, distance: 655.7
click at [923, 336] on textarea at bounding box center [603, 327] width 804 height 143
click at [583, 351] on textarea at bounding box center [603, 327] width 804 height 143
click at [630, 370] on textarea at bounding box center [603, 327] width 804 height 143
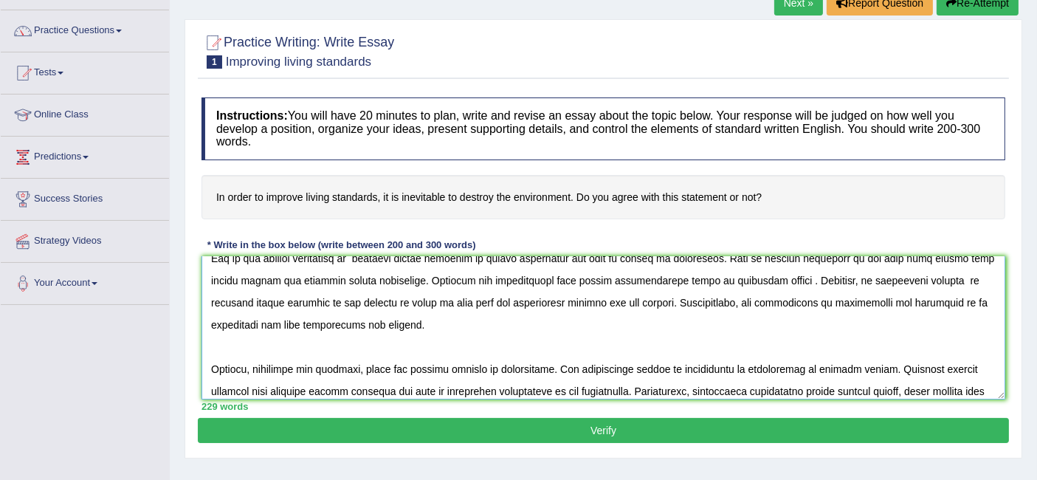
scroll to position [0, 0]
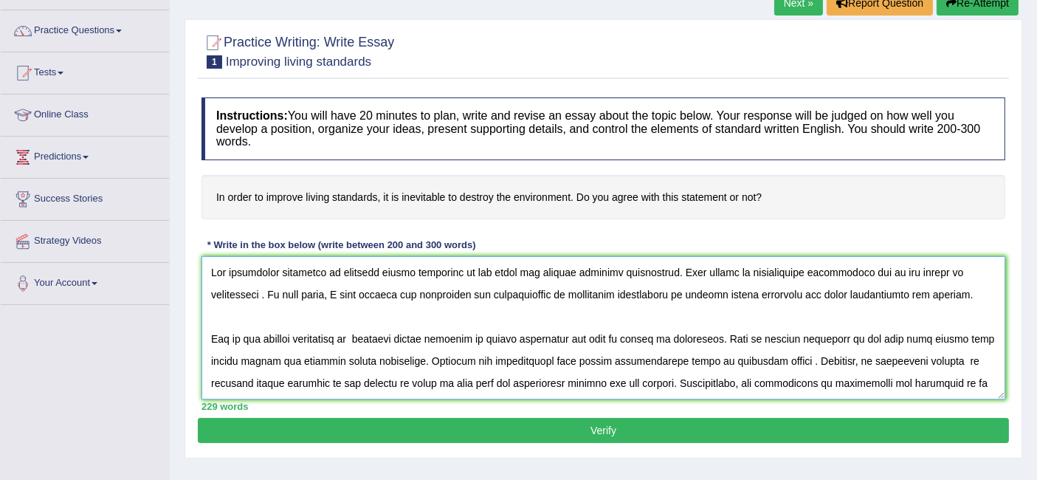
click at [498, 285] on textarea at bounding box center [603, 327] width 804 height 143
drag, startPoint x: 210, startPoint y: 269, endPoint x: 511, endPoint y: 354, distance: 313.1
click at [511, 354] on textarea at bounding box center [603, 327] width 804 height 143
click at [268, 291] on textarea at bounding box center [603, 327] width 804 height 143
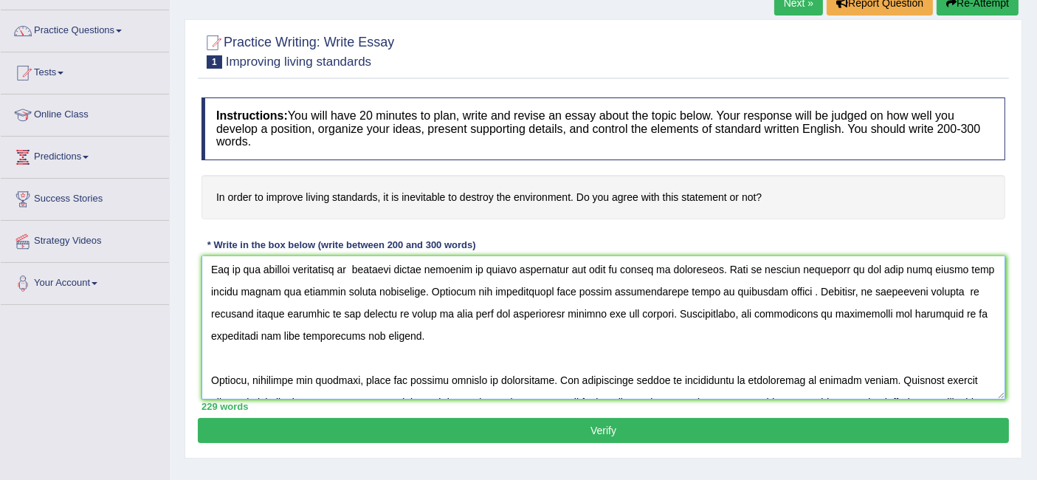
scroll to position [72, 0]
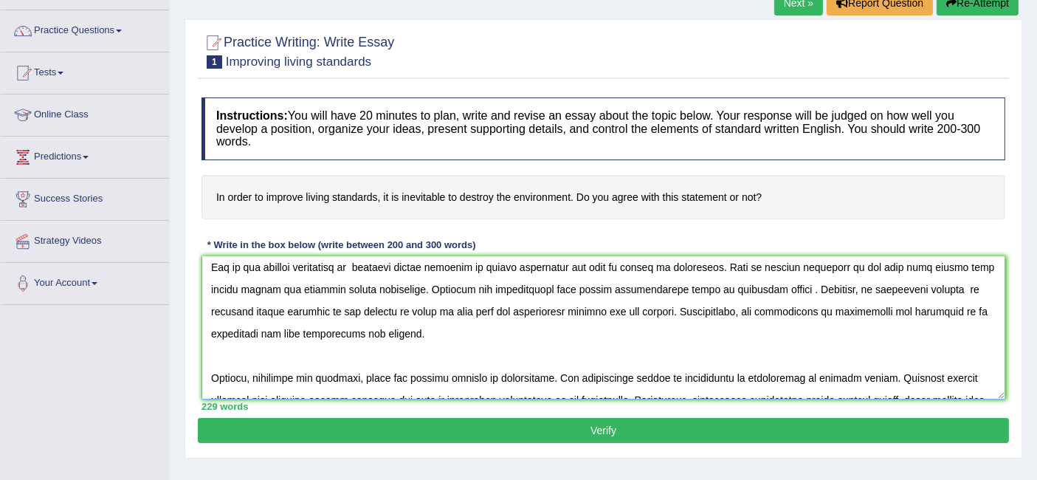
click at [565, 260] on textarea at bounding box center [603, 327] width 804 height 143
click at [650, 296] on textarea at bounding box center [603, 327] width 804 height 143
click at [700, 377] on textarea at bounding box center [603, 327] width 804 height 143
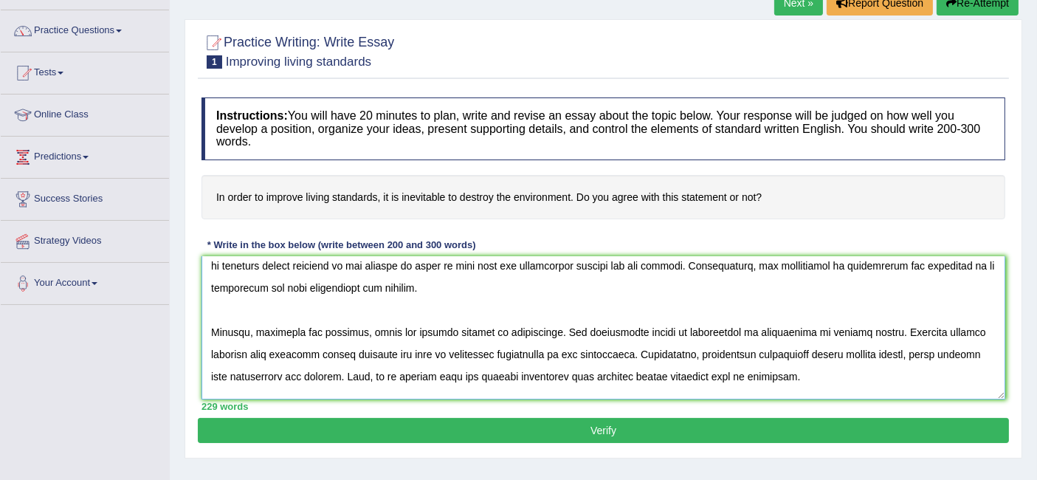
scroll to position [118, 0]
click at [439, 308] on textarea at bounding box center [603, 327] width 804 height 143
click at [472, 270] on textarea at bounding box center [603, 327] width 804 height 143
click at [511, 278] on textarea at bounding box center [603, 327] width 804 height 143
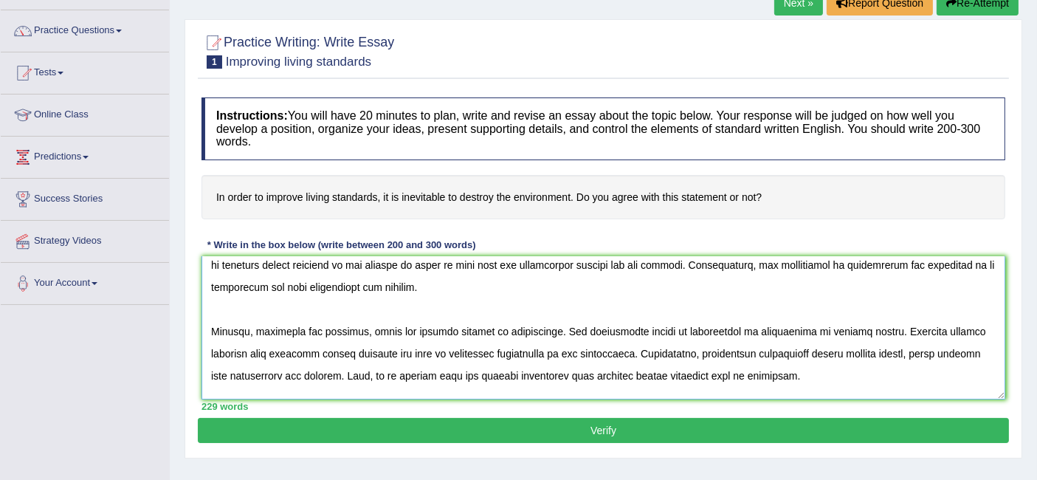
click at [497, 266] on textarea at bounding box center [603, 327] width 804 height 143
click at [582, 323] on textarea at bounding box center [603, 327] width 804 height 143
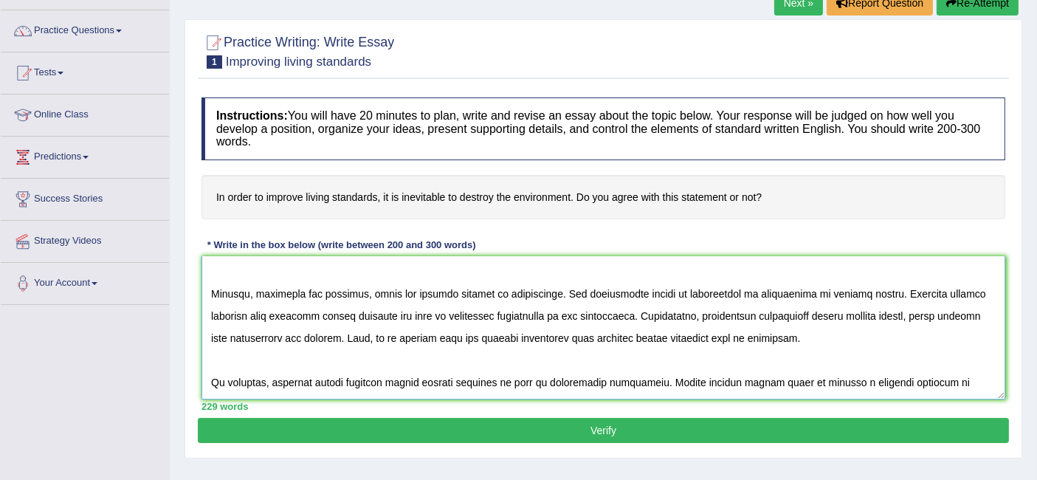
scroll to position [199, 0]
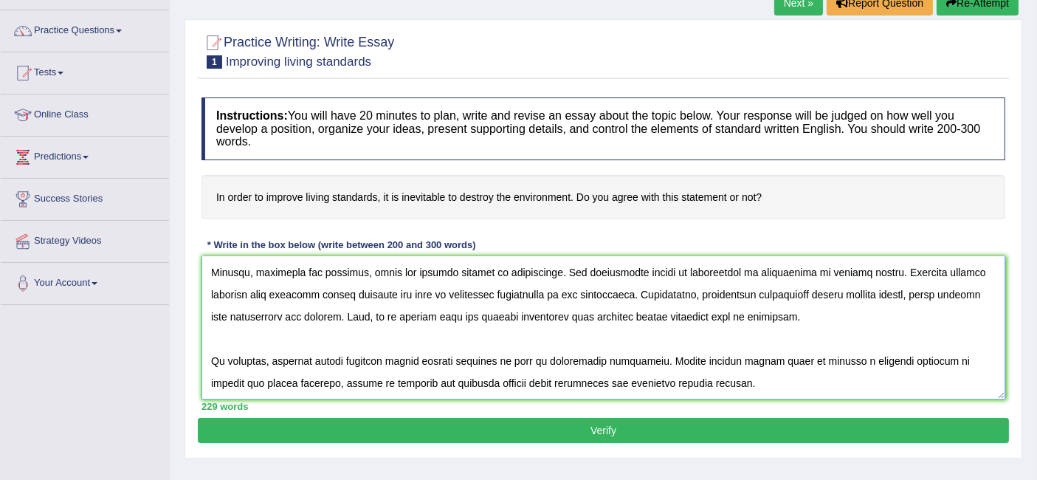
type textarea "The increasing influence of improved living standards on our lives has ignited …"
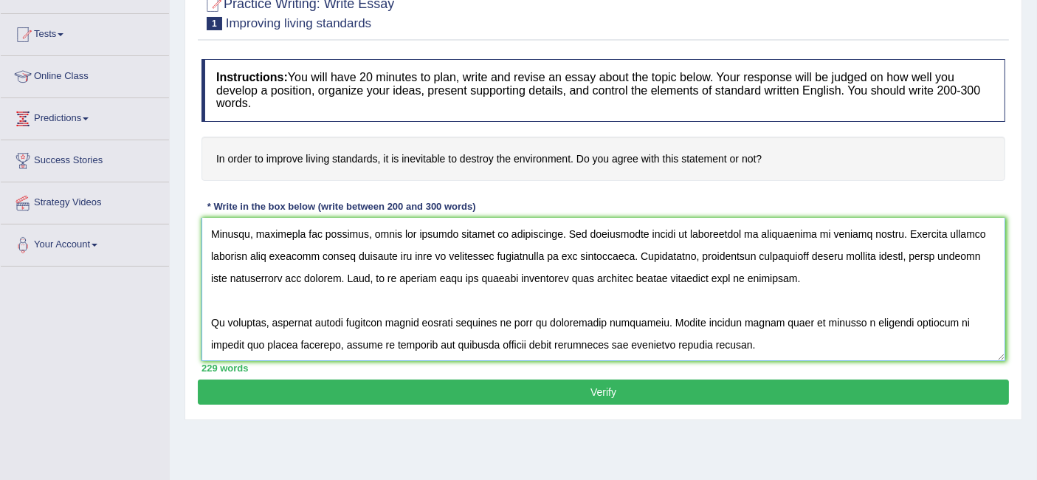
scroll to position [145, 0]
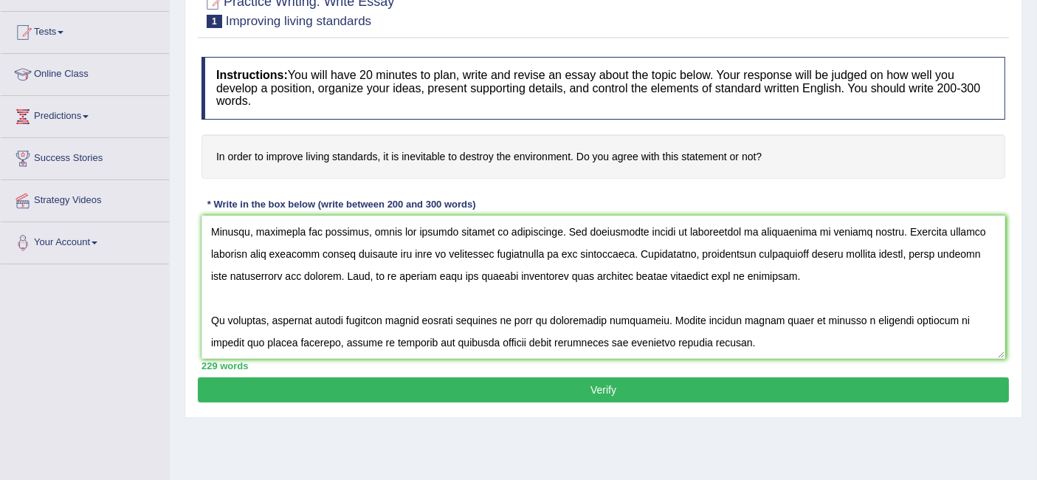
click at [613, 388] on button "Verify" at bounding box center [603, 389] width 811 height 25
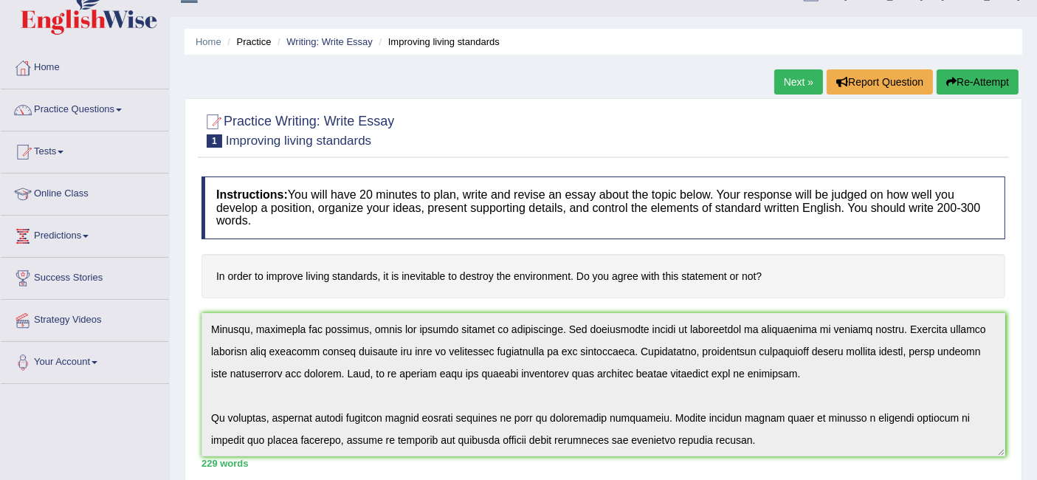
scroll to position [0, 0]
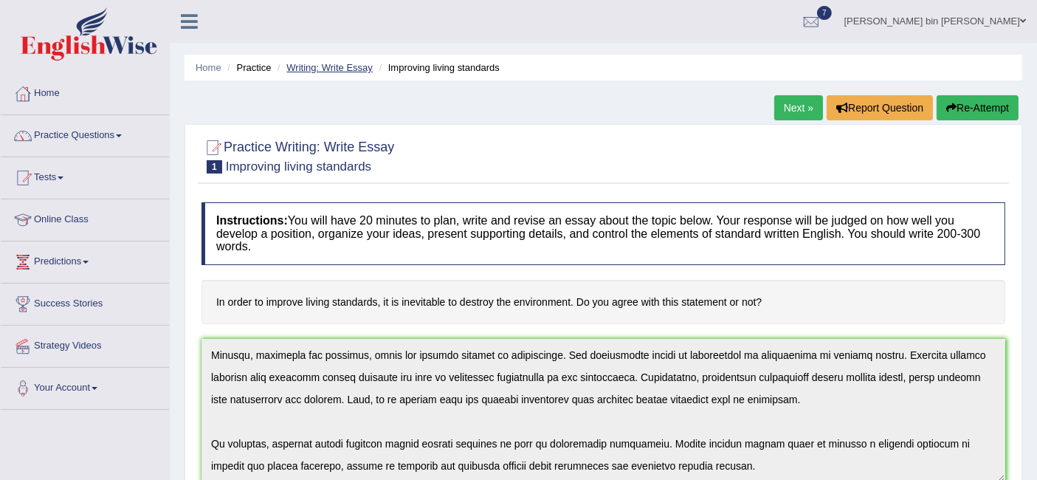
click at [341, 69] on link "Writing: Write Essay" at bounding box center [329, 67] width 86 height 11
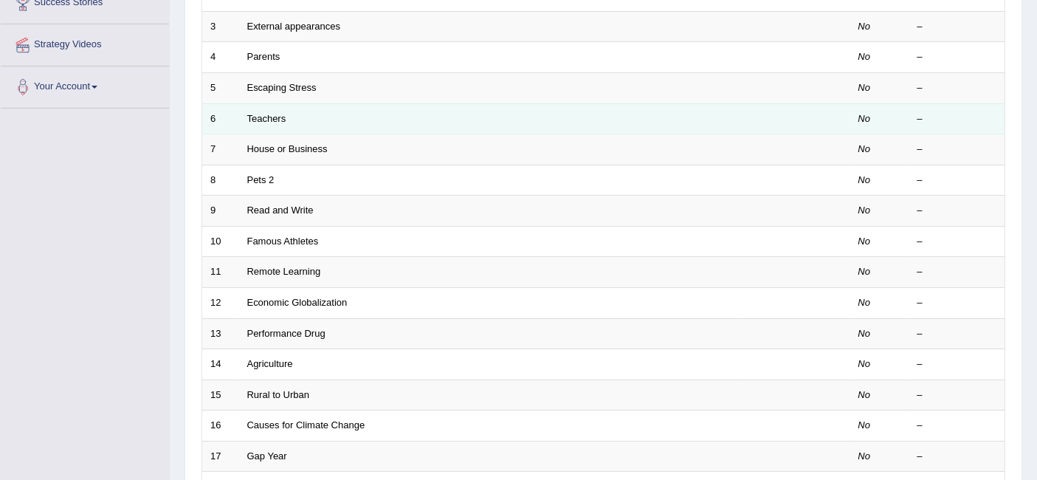
scroll to position [306, 0]
